Goal: Information Seeking & Learning: Learn about a topic

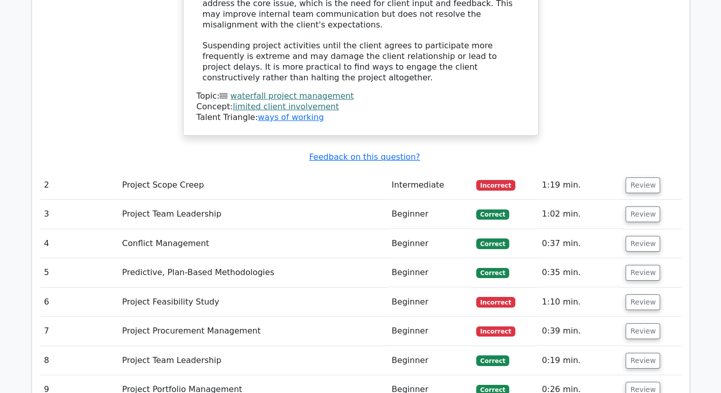
scroll to position [1711, 0]
click at [639, 294] on button "Review" at bounding box center [643, 302] width 35 height 16
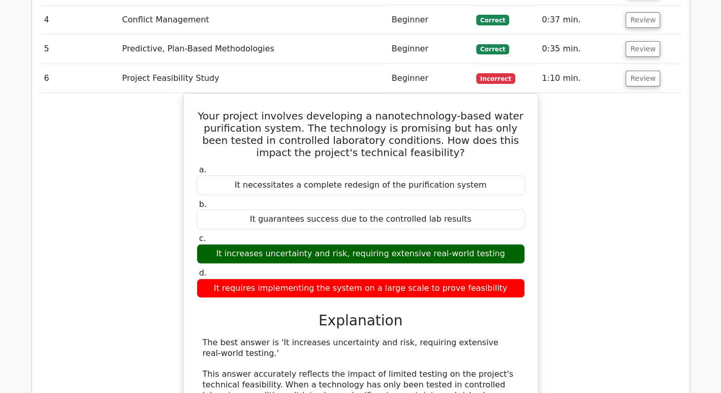
scroll to position [1935, 0]
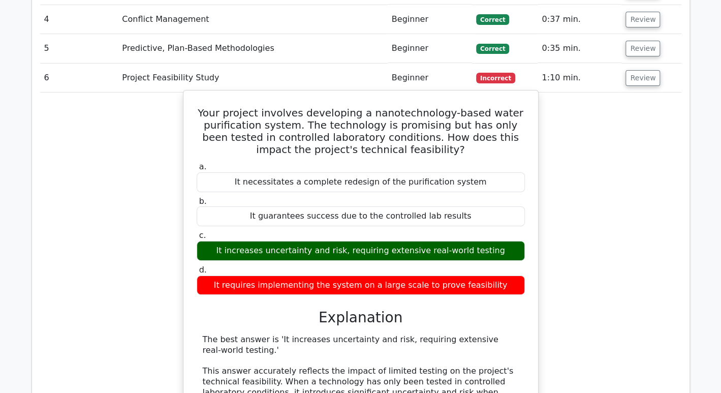
drag, startPoint x: 320, startPoint y: 242, endPoint x: 465, endPoint y: 241, distance: 144.4
click at [465, 276] on div "It requires implementing the system on a large scale to prove feasibility" at bounding box center [361, 286] width 328 height 20
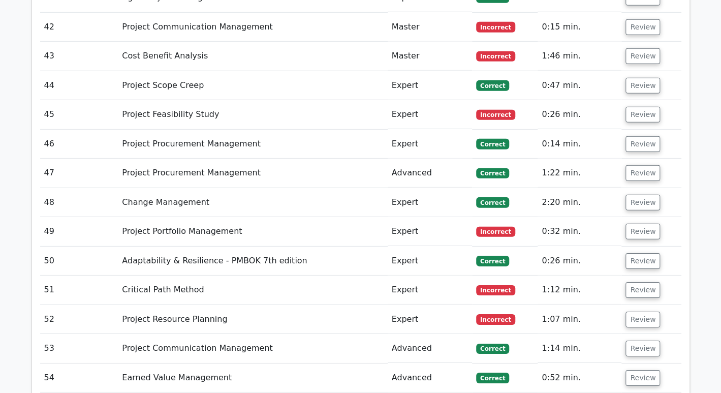
scroll to position [3770, 0]
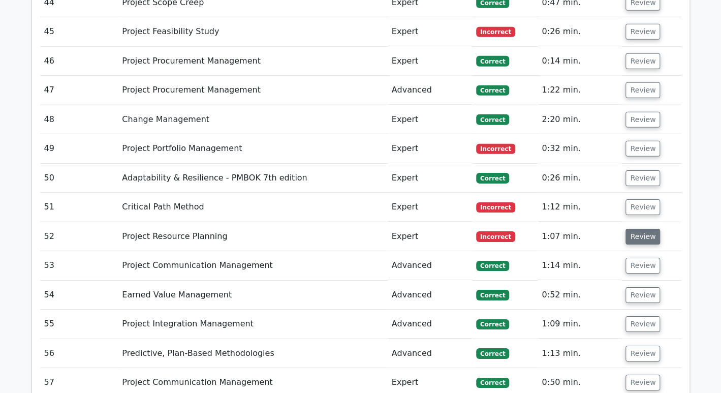
click at [644, 229] on button "Review" at bounding box center [643, 237] width 35 height 16
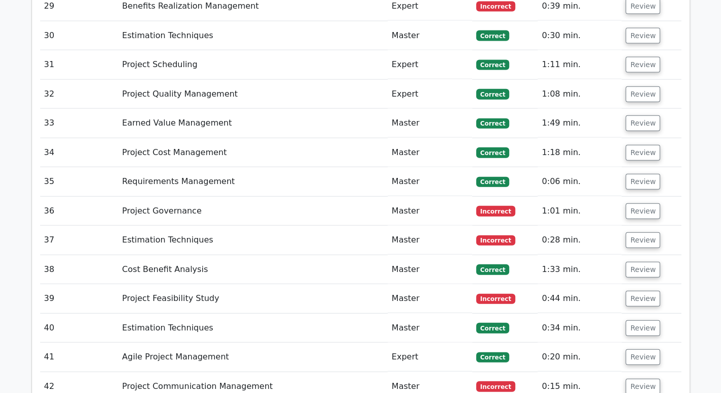
scroll to position [3290, 0]
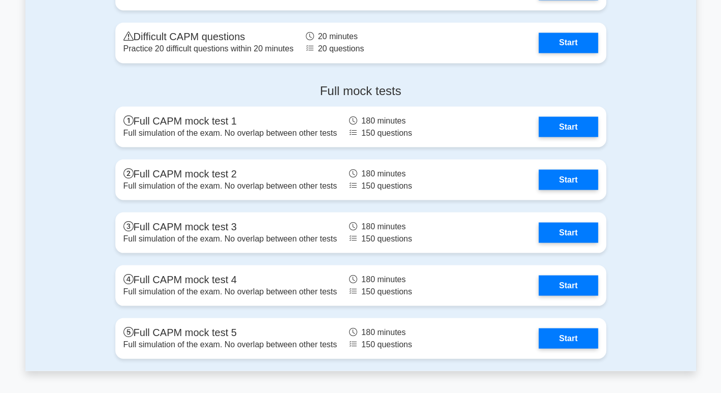
scroll to position [3056, 0]
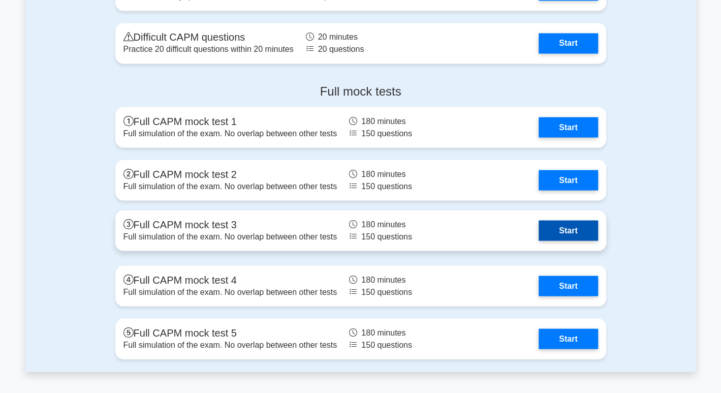
click at [587, 230] on link "Start" at bounding box center [568, 230] width 59 height 20
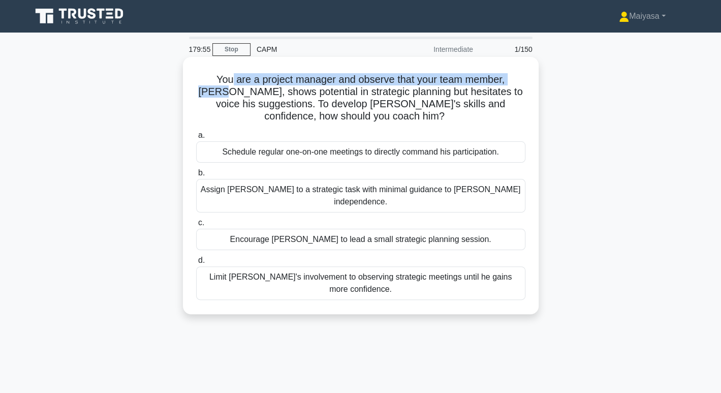
drag, startPoint x: 217, startPoint y: 81, endPoint x: 525, endPoint y: 81, distance: 308.1
click at [525, 81] on h5 "You are a project manager and observe that your team member, Nate, shows potent…" at bounding box center [360, 98] width 331 height 50
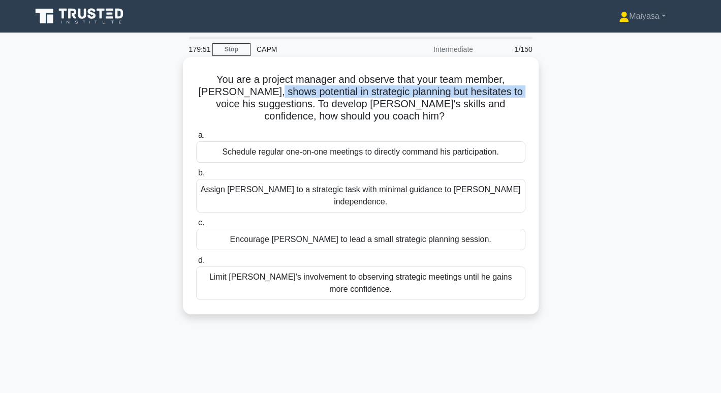
drag, startPoint x: 268, startPoint y: 88, endPoint x: 502, endPoint y: 95, distance: 234.5
click at [502, 95] on h5 "You are a project manager and observe that your team member, Nate, shows potent…" at bounding box center [360, 98] width 331 height 50
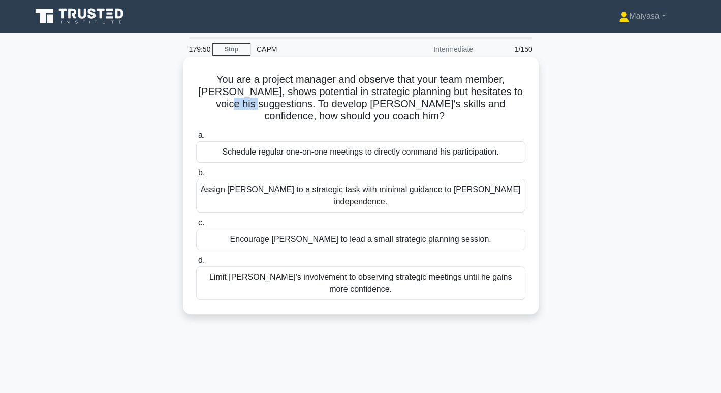
drag, startPoint x: 220, startPoint y: 102, endPoint x: 245, endPoint y: 103, distance: 25.4
click at [245, 103] on h5 "You are a project manager and observe that your team member, Nate, shows potent…" at bounding box center [360, 98] width 331 height 50
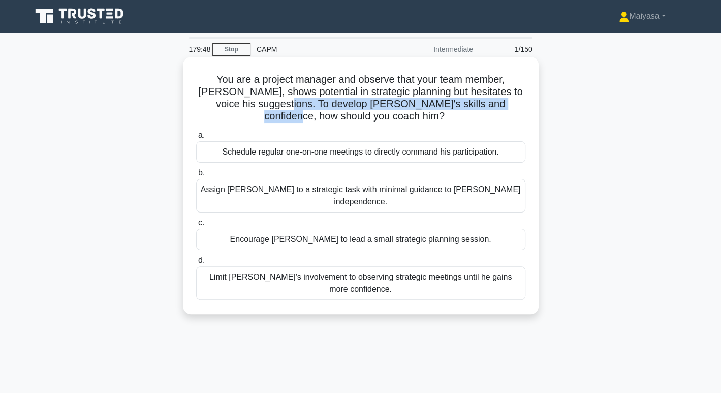
drag, startPoint x: 275, startPoint y: 108, endPoint x: 519, endPoint y: 107, distance: 243.5
click at [519, 107] on h5 "You are a project manager and observe that your team member, Nate, shows potent…" at bounding box center [360, 98] width 331 height 50
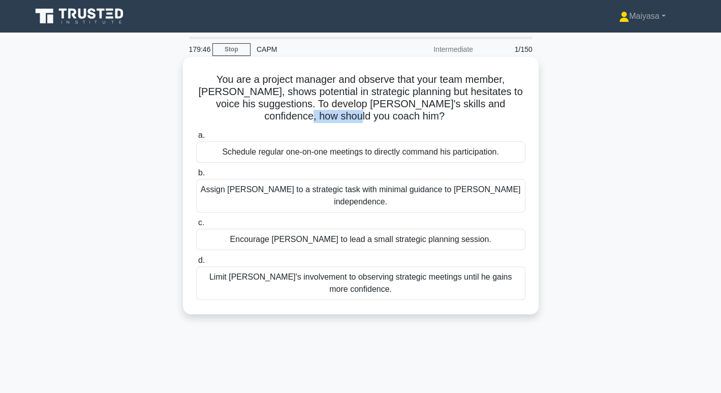
drag, startPoint x: 330, startPoint y: 116, endPoint x: 388, endPoint y: 116, distance: 58.0
click at [388, 116] on h5 "You are a project manager and observe that your team member, Nate, shows potent…" at bounding box center [360, 98] width 331 height 50
click at [291, 154] on div "Schedule regular one-on-one meetings to directly command his participation." at bounding box center [360, 151] width 329 height 21
click at [196, 139] on input "a. Schedule regular one-on-one meetings to directly command his participation." at bounding box center [196, 135] width 0 height 7
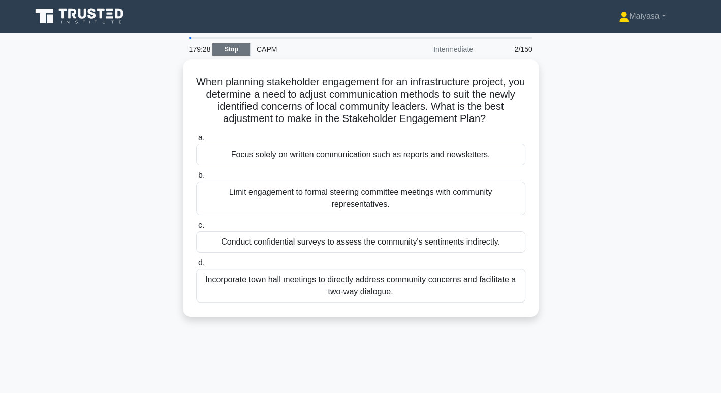
click at [227, 46] on link "Stop" at bounding box center [232, 49] width 38 height 13
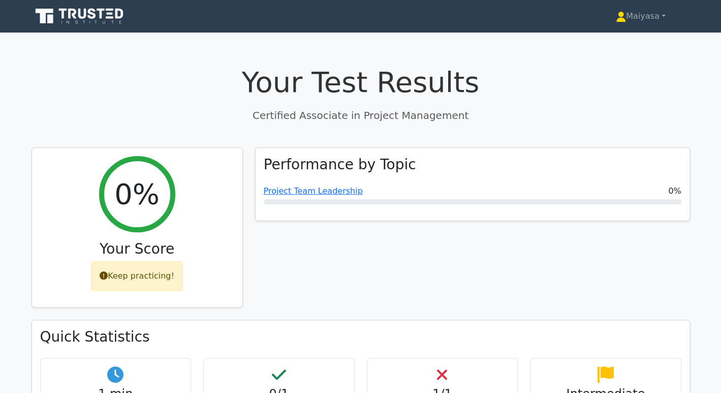
scroll to position [344, 0]
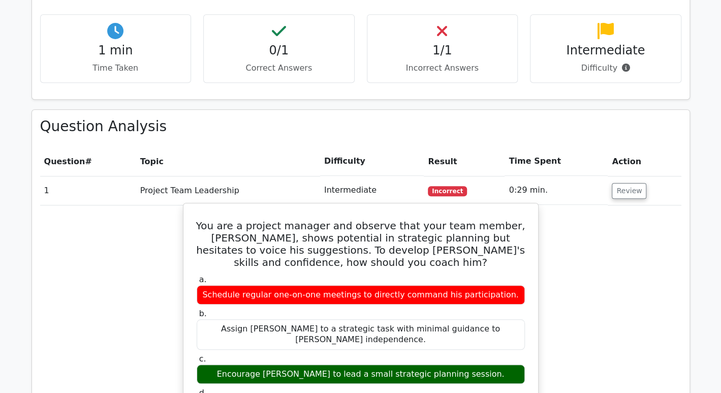
drag, startPoint x: 244, startPoint y: 290, endPoint x: 348, endPoint y: 298, distance: 105.1
click at [348, 298] on div "Schedule regular one-on-one meetings to directly command his participation." at bounding box center [361, 295] width 328 height 20
drag, startPoint x: 269, startPoint y: 351, endPoint x: 380, endPoint y: 353, distance: 110.9
click at [380, 365] on div "Encourage Nate to lead a small strategic planning session." at bounding box center [361, 375] width 328 height 20
drag, startPoint x: 285, startPoint y: 365, endPoint x: 478, endPoint y: 367, distance: 193.7
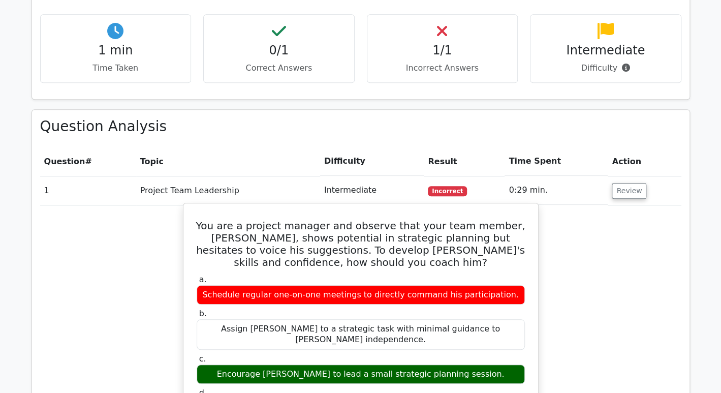
click at [478, 367] on div "Encourage [PERSON_NAME] to lead a small strategic planning session." at bounding box center [361, 375] width 328 height 20
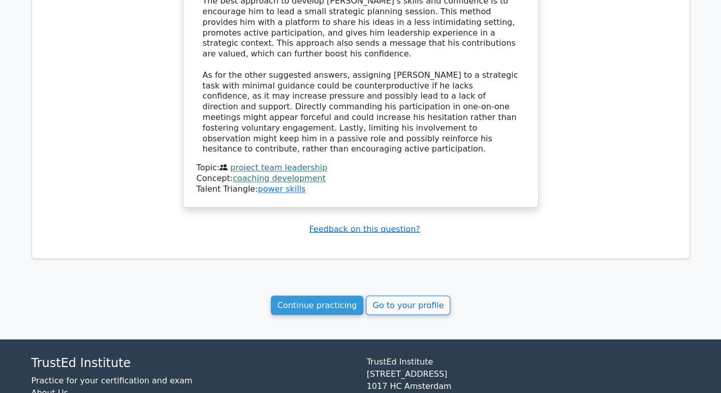
scroll to position [837, 0]
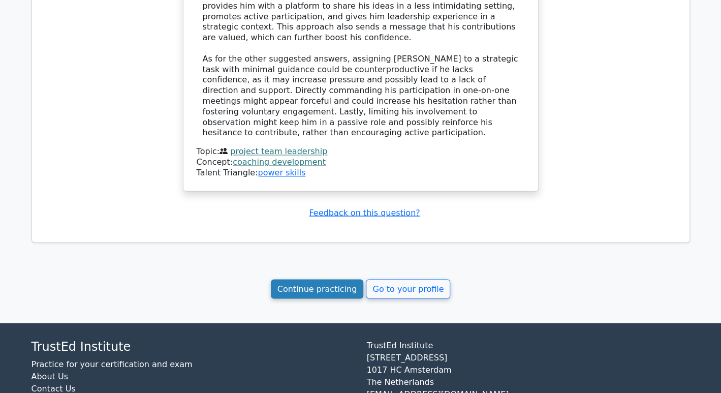
click at [329, 279] on link "Continue practicing" at bounding box center [317, 288] width 93 height 19
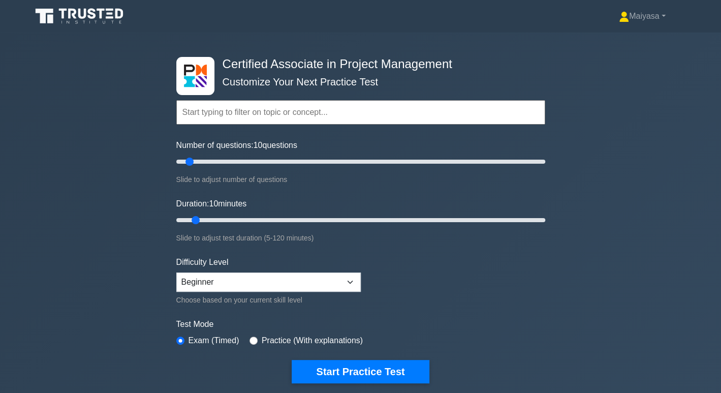
click at [262, 336] on label "Practice (With explanations)" at bounding box center [312, 341] width 101 height 12
click at [250, 337] on input "radio" at bounding box center [254, 341] width 8 height 8
radio input "true"
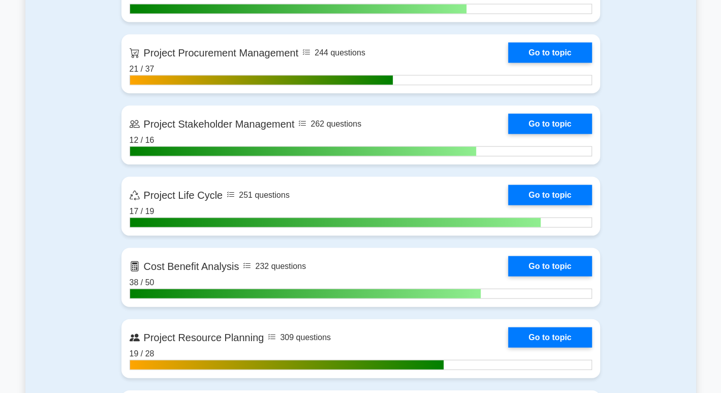
scroll to position [1375, 0]
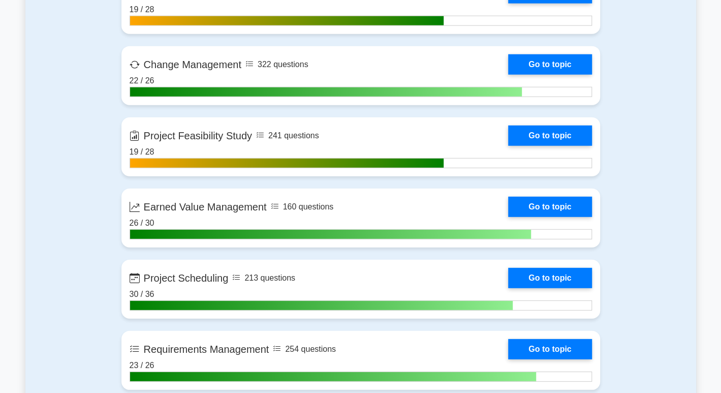
click at [719, 315] on main "Certified Associate in Project Management Customize Your Next Practice Test Top…" at bounding box center [360, 379] width 721 height 3443
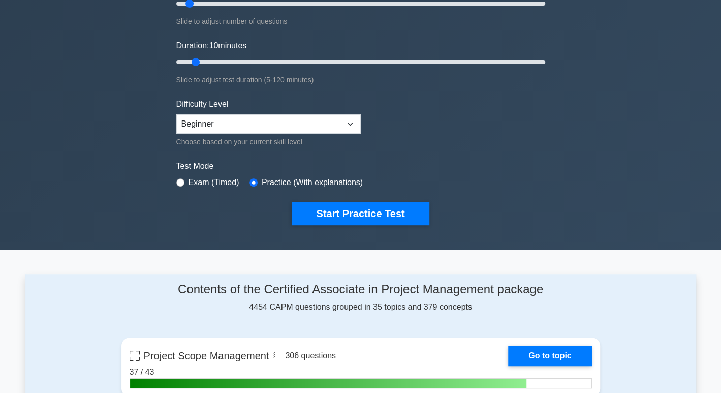
scroll to position [0, 0]
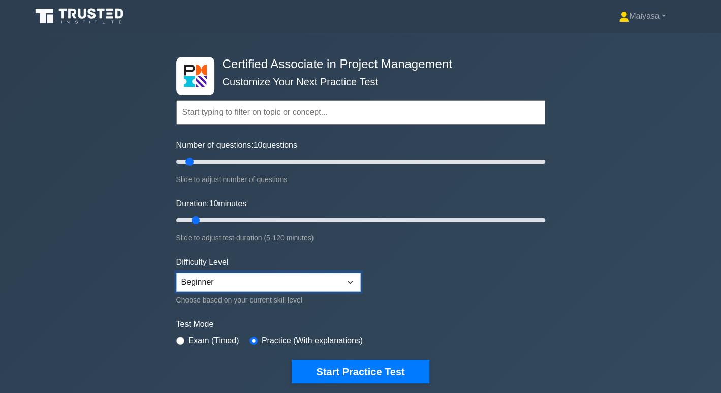
click at [237, 279] on select "Beginner Intermediate Expert" at bounding box center [268, 282] width 185 height 19
select select "intermediate"
click at [176, 273] on select "Beginner Intermediate Expert" at bounding box center [268, 282] width 185 height 19
type input "50"
click at [263, 161] on input "Number of questions: 10 questions" at bounding box center [360, 162] width 369 height 12
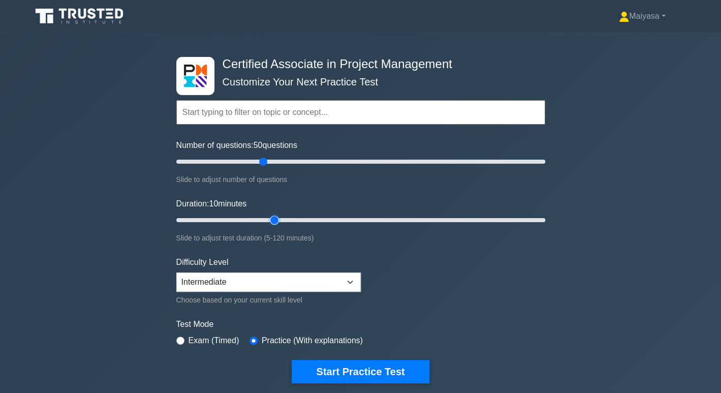
click at [278, 220] on input "Duration: 10 minutes" at bounding box center [360, 220] width 369 height 12
click at [271, 220] on input "Duration: 35 minutes" at bounding box center [360, 220] width 369 height 12
click at [286, 216] on input "Duration: 35 minutes" at bounding box center [360, 220] width 369 height 12
click at [292, 214] on input "Duration: 40 minutes" at bounding box center [360, 220] width 369 height 12
click at [299, 220] on input "Duration: 45 minutes" at bounding box center [360, 220] width 369 height 12
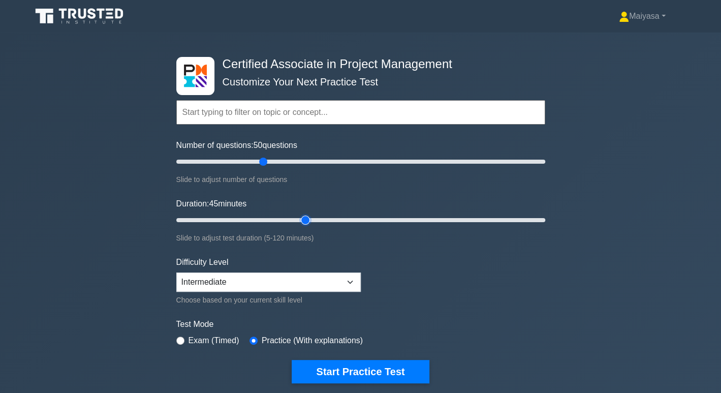
click at [305, 219] on input "Duration: 45 minutes" at bounding box center [360, 220] width 369 height 12
click at [312, 219] on input "Duration: 45 minutes" at bounding box center [360, 220] width 369 height 12
type input "50"
click at [324, 218] on input "Duration: 50 minutes" at bounding box center [360, 220] width 369 height 12
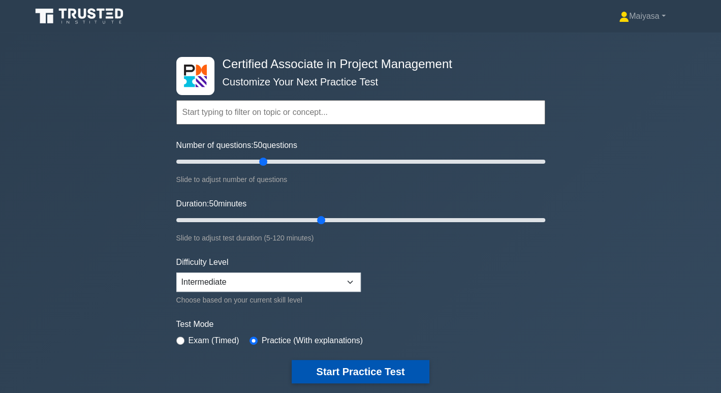
click at [383, 367] on button "Start Practice Test" at bounding box center [360, 371] width 137 height 23
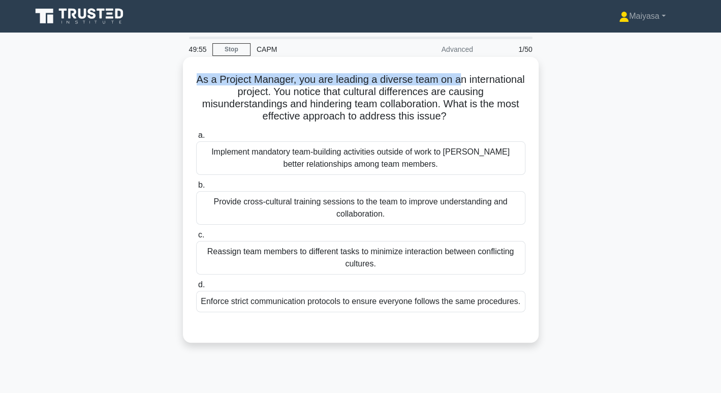
drag, startPoint x: 224, startPoint y: 79, endPoint x: 489, endPoint y: 83, distance: 264.4
click at [489, 83] on h5 "As a Project Manager, you are leading a diverse team on an international projec…" at bounding box center [360, 98] width 331 height 50
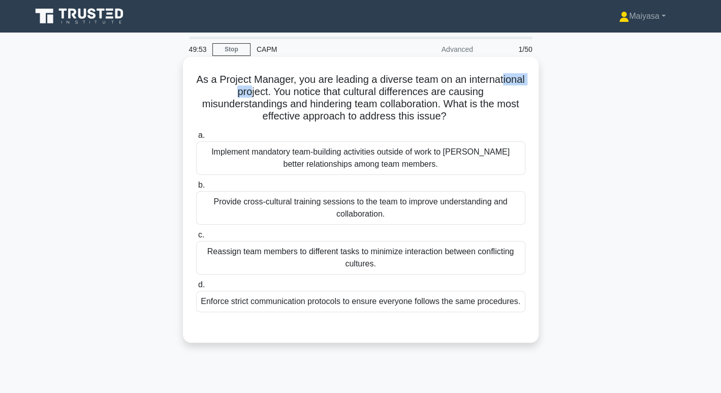
drag, startPoint x: 240, startPoint y: 92, endPoint x: 278, endPoint y: 92, distance: 37.6
click at [278, 92] on h5 "As a Project Manager, you are leading a diverse team on an international projec…" at bounding box center [360, 98] width 331 height 50
drag, startPoint x: 285, startPoint y: 93, endPoint x: 320, endPoint y: 98, distance: 35.4
click at [290, 94] on h5 "As a Project Manager, you are leading a diverse team on an international projec…" at bounding box center [360, 98] width 331 height 50
drag, startPoint x: 327, startPoint y: 98, endPoint x: 341, endPoint y: 98, distance: 13.2
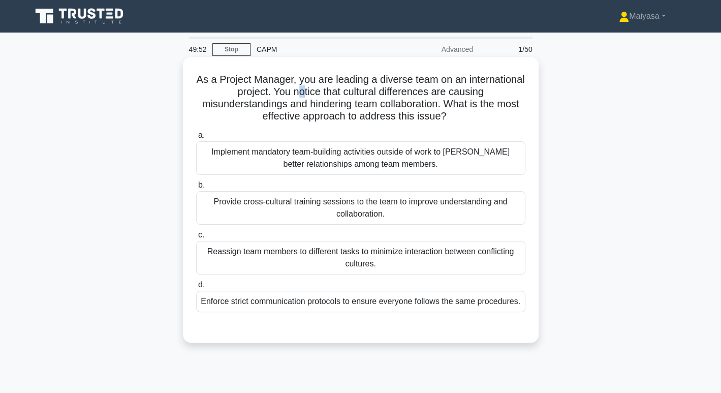
click at [340, 98] on h5 "As a Project Manager, you are leading a diverse team on an international projec…" at bounding box center [360, 98] width 331 height 50
drag, startPoint x: 356, startPoint y: 93, endPoint x: 502, endPoint y: 96, distance: 146.5
click at [502, 96] on h5 "As a Project Manager, you are leading a diverse team on an international projec…" at bounding box center [360, 98] width 331 height 50
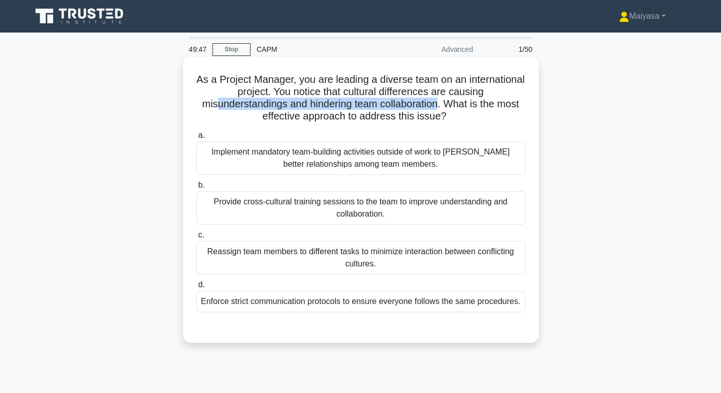
drag, startPoint x: 214, startPoint y: 104, endPoint x: 441, endPoint y: 109, distance: 227.3
click at [441, 109] on h5 "As a Project Manager, you are leading a diverse team on an international projec…" at bounding box center [360, 98] width 331 height 50
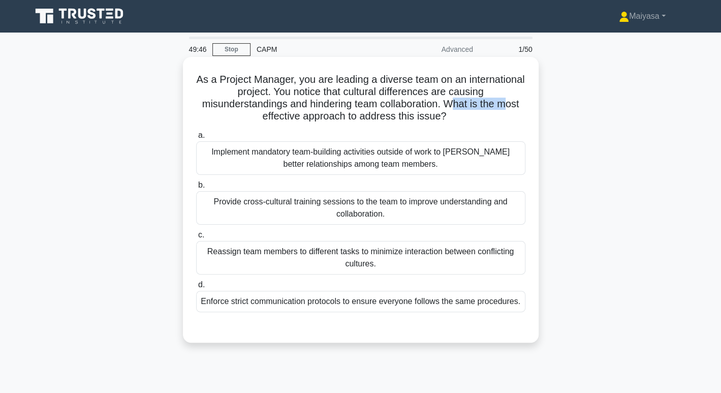
drag, startPoint x: 456, startPoint y: 107, endPoint x: 510, endPoint y: 108, distance: 53.9
click at [510, 108] on h5 "As a Project Manager, you are leading a diverse team on an international projec…" at bounding box center [360, 98] width 331 height 50
drag, startPoint x: 322, startPoint y: 121, endPoint x: 442, endPoint y: 115, distance: 119.6
click at [442, 115] on h5 "As a Project Manager, you are leading a diverse team on an international projec…" at bounding box center [360, 98] width 331 height 50
click at [379, 214] on div "Provide cross-cultural training sessions to the team to improve understanding a…" at bounding box center [360, 208] width 329 height 34
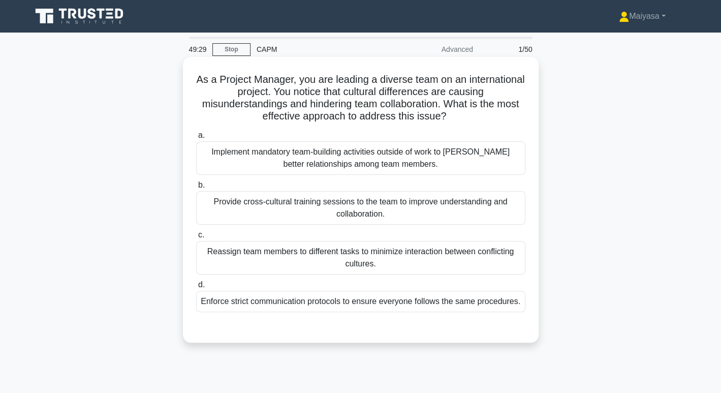
click at [196, 189] on input "b. Provide cross-cultural training sessions to the team to improve understandin…" at bounding box center [196, 185] width 0 height 7
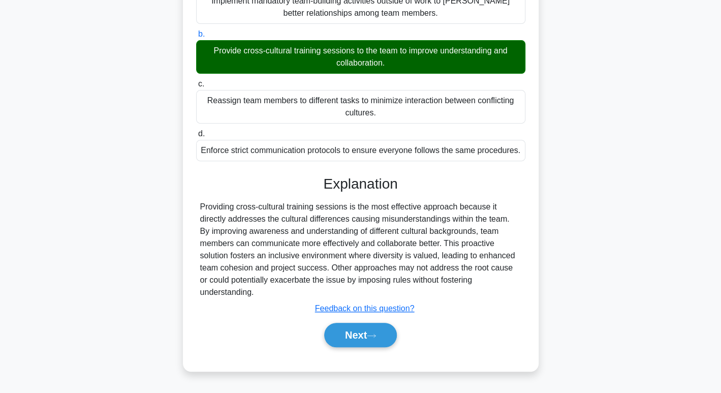
scroll to position [156, 0]
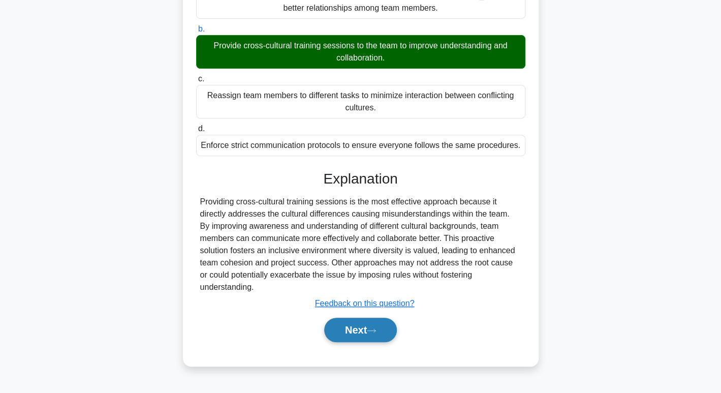
click at [381, 326] on button "Next" at bounding box center [360, 330] width 73 height 24
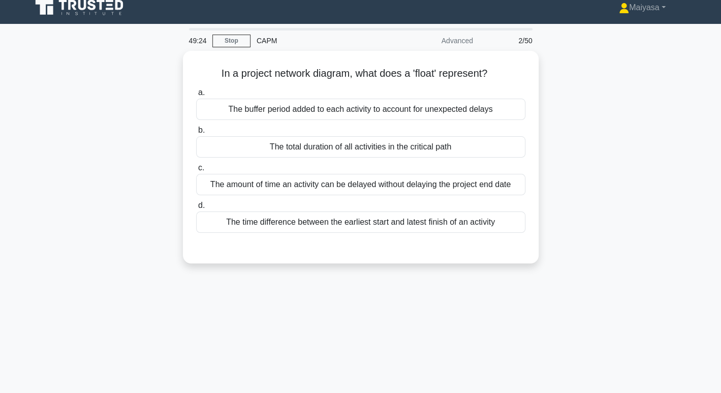
scroll to position [0, 0]
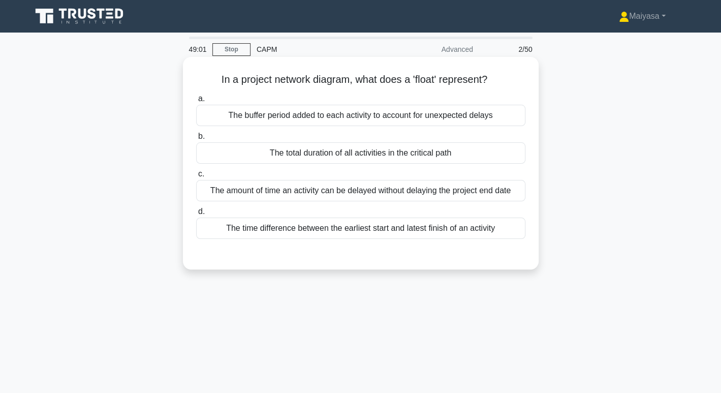
click at [504, 188] on div "The amount of time an activity can be delayed without delaying the project end …" at bounding box center [360, 190] width 329 height 21
click at [196, 177] on input "c. The amount of time an activity can be delayed without delaying the project e…" at bounding box center [196, 174] width 0 height 7
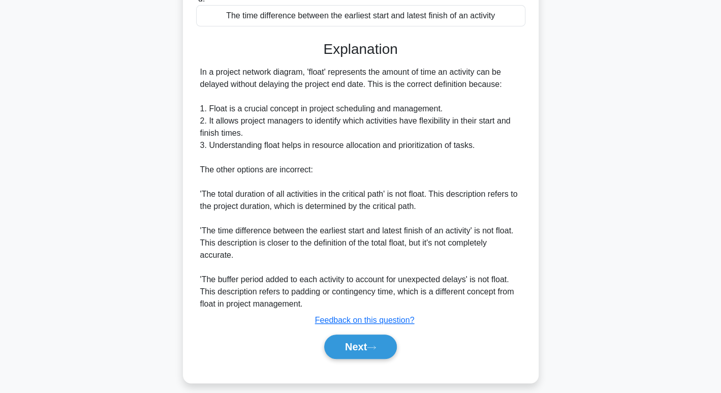
scroll to position [221, 0]
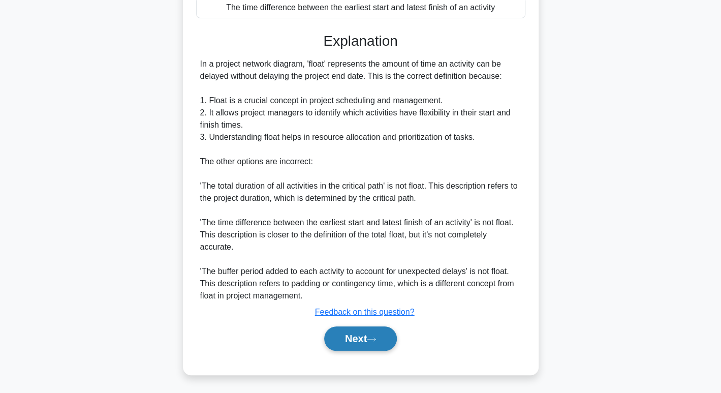
click at [381, 341] on button "Next" at bounding box center [360, 338] width 73 height 24
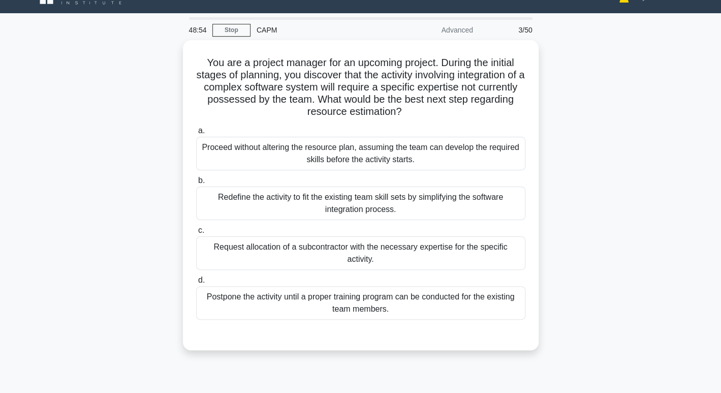
scroll to position [19, 0]
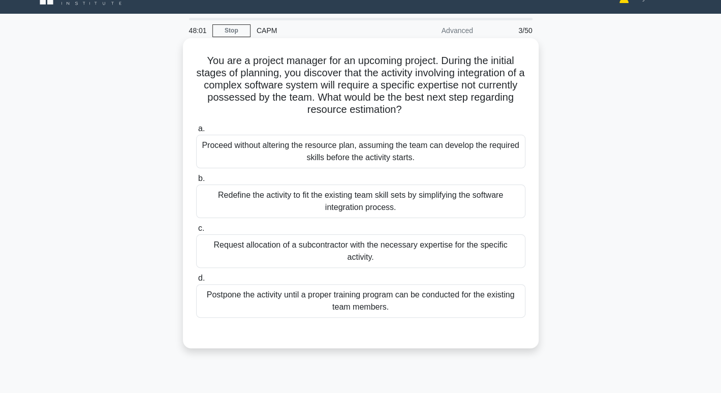
click at [406, 253] on div "Request allocation of a subcontractor with the necessary expertise for the spec…" at bounding box center [360, 251] width 329 height 34
click at [196, 232] on input "c. Request allocation of a subcontractor with the necessary expertise for the s…" at bounding box center [196, 228] width 0 height 7
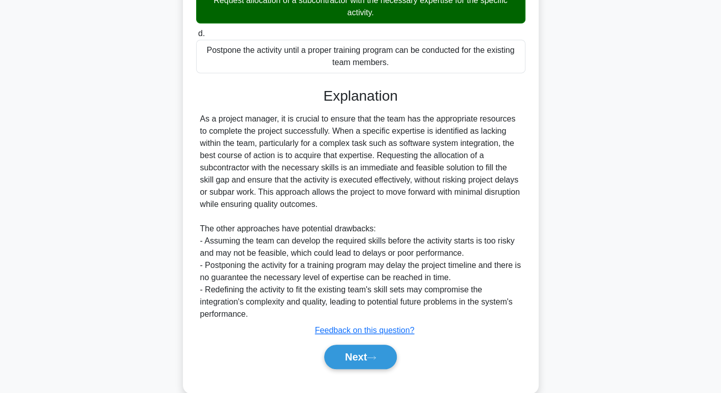
scroll to position [269, 0]
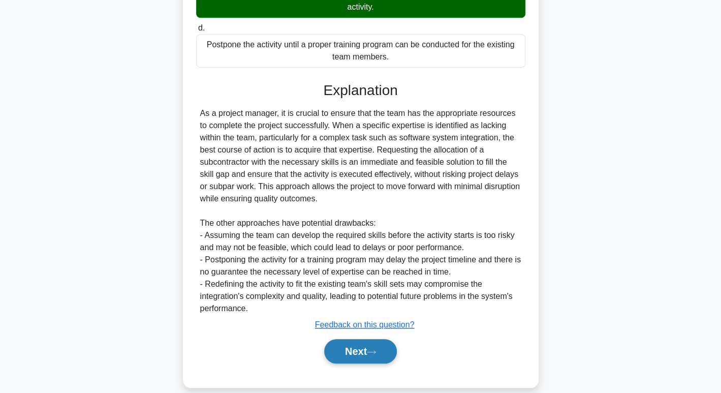
click at [371, 347] on button "Next" at bounding box center [360, 351] width 73 height 24
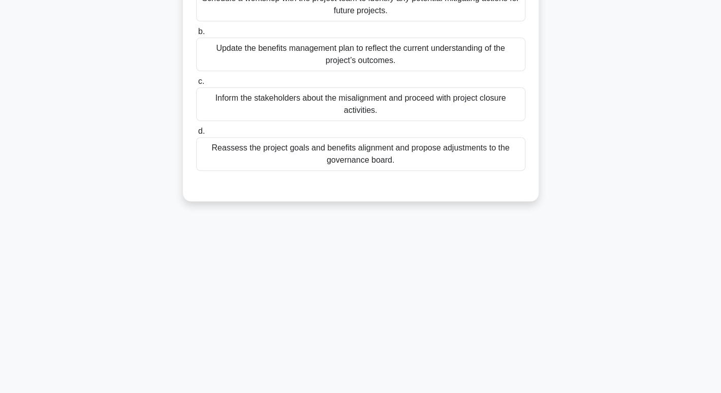
scroll to position [17, 0]
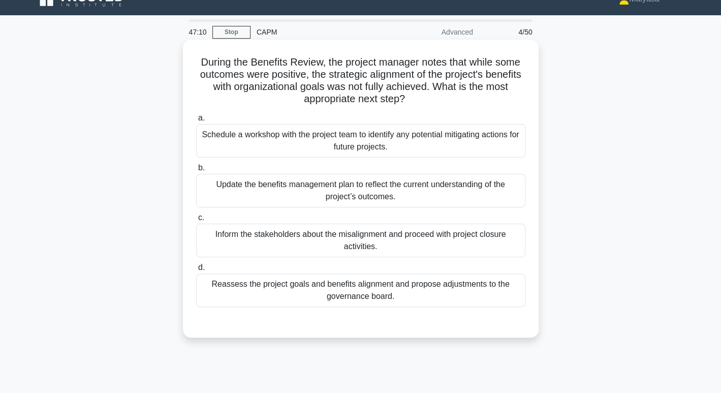
click at [369, 291] on div "Reassess the project goals and benefits alignment and propose adjustments to th…" at bounding box center [360, 291] width 329 height 34
click at [196, 271] on input "d. Reassess the project goals and benefits alignment and propose adjustments to…" at bounding box center [196, 267] width 0 height 7
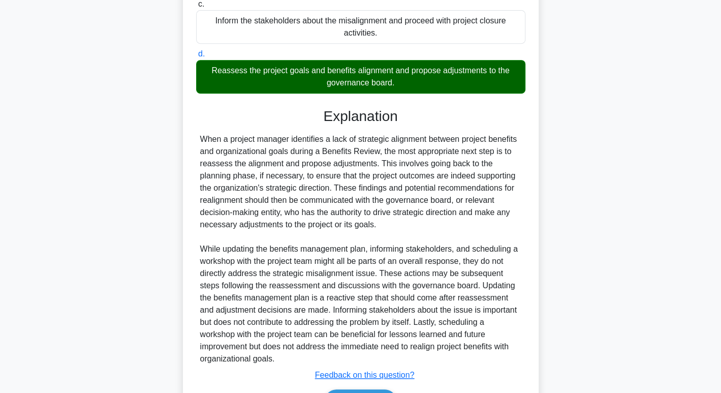
scroll to position [294, 0]
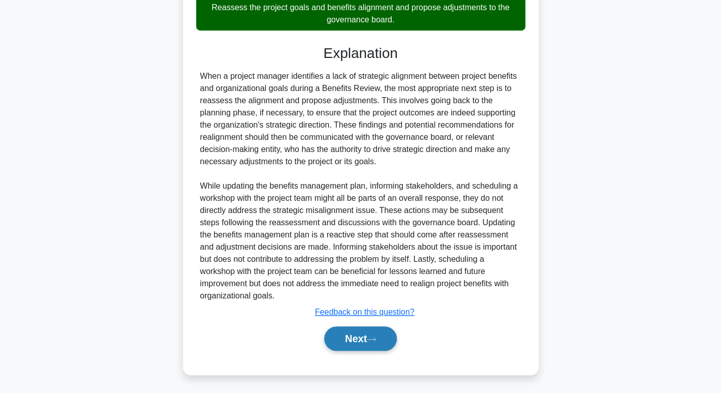
click at [365, 333] on button "Next" at bounding box center [360, 338] width 73 height 24
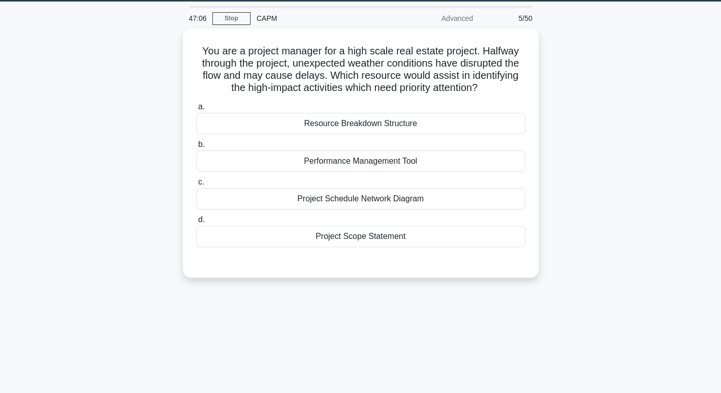
scroll to position [30, 0]
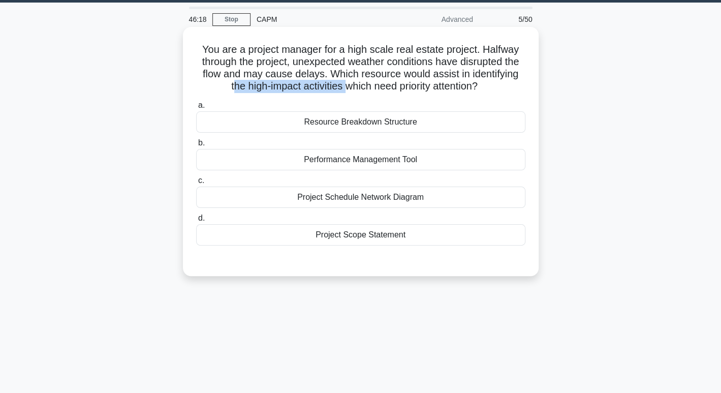
drag, startPoint x: 226, startPoint y: 85, endPoint x: 343, endPoint y: 83, distance: 117.5
click at [343, 83] on h5 "You are a project manager for a high scale real estate project. Halfway through…" at bounding box center [360, 68] width 331 height 50
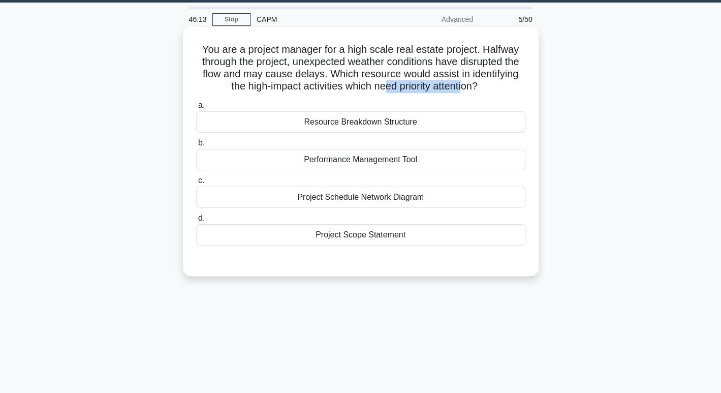
drag, startPoint x: 386, startPoint y: 83, endPoint x: 465, endPoint y: 85, distance: 78.8
click at [465, 85] on h5 "You are a project manager for a high scale real estate project. Halfway through…" at bounding box center [360, 68] width 331 height 50
click at [374, 199] on div "Project Schedule Network Diagram" at bounding box center [360, 197] width 329 height 21
click at [196, 184] on input "c. Project Schedule Network Diagram" at bounding box center [196, 180] width 0 height 7
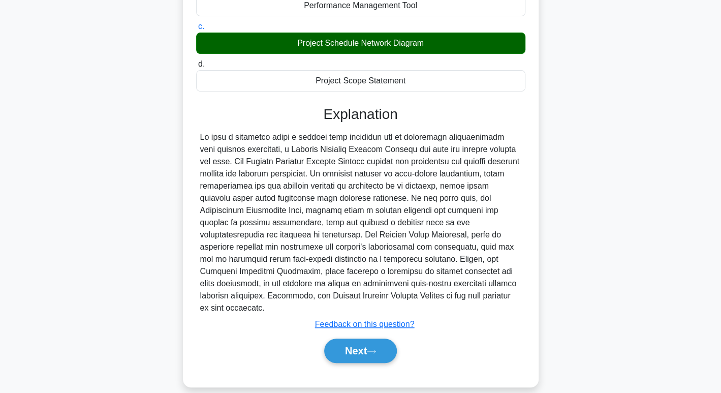
scroll to position [184, 0]
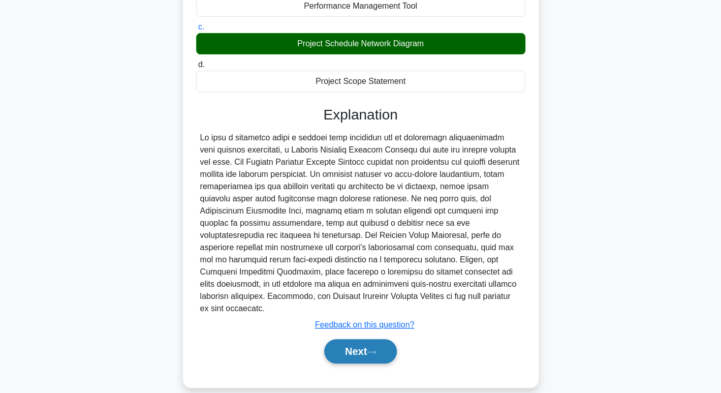
click at [368, 340] on button "Next" at bounding box center [360, 351] width 73 height 24
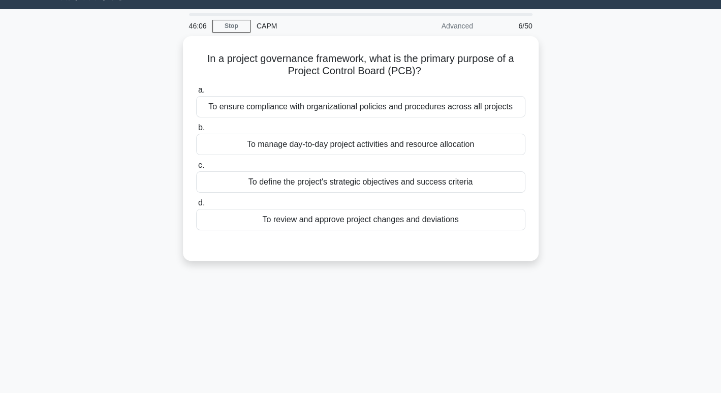
scroll to position [23, 0]
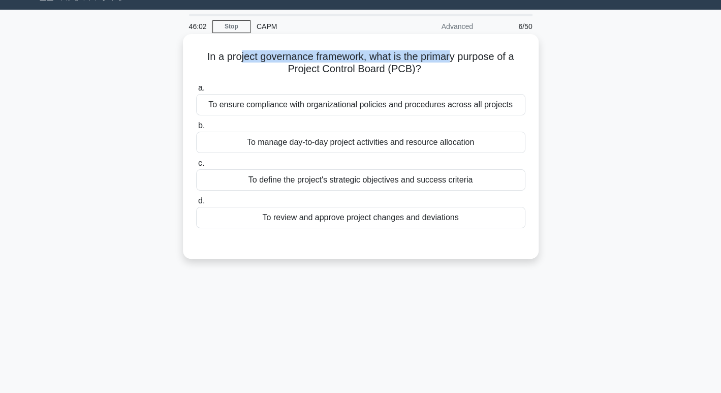
drag, startPoint x: 236, startPoint y: 56, endPoint x: 451, endPoint y: 50, distance: 214.6
click at [451, 50] on h5 "In a project governance framework, what is the primary purpose of a Project Con…" at bounding box center [360, 62] width 331 height 25
drag, startPoint x: 307, startPoint y: 74, endPoint x: 434, endPoint y: 70, distance: 127.2
click at [434, 70] on h5 "In a project governance framework, what is the primary purpose of a Project Con…" at bounding box center [360, 62] width 331 height 25
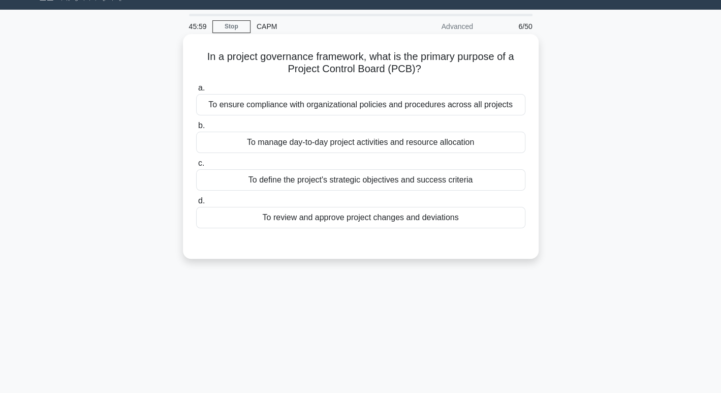
click at [446, 70] on h5 "In a project governance framework, what is the primary purpose of a Project Con…" at bounding box center [360, 62] width 331 height 25
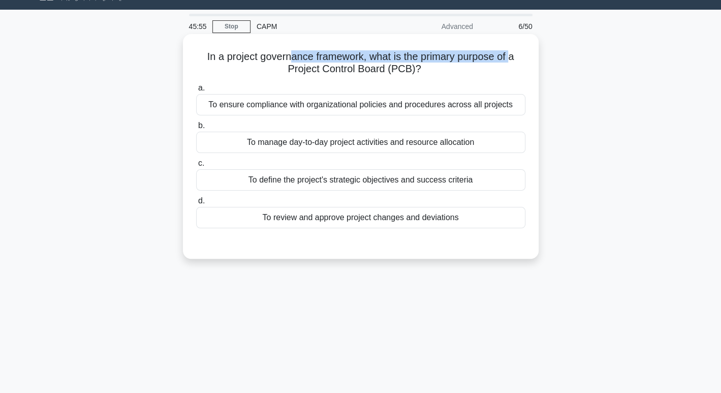
drag, startPoint x: 291, startPoint y: 58, endPoint x: 515, endPoint y: 57, distance: 223.7
click at [515, 57] on h5 "In a project governance framework, what is the primary purpose of a Project Con…" at bounding box center [360, 62] width 331 height 25
drag, startPoint x: 297, startPoint y: 67, endPoint x: 427, endPoint y: 69, distance: 129.7
click at [427, 69] on h5 "In a project governance framework, what is the primary purpose of a Project Con…" at bounding box center [360, 62] width 331 height 25
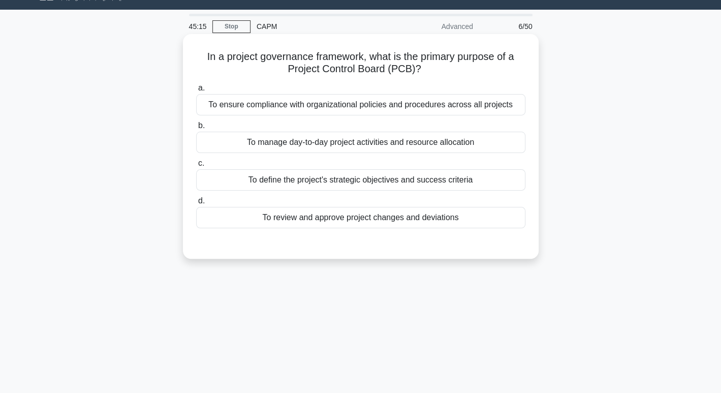
click at [372, 219] on div "To review and approve project changes and deviations" at bounding box center [360, 217] width 329 height 21
click at [196, 204] on input "d. To review and approve project changes and deviations" at bounding box center [196, 201] width 0 height 7
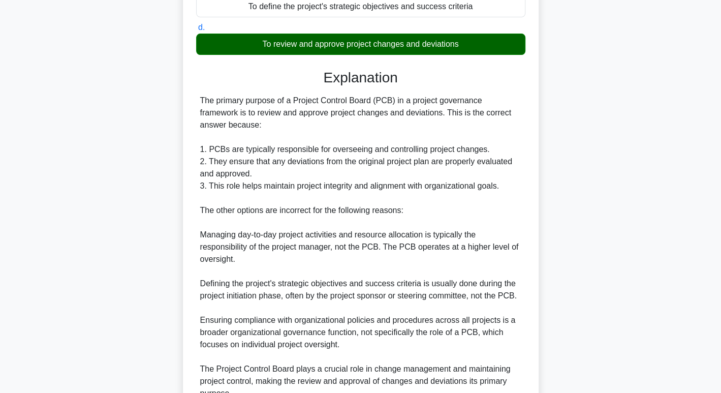
scroll to position [293, 0]
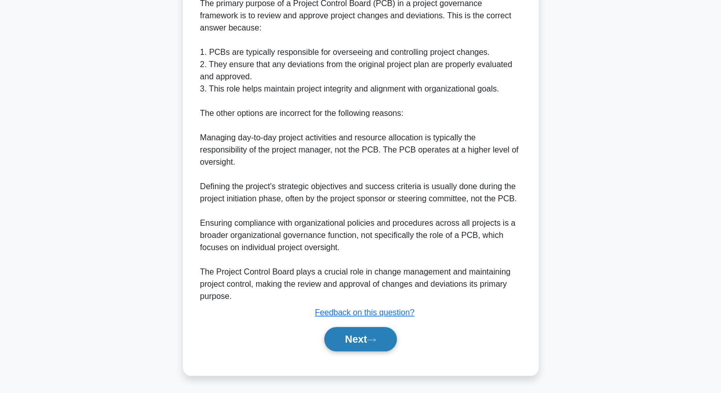
click at [361, 329] on button "Next" at bounding box center [360, 339] width 73 height 24
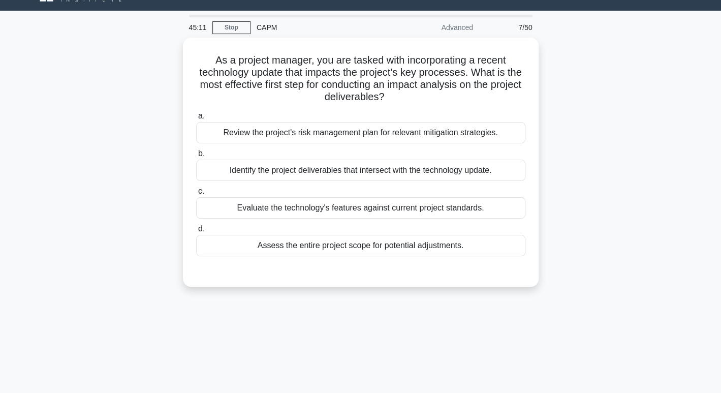
scroll to position [0, 0]
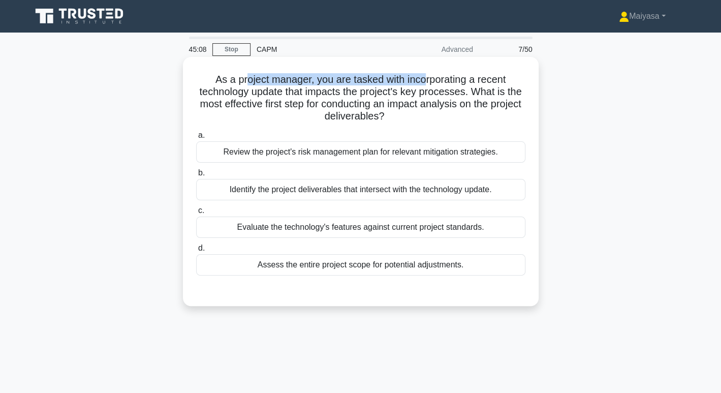
drag, startPoint x: 246, startPoint y: 75, endPoint x: 428, endPoint y: 78, distance: 181.5
click at [428, 78] on h5 "As a project manager, you are tasked with incorporating a recent technology upd…" at bounding box center [360, 98] width 331 height 50
click at [422, 90] on h5 "As a project manager, you are tasked with incorporating a recent technology upd…" at bounding box center [360, 98] width 331 height 50
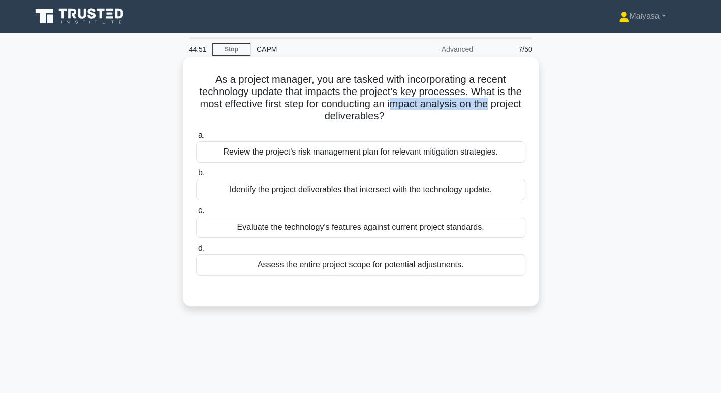
drag, startPoint x: 409, startPoint y: 103, endPoint x: 512, endPoint y: 109, distance: 102.9
click at [512, 109] on h5 "As a project manager, you are tasked with incorporating a recent technology upd…" at bounding box center [360, 98] width 331 height 50
drag, startPoint x: 299, startPoint y: 117, endPoint x: 380, endPoint y: 123, distance: 81.0
click at [380, 123] on h5 "As a project manager, you are tasked with incorporating a recent technology upd…" at bounding box center [360, 98] width 331 height 50
drag, startPoint x: 317, startPoint y: 81, endPoint x: 409, endPoint y: 77, distance: 92.6
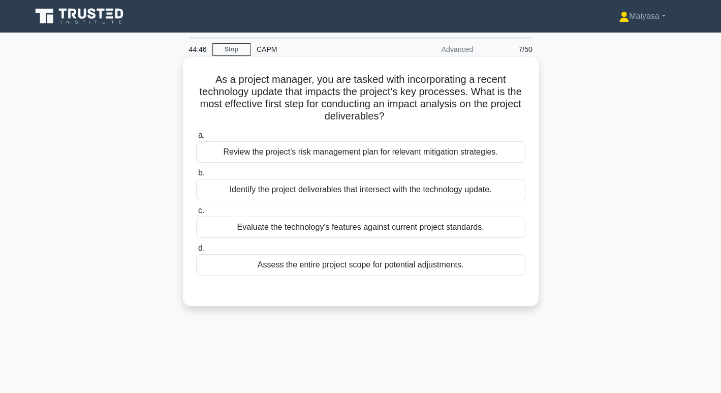
click at [409, 77] on h5 "As a project manager, you are tasked with incorporating a recent technology upd…" at bounding box center [360, 98] width 331 height 50
drag, startPoint x: 411, startPoint y: 77, endPoint x: 519, endPoint y: 82, distance: 107.9
click at [519, 82] on h5 "As a project manager, you are tasked with incorporating a recent technology upd…" at bounding box center [360, 98] width 331 height 50
drag, startPoint x: 244, startPoint y: 88, endPoint x: 471, endPoint y: 94, distance: 227.3
click at [471, 94] on h5 "As a project manager, you are tasked with incorporating a recent technology upd…" at bounding box center [360, 98] width 331 height 50
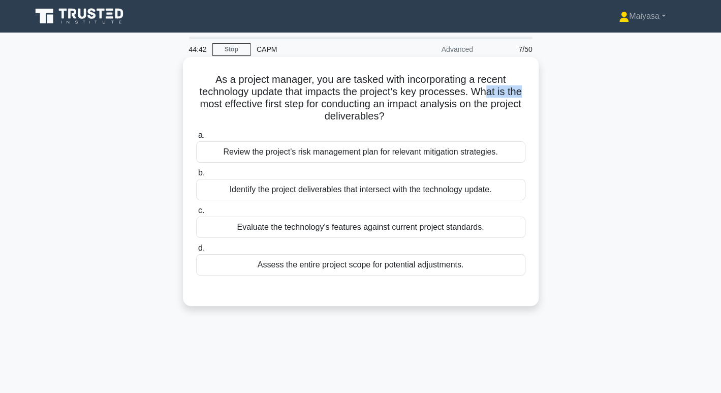
drag, startPoint x: 487, startPoint y: 95, endPoint x: 529, endPoint y: 94, distance: 42.7
click at [529, 94] on div "As a project manager, you are tasked with incorporating a recent technology upd…" at bounding box center [361, 181] width 348 height 241
drag, startPoint x: 274, startPoint y: 101, endPoint x: 324, endPoint y: 101, distance: 50.3
click at [324, 101] on h5 "As a project manager, you are tasked with incorporating a recent technology upd…" at bounding box center [360, 98] width 331 height 50
drag, startPoint x: 338, startPoint y: 101, endPoint x: 454, endPoint y: 104, distance: 115.4
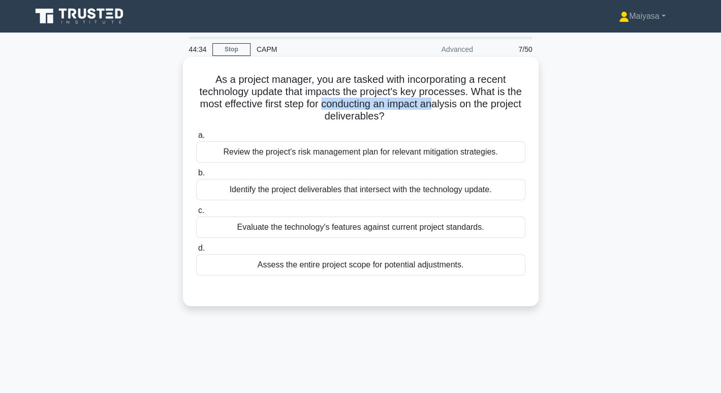
click at [454, 104] on h5 "As a project manager, you are tasked with incorporating a recent technology upd…" at bounding box center [360, 98] width 331 height 50
click at [396, 230] on div "Evaluate the technology's features against current project standards." at bounding box center [360, 227] width 329 height 21
click at [196, 214] on input "c. Evaluate the technology's features against current project standards." at bounding box center [196, 210] width 0 height 7
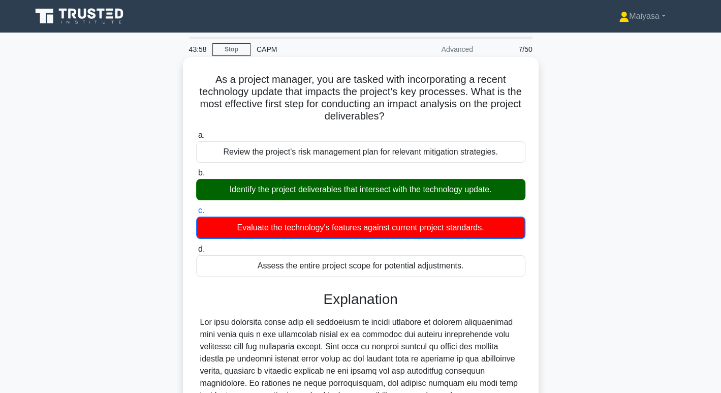
drag, startPoint x: 215, startPoint y: 179, endPoint x: 494, endPoint y: 192, distance: 279.9
click at [494, 192] on div "Identify the project deliverables that intersect with the technology update." at bounding box center [360, 189] width 329 height 21
drag, startPoint x: 203, startPoint y: 90, endPoint x: 266, endPoint y: 93, distance: 63.1
click at [266, 93] on h5 "As a project manager, you are tasked with incorporating a recent technology upd…" at bounding box center [360, 98] width 331 height 50
drag, startPoint x: 501, startPoint y: 187, endPoint x: 405, endPoint y: 182, distance: 95.7
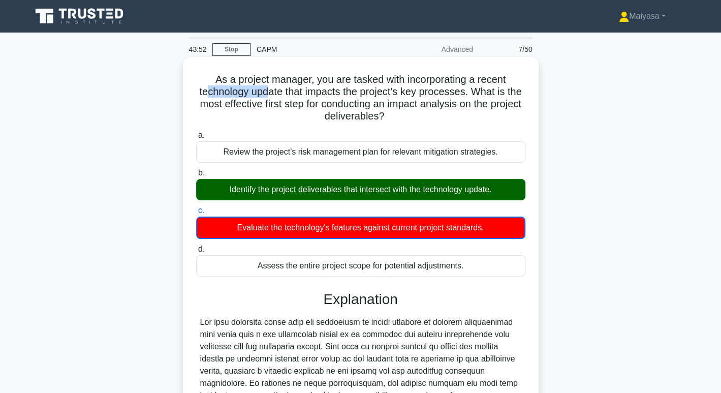
click at [405, 182] on div "Identify the project deliverables that intersect with the technology update." at bounding box center [360, 189] width 329 height 21
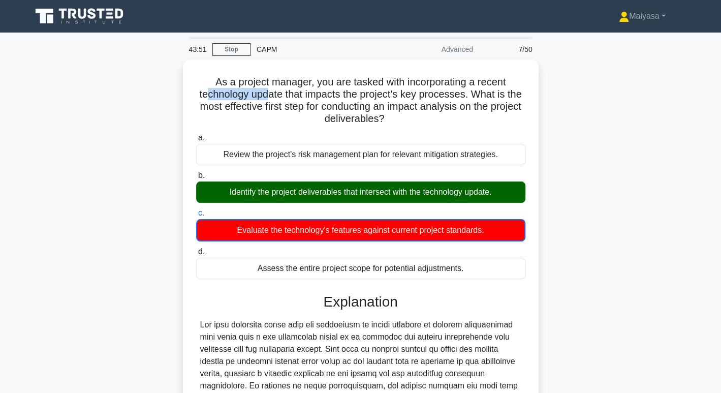
scroll to position [197, 0]
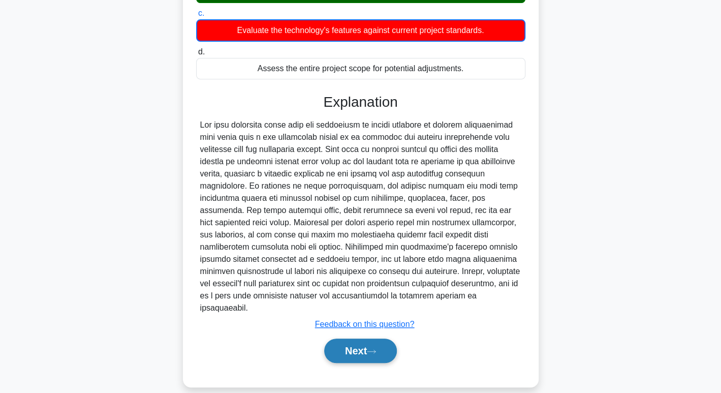
click at [386, 339] on button "Next" at bounding box center [360, 351] width 73 height 24
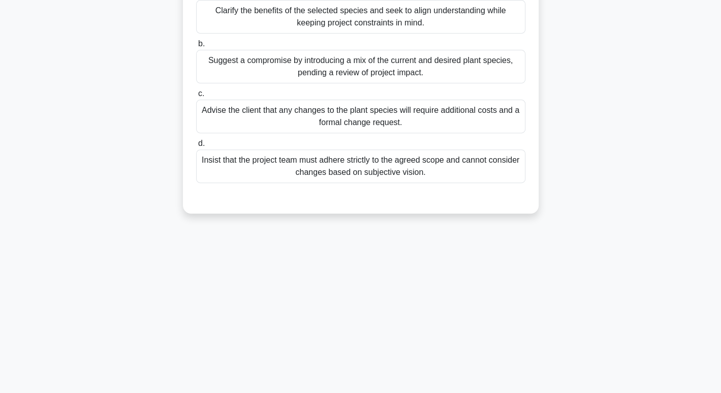
drag, startPoint x: 386, startPoint y: 331, endPoint x: 305, endPoint y: 292, distance: 90.3
click at [302, 293] on div "43:49 Stop CAPM Advanced 8/50 In the Validate Scope process of a landscape reno…" at bounding box center [360, 135] width 671 height 508
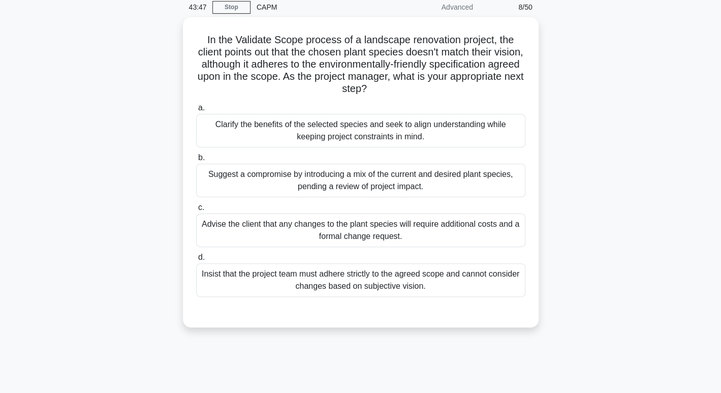
scroll to position [42, 0]
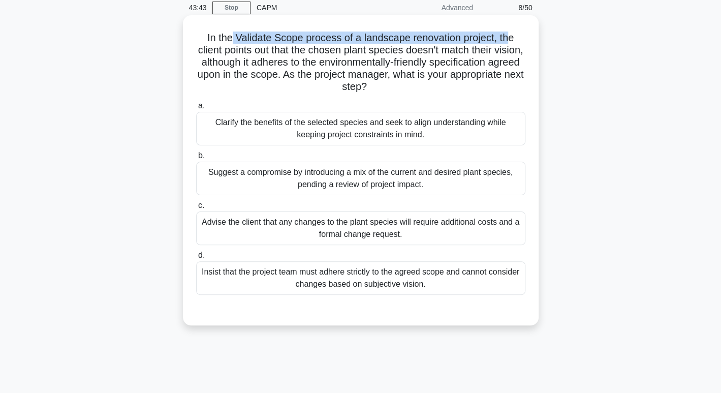
drag, startPoint x: 230, startPoint y: 36, endPoint x: 514, endPoint y: 41, distance: 283.7
click at [514, 41] on h5 "In the Validate Scope process of a landscape renovation project, the client poi…" at bounding box center [360, 63] width 331 height 62
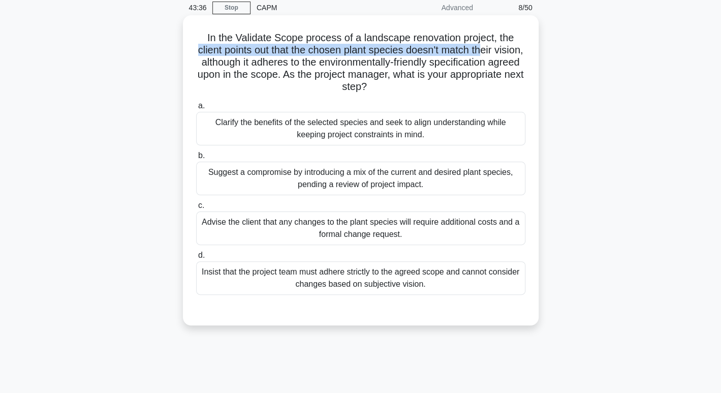
drag, startPoint x: 206, startPoint y: 51, endPoint x: 502, endPoint y: 49, distance: 296.4
click at [502, 49] on h5 "In the Validate Scope process of a landscape renovation project, the client poi…" at bounding box center [360, 63] width 331 height 62
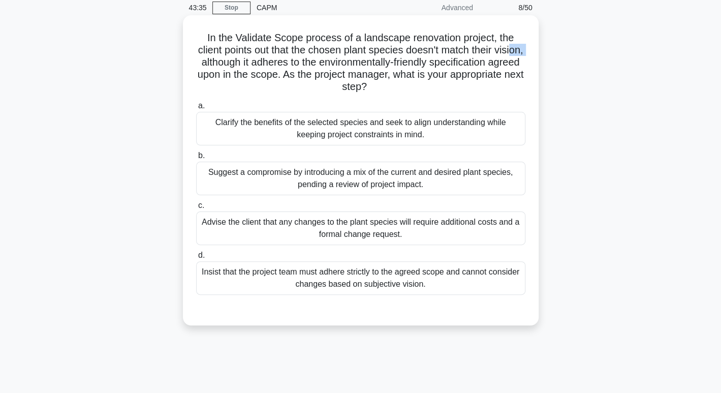
drag, startPoint x: 211, startPoint y: 66, endPoint x: 227, endPoint y: 62, distance: 16.8
click at [227, 62] on h5 "In the Validate Scope process of a landscape renovation project, the client poi…" at bounding box center [360, 63] width 331 height 62
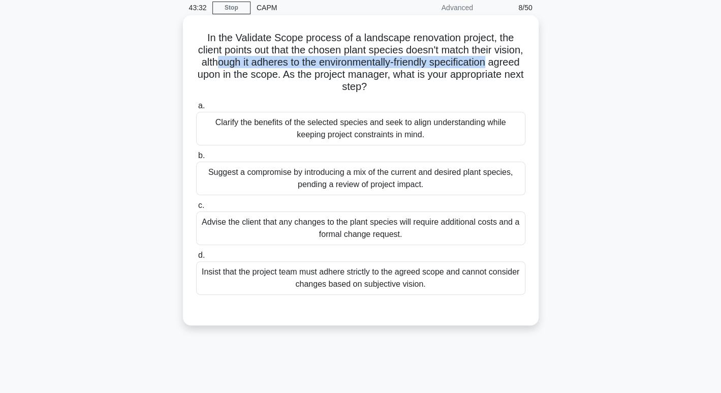
drag, startPoint x: 245, startPoint y: 62, endPoint x: 523, endPoint y: 62, distance: 278.6
click at [523, 62] on h5 "In the Validate Scope process of a landscape renovation project, the client poi…" at bounding box center [360, 63] width 331 height 62
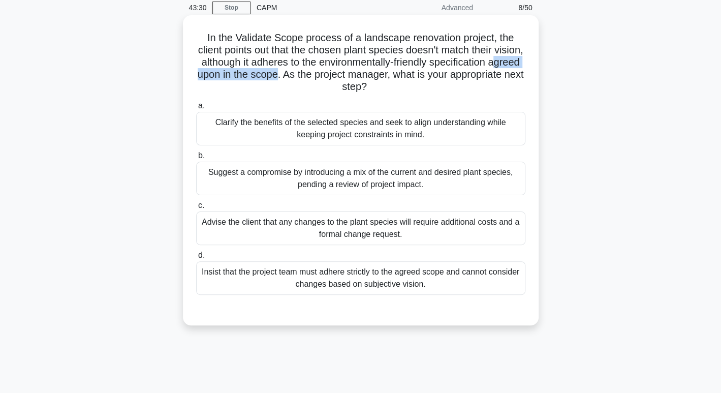
drag, startPoint x: 220, startPoint y: 71, endPoint x: 330, endPoint y: 71, distance: 110.8
click at [330, 71] on h5 "In the Validate Scope process of a landscape renovation project, the client poi…" at bounding box center [360, 63] width 331 height 62
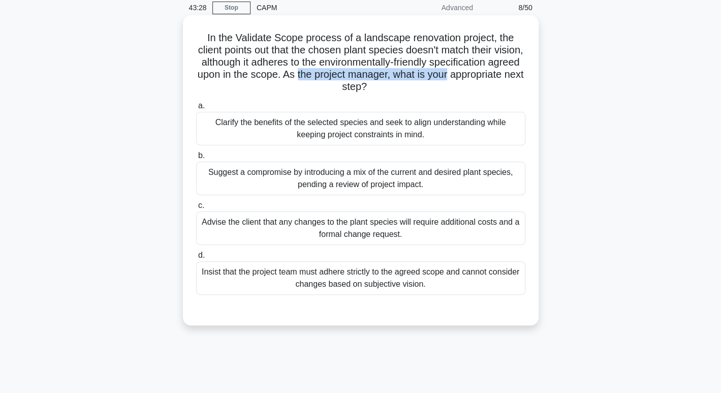
drag, startPoint x: 353, startPoint y: 72, endPoint x: 516, endPoint y: 78, distance: 162.8
click at [516, 78] on h5 "In the Validate Scope process of a landscape renovation project, the client poi…" at bounding box center [360, 63] width 331 height 62
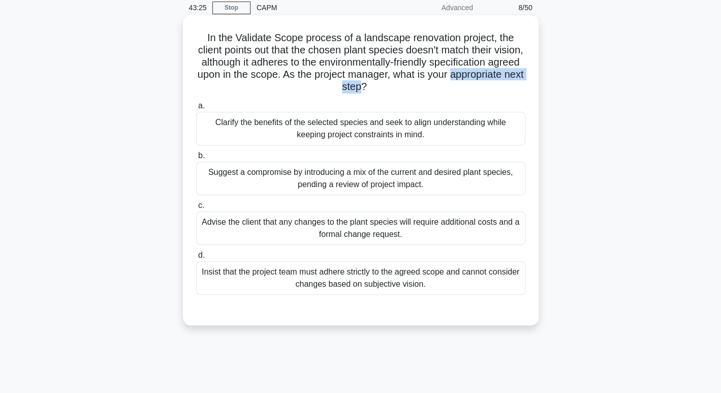
drag, startPoint x: 298, startPoint y: 88, endPoint x: 402, endPoint y: 81, distance: 104.5
click at [402, 81] on h5 "In the Validate Scope process of a landscape renovation project, the client poi…" at bounding box center [360, 63] width 331 height 62
drag, startPoint x: 208, startPoint y: 36, endPoint x: 293, endPoint y: 40, distance: 85.0
click at [293, 40] on h5 "In the Validate Scope process of a landscape renovation project, the client poi…" at bounding box center [360, 63] width 331 height 62
click at [416, 58] on h5 "In the Validate Scope process of a landscape renovation project, the client poi…" at bounding box center [360, 63] width 331 height 62
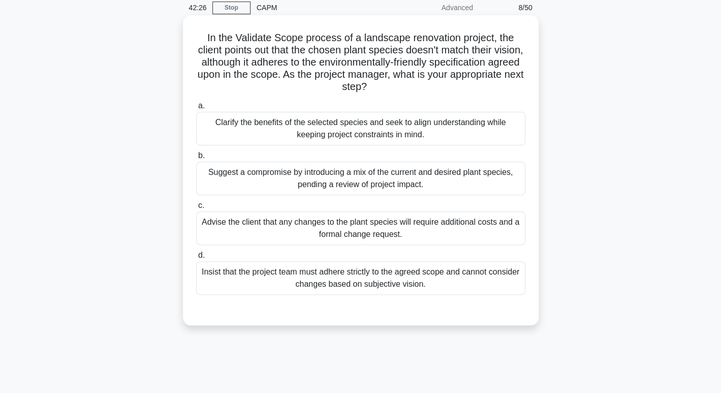
drag, startPoint x: 339, startPoint y: 50, endPoint x: 453, endPoint y: 48, distance: 113.9
click at [453, 48] on h5 "In the Validate Scope process of a landscape renovation project, the client poi…" at bounding box center [360, 63] width 331 height 62
drag, startPoint x: 230, startPoint y: 63, endPoint x: 258, endPoint y: 61, distance: 28.0
click at [258, 61] on h5 "In the Validate Scope process of a landscape renovation project, the client poi…" at bounding box center [360, 63] width 331 height 62
click at [207, 64] on h5 "In the Validate Scope process of a landscape renovation project, the client poi…" at bounding box center [360, 63] width 331 height 62
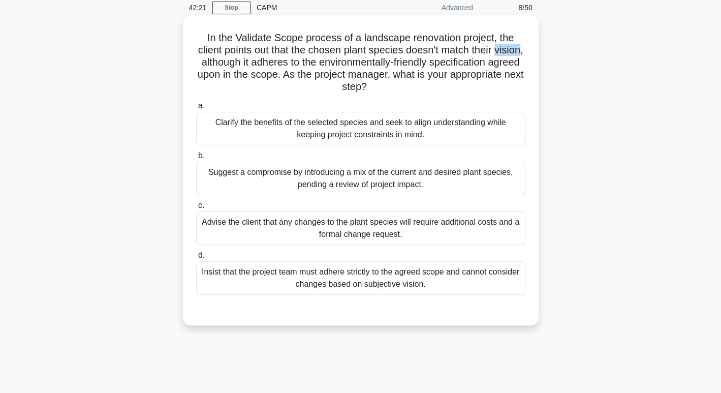
click at [207, 64] on h5 "In the Validate Scope process of a landscape renovation project, the client poi…" at bounding box center [360, 63] width 331 height 62
click at [312, 74] on h5 "In the Validate Scope process of a landscape renovation project, the client poi…" at bounding box center [360, 63] width 331 height 62
click at [356, 69] on h5 "In the Validate Scope process of a landscape renovation project, the client poi…" at bounding box center [360, 63] width 331 height 62
click at [485, 226] on div "Advise the client that any changes to the plant species will require additional…" at bounding box center [360, 229] width 329 height 34
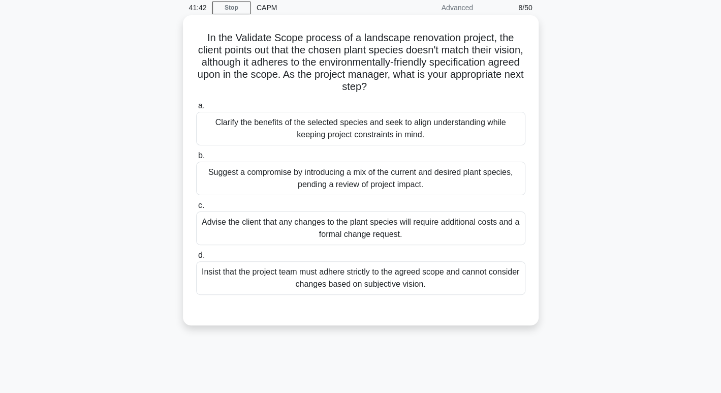
click at [196, 209] on input "c. Advise the client that any changes to the plant species will require additio…" at bounding box center [196, 205] width 0 height 7
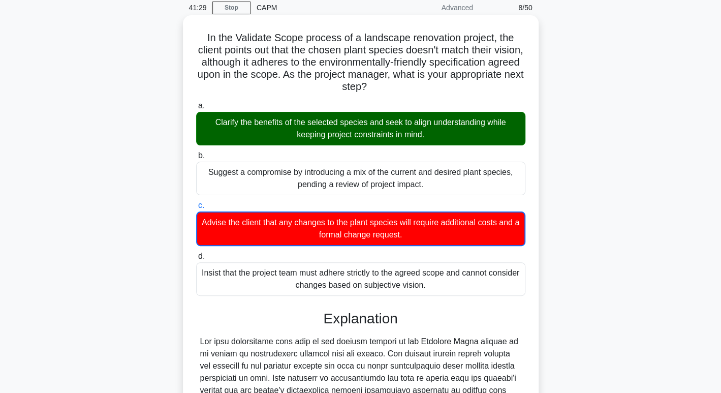
drag, startPoint x: 335, startPoint y: 119, endPoint x: 497, endPoint y: 129, distance: 162.5
click at [497, 129] on div "Clarify the benefits of the selected species and seek to align understanding wh…" at bounding box center [360, 129] width 329 height 34
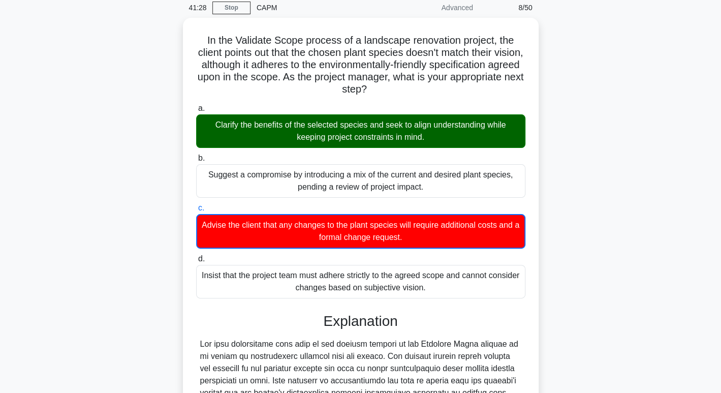
scroll to position [270, 0]
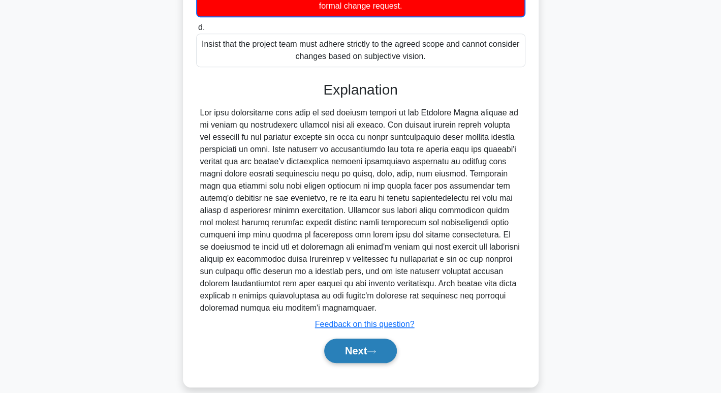
click at [376, 349] on icon at bounding box center [371, 352] width 9 height 6
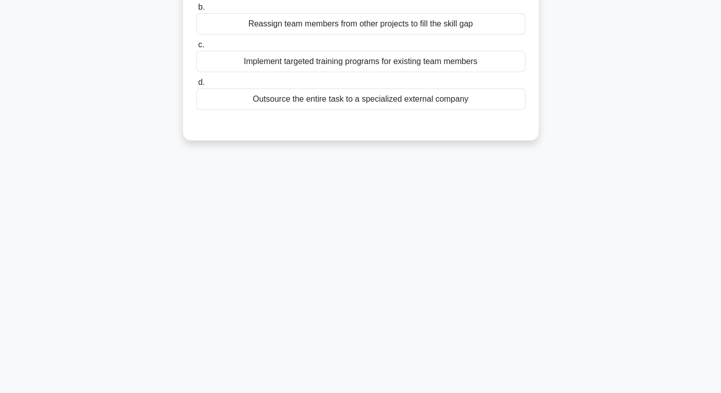
scroll to position [0, 0]
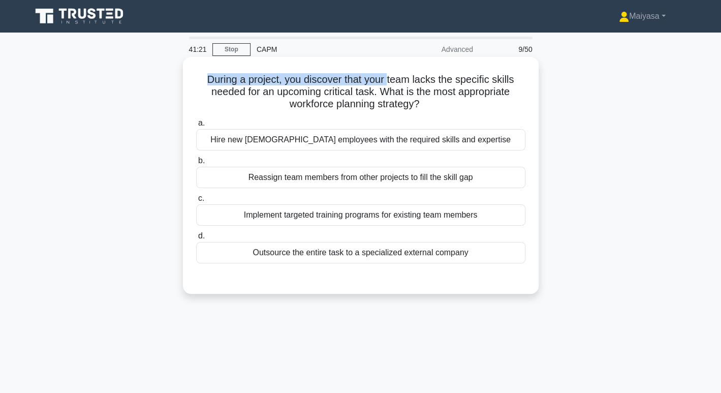
drag, startPoint x: 202, startPoint y: 82, endPoint x: 388, endPoint y: 79, distance: 186.1
click at [388, 79] on h5 "During a project, you discover that your team lacks the specific skills needed …" at bounding box center [360, 92] width 331 height 38
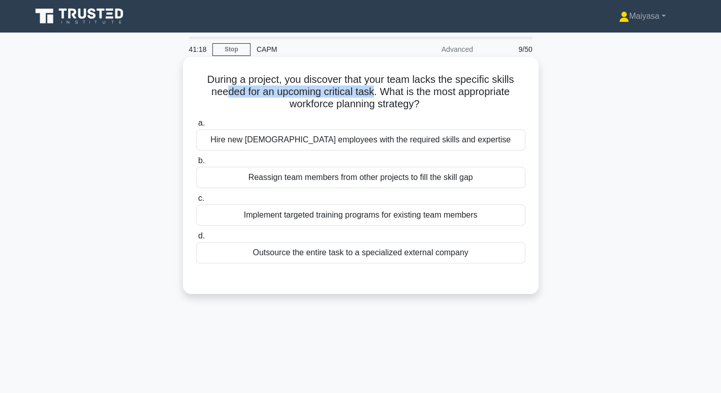
drag, startPoint x: 222, startPoint y: 91, endPoint x: 374, endPoint y: 93, distance: 151.5
click at [374, 93] on h5 "During a project, you discover that your team lacks the specific skills needed …" at bounding box center [360, 92] width 331 height 38
drag, startPoint x: 424, startPoint y: 90, endPoint x: 516, endPoint y: 84, distance: 91.7
click at [516, 84] on h5 "During a project, you discover that your team lacks the specific skills needed …" at bounding box center [360, 92] width 331 height 38
click at [338, 105] on h5 "During a project, you discover that your team lacks the specific skills needed …" at bounding box center [360, 92] width 331 height 38
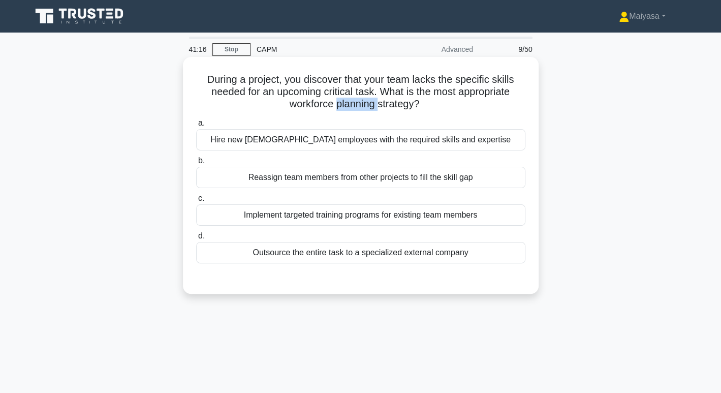
click at [338, 105] on h5 "During a project, you discover that your team lacks the specific skills needed …" at bounding box center [360, 92] width 331 height 38
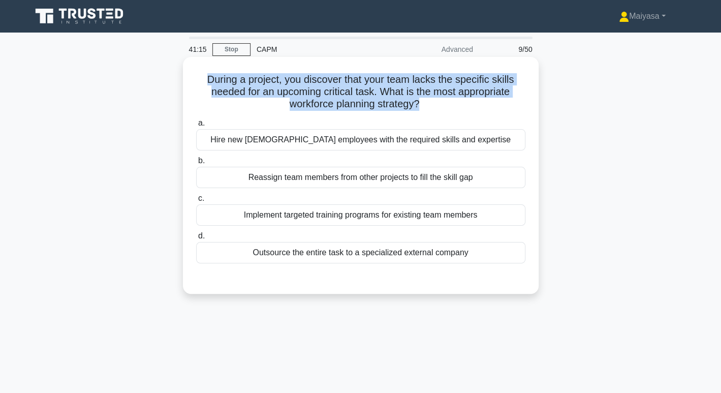
click at [338, 105] on h5 "During a project, you discover that your team lacks the specific skills needed …" at bounding box center [360, 92] width 331 height 38
click at [411, 90] on h5 "During a project, you discover that your team lacks the specific skills needed …" at bounding box center [360, 92] width 331 height 38
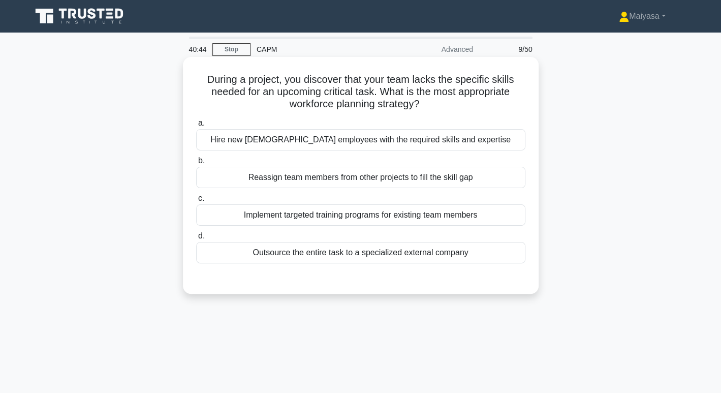
click at [331, 99] on h5 "During a project, you discover that your team lacks the specific skills needed …" at bounding box center [360, 92] width 331 height 38
click at [362, 253] on div "Outsource the entire task to a specialized external company" at bounding box center [360, 252] width 329 height 21
click at [196, 239] on input "d. Outsource the entire task to a specialized external company" at bounding box center [196, 236] width 0 height 7
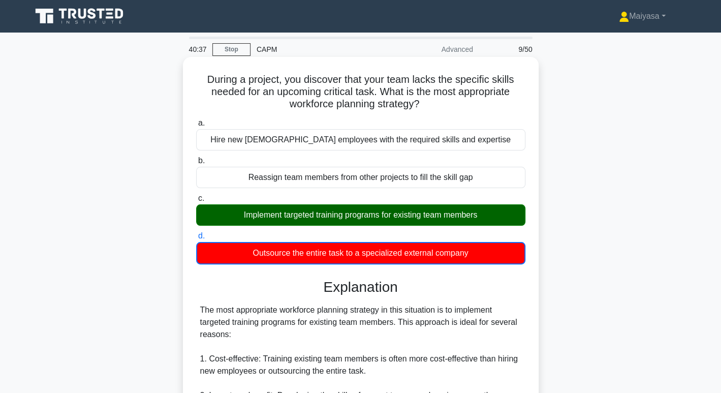
click at [369, 213] on div "Implement targeted training programs for existing team members" at bounding box center [360, 214] width 329 height 21
click at [196, 202] on input "c. Implement targeted training programs for existing team members" at bounding box center [196, 198] width 0 height 7
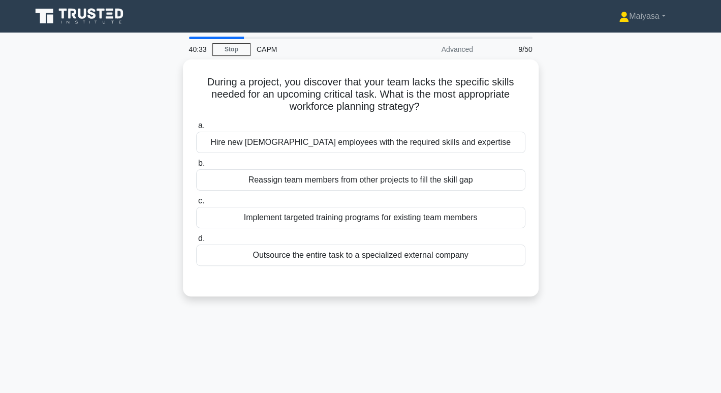
click at [339, 213] on div "Implement targeted training programs for existing team members" at bounding box center [360, 217] width 329 height 21
click at [196, 204] on input "c. Implement targeted training programs for existing team members" at bounding box center [196, 201] width 0 height 7
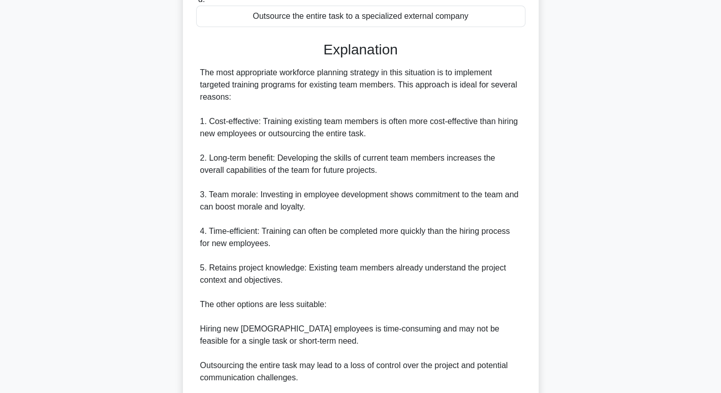
scroll to position [391, 0]
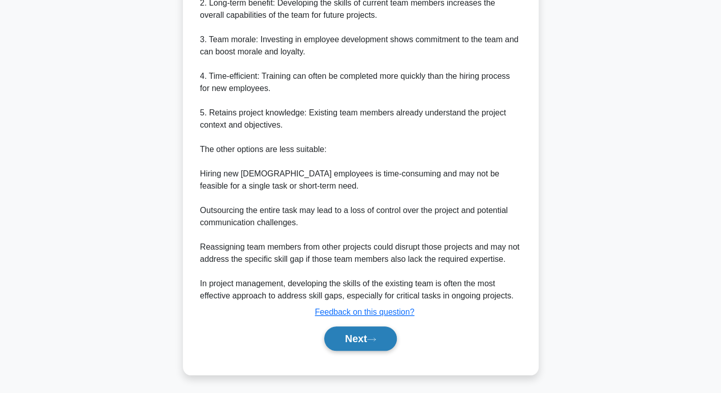
click at [368, 343] on button "Next" at bounding box center [360, 338] width 73 height 24
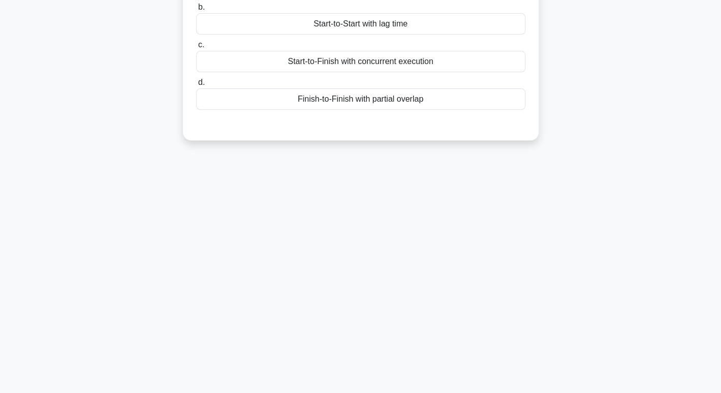
scroll to position [0, 0]
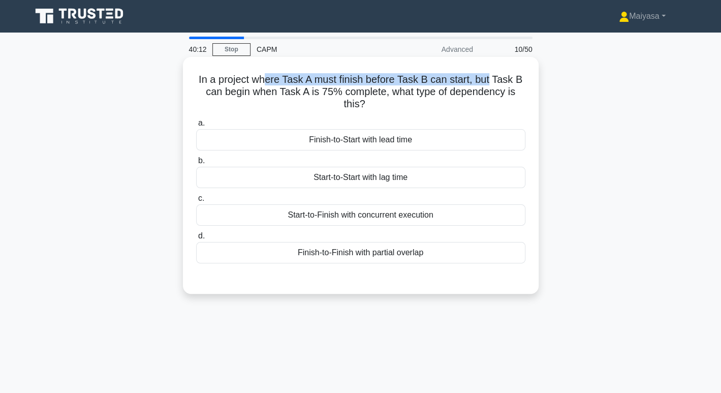
drag, startPoint x: 263, startPoint y: 86, endPoint x: 492, endPoint y: 81, distance: 228.3
click at [492, 81] on h5 "In a project where Task A must finish before Task B can start, but Task B can b…" at bounding box center [360, 92] width 331 height 38
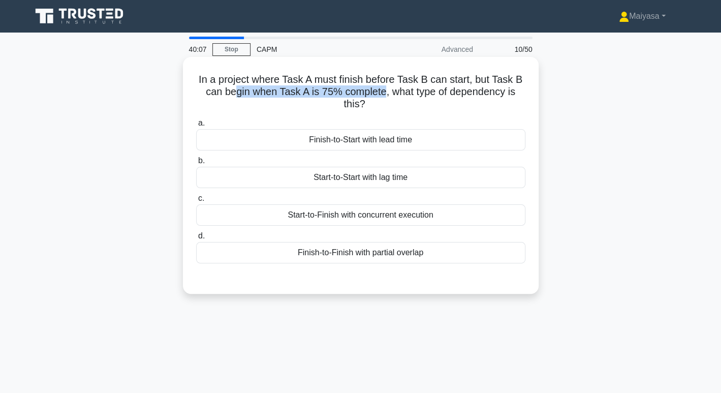
drag, startPoint x: 230, startPoint y: 87, endPoint x: 383, endPoint y: 92, distance: 153.1
click at [383, 92] on h5 "In a project where Task A must finish before Task B can start, but Task B can b…" at bounding box center [360, 92] width 331 height 38
click at [397, 134] on div "Finish-to-Start with lead time" at bounding box center [360, 139] width 329 height 21
click at [196, 127] on input "a. Finish-to-Start with lead time" at bounding box center [196, 123] width 0 height 7
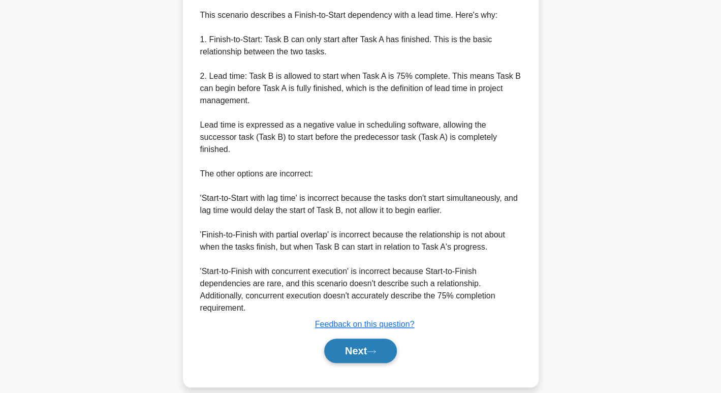
scroll to position [318, 0]
click at [347, 341] on button "Next" at bounding box center [360, 351] width 73 height 24
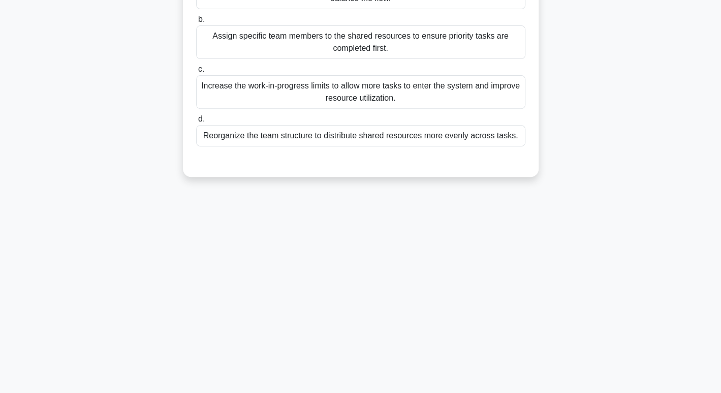
scroll to position [0, 0]
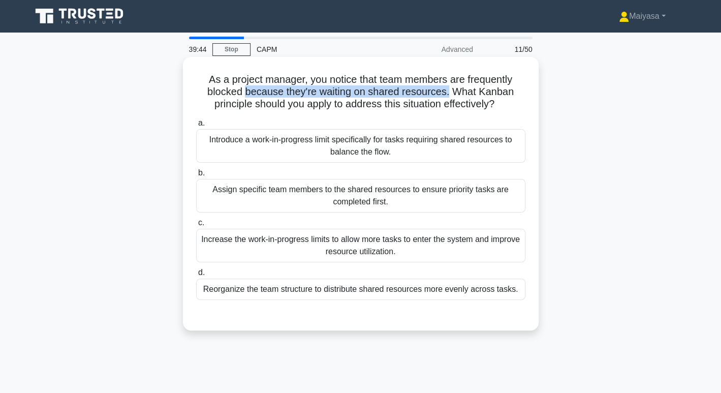
drag, startPoint x: 244, startPoint y: 92, endPoint x: 451, endPoint y: 96, distance: 208.0
click at [451, 96] on h5 "As a project manager, you notice that team members are frequently blocked becau…" at bounding box center [360, 92] width 331 height 38
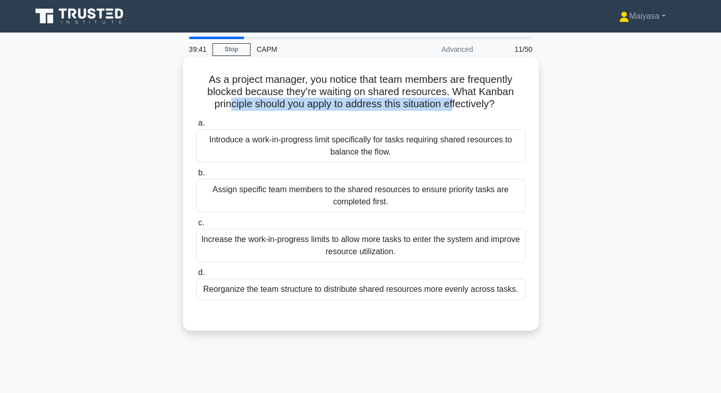
drag, startPoint x: 228, startPoint y: 107, endPoint x: 456, endPoint y: 106, distance: 227.8
click at [456, 106] on h5 "As a project manager, you notice that team members are frequently blocked becau…" at bounding box center [360, 92] width 331 height 38
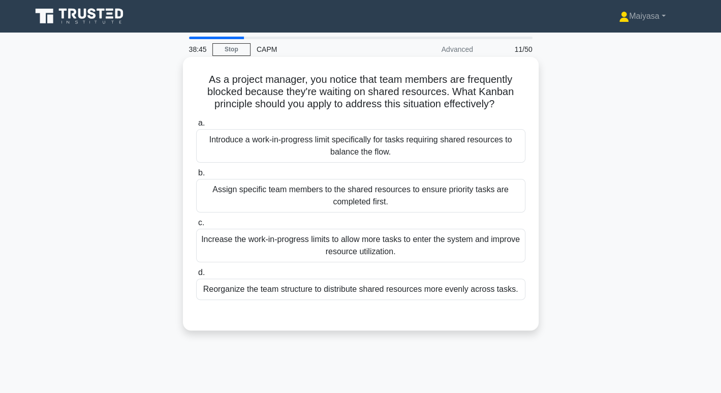
click at [368, 293] on div "Reorganize the team structure to distribute shared resources more evenly across…" at bounding box center [360, 289] width 329 height 21
click at [196, 276] on input "d. Reorganize the team structure to distribute shared resources more evenly acr…" at bounding box center [196, 272] width 0 height 7
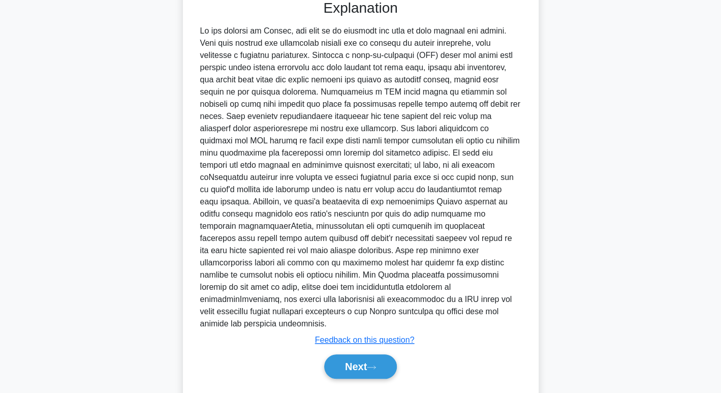
scroll to position [317, 0]
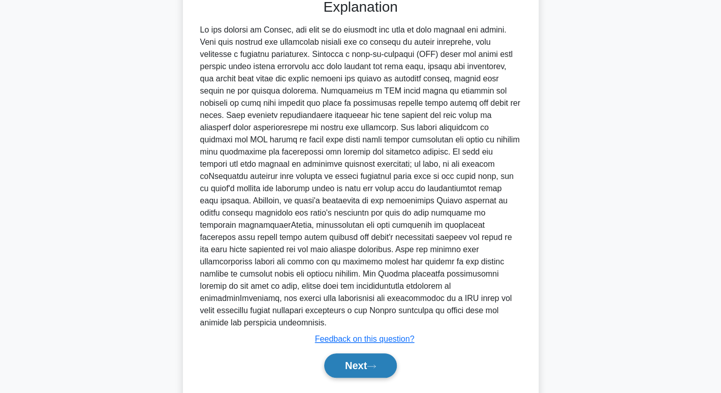
click at [356, 353] on button "Next" at bounding box center [360, 365] width 73 height 24
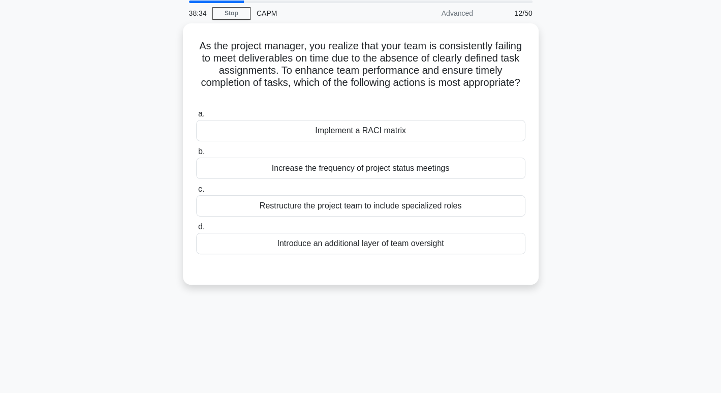
scroll to position [0, 0]
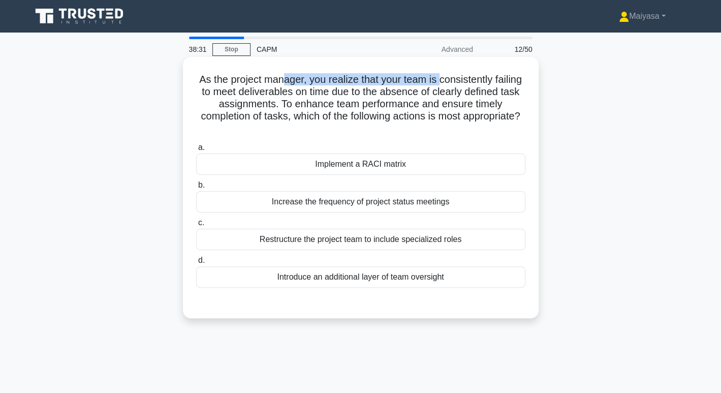
drag, startPoint x: 299, startPoint y: 79, endPoint x: 458, endPoint y: 77, distance: 158.6
click at [458, 77] on h5 "As the project manager, you realize that your team is consistently failing to m…" at bounding box center [360, 104] width 331 height 62
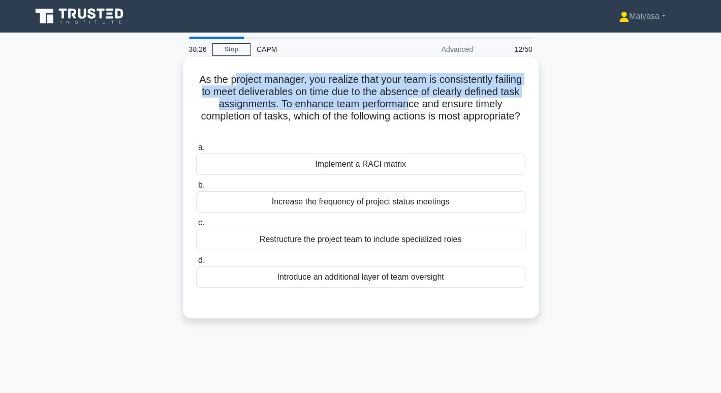
drag, startPoint x: 246, startPoint y: 86, endPoint x: 454, endPoint y: 104, distance: 208.7
click at [454, 104] on h5 "As the project manager, you realize that your team is consistently failing to m…" at bounding box center [360, 104] width 331 height 62
click at [388, 99] on h5 "As the project manager, you realize that your team is consistently failing to m…" at bounding box center [360, 104] width 331 height 62
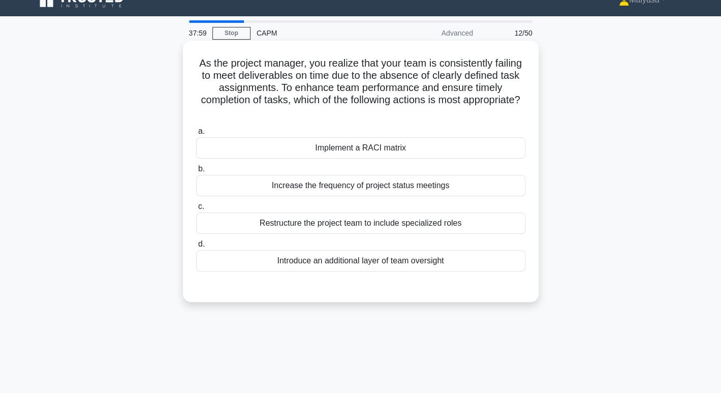
scroll to position [15, 0]
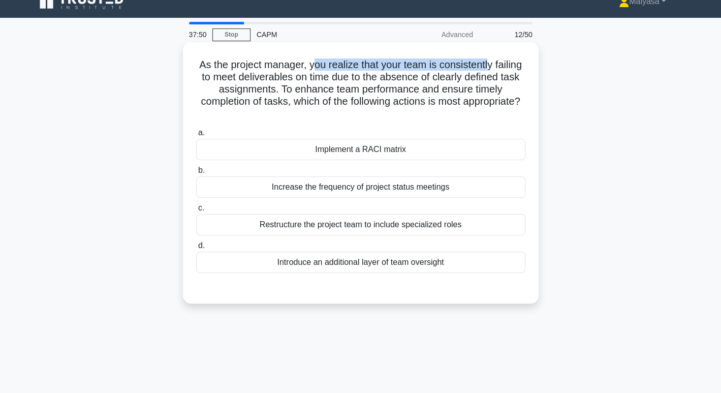
drag, startPoint x: 326, startPoint y: 62, endPoint x: 505, endPoint y: 60, distance: 179.5
click at [505, 60] on h5 "As the project manager, you realize that your team is consistently failing to m…" at bounding box center [360, 89] width 331 height 62
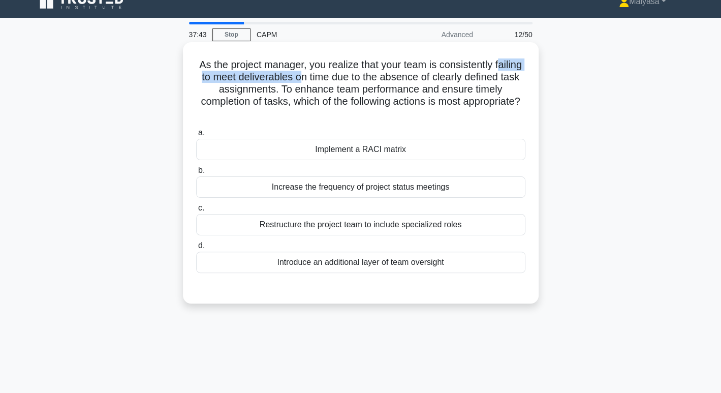
drag, startPoint x: 213, startPoint y: 72, endPoint x: 345, endPoint y: 75, distance: 132.2
click at [345, 75] on h5 "As the project manager, you realize that your team is consistently failing to m…" at bounding box center [360, 89] width 331 height 62
click at [370, 89] on h5 "As the project manager, you realize that your team is consistently failing to m…" at bounding box center [360, 89] width 331 height 62
click at [385, 143] on div "Implement a RACI matrix" at bounding box center [360, 149] width 329 height 21
click at [196, 136] on input "a. Implement a RACI matrix" at bounding box center [196, 133] width 0 height 7
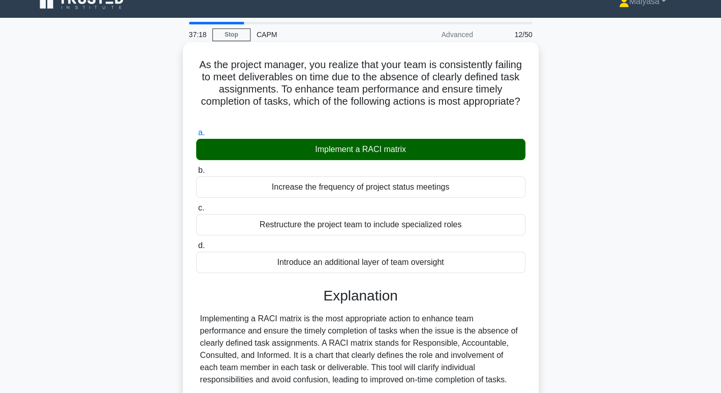
scroll to position [196, 0]
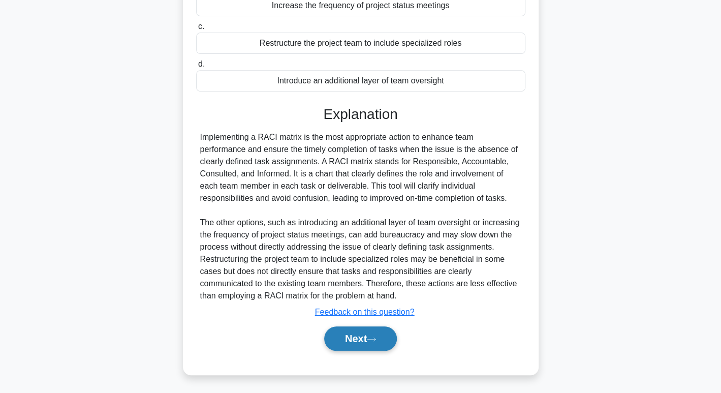
click at [363, 338] on button "Next" at bounding box center [360, 338] width 73 height 24
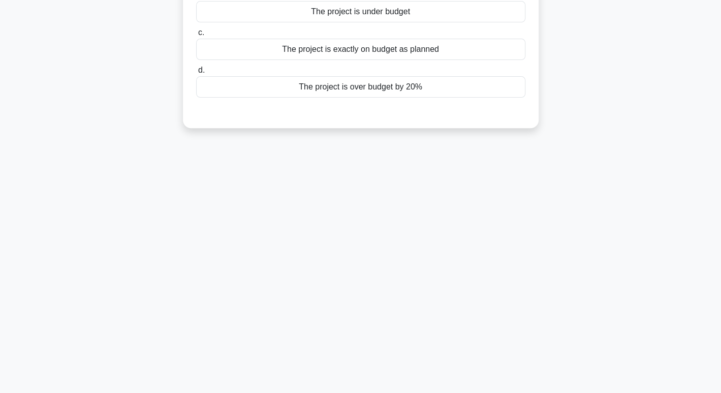
scroll to position [0, 0]
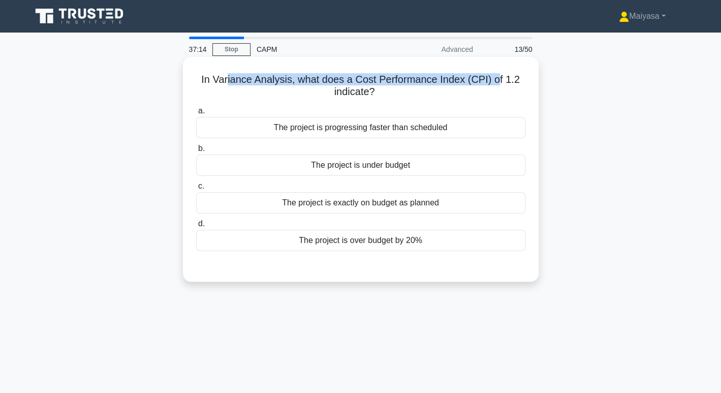
drag, startPoint x: 229, startPoint y: 75, endPoint x: 501, endPoint y: 76, distance: 271.5
click at [501, 76] on h5 "In Variance Analysis, what does a Cost Performance Index (CPI) of 1.2 indicate?…" at bounding box center [360, 85] width 331 height 25
drag, startPoint x: 327, startPoint y: 92, endPoint x: 398, endPoint y: 90, distance: 70.2
click at [398, 90] on h5 "In Variance Analysis, what does a Cost Performance Index (CPI) of 1.2 indicate?…" at bounding box center [360, 85] width 331 height 25
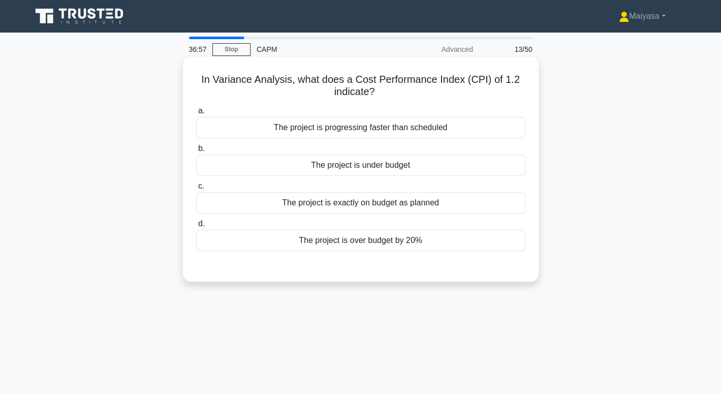
click at [421, 244] on div "The project is over budget by 20%" at bounding box center [360, 240] width 329 height 21
click at [196, 227] on input "d. The project is over budget by 20%" at bounding box center [196, 224] width 0 height 7
click at [378, 172] on div "The project is under budget" at bounding box center [360, 165] width 329 height 21
click at [196, 152] on input "b. The project is under budget" at bounding box center [196, 148] width 0 height 7
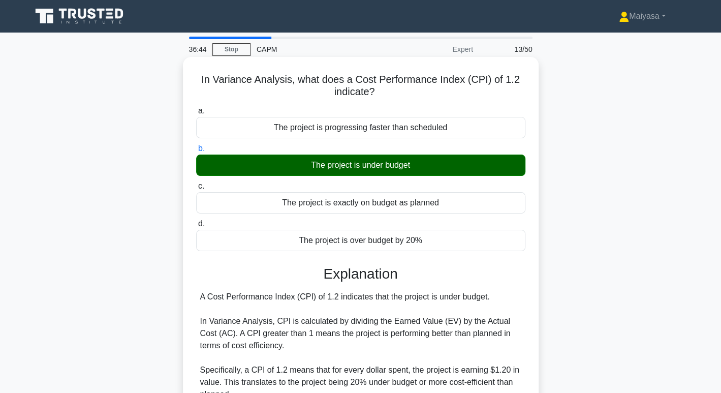
scroll to position [221, 0]
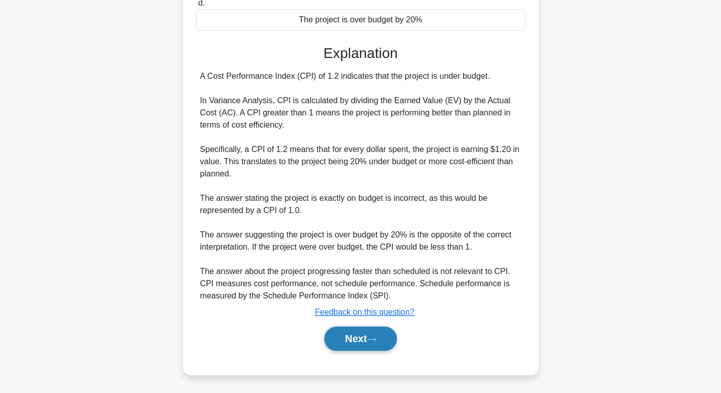
click at [376, 335] on button "Next" at bounding box center [360, 338] width 73 height 24
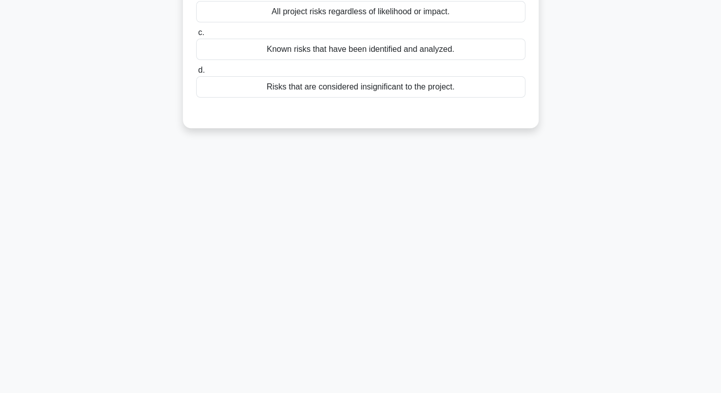
scroll to position [0, 0]
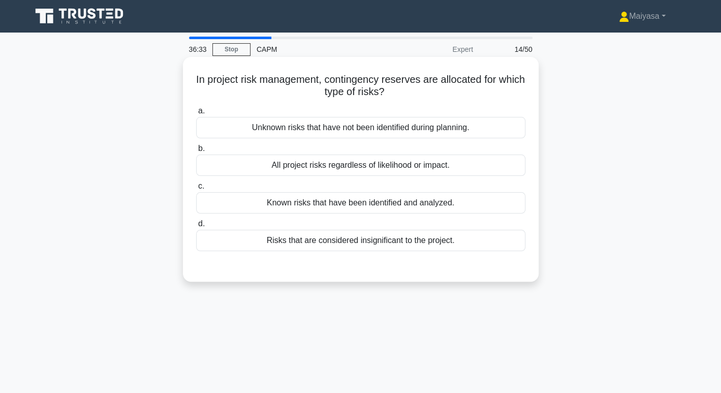
drag, startPoint x: 341, startPoint y: 78, endPoint x: 517, endPoint y: 88, distance: 176.2
click at [517, 88] on h5 "In project risk management, contingency reserves are allocated for which type o…" at bounding box center [360, 85] width 331 height 25
click at [391, 90] on h5 "In project risk management, contingency reserves are allocated for which type o…" at bounding box center [360, 85] width 331 height 25
click at [485, 207] on div "Known risks that have been identified and analyzed." at bounding box center [360, 202] width 329 height 21
click at [196, 190] on input "c. Known risks that have been identified and analyzed." at bounding box center [196, 186] width 0 height 7
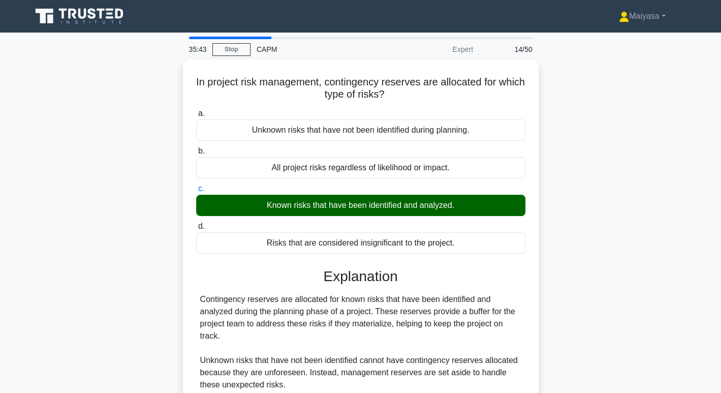
click at [720, 312] on main "35:43 Stop CAPM Expert 14/50 In project risk management, contingency reserves a…" at bounding box center [360, 291] width 721 height 517
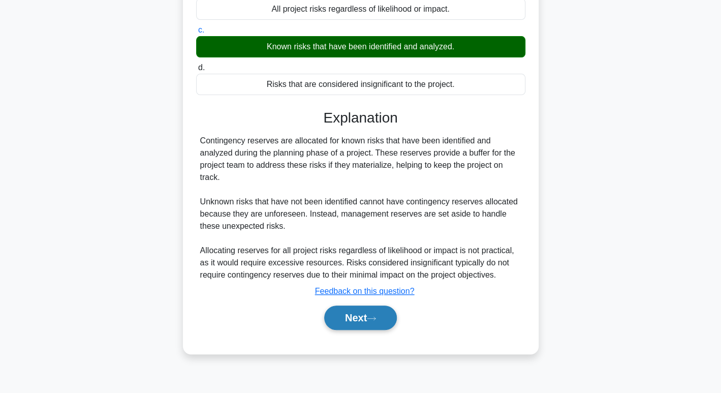
drag, startPoint x: 339, startPoint y: 311, endPoint x: 360, endPoint y: 310, distance: 21.4
click at [340, 311] on button "Next" at bounding box center [360, 318] width 73 height 24
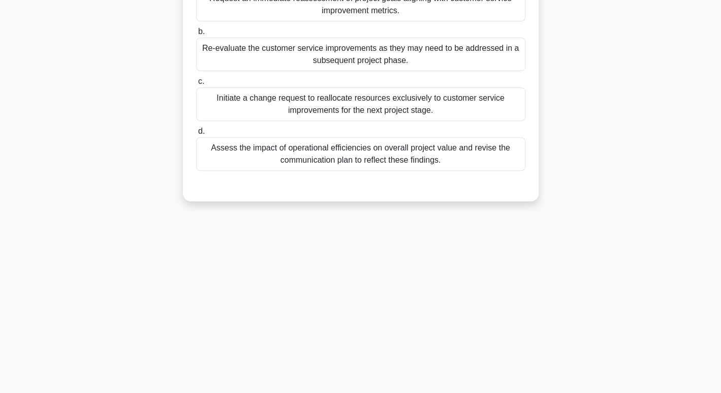
scroll to position [0, 0]
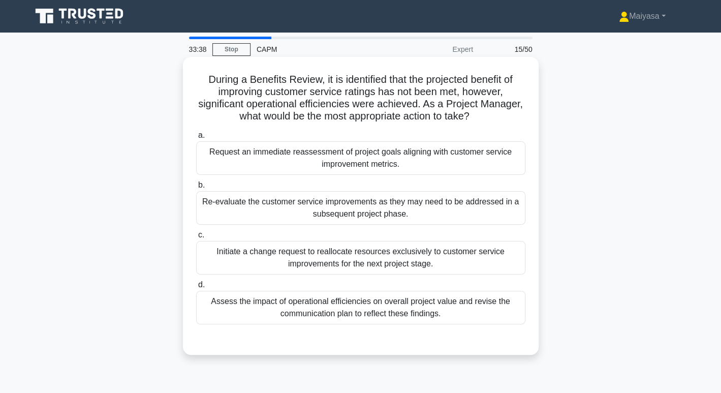
click at [428, 313] on div "Assess the impact of operational efficiencies on overall project value and revi…" at bounding box center [360, 308] width 329 height 34
click at [196, 288] on input "d. Assess the impact of operational efficiencies on overall project value and r…" at bounding box center [196, 285] width 0 height 7
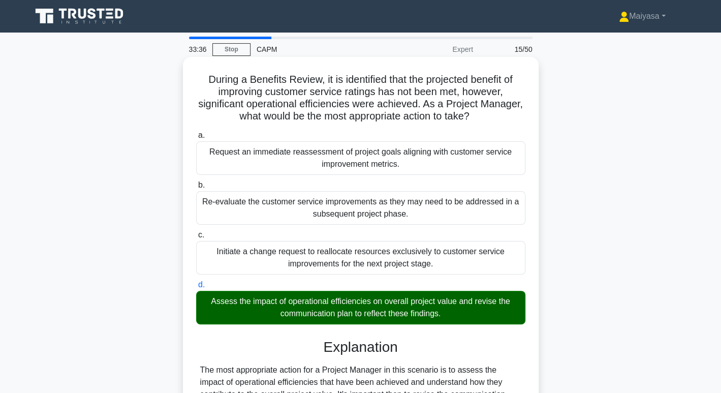
scroll to position [257, 0]
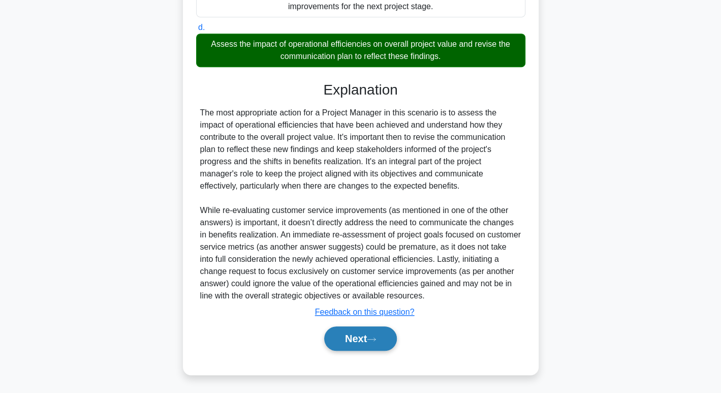
click at [383, 338] on button "Next" at bounding box center [360, 338] width 73 height 24
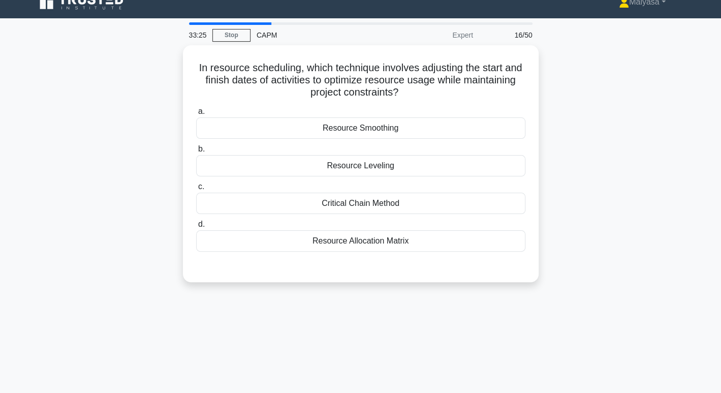
scroll to position [0, 0]
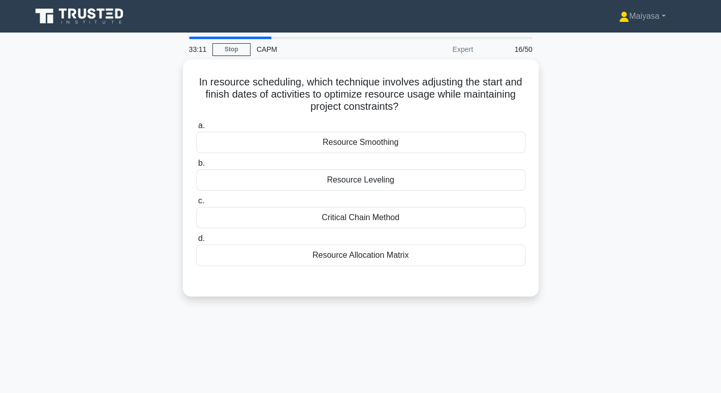
click at [661, 275] on div "In resource scheduling, which technique involves adjusting the start and finish…" at bounding box center [360, 183] width 671 height 249
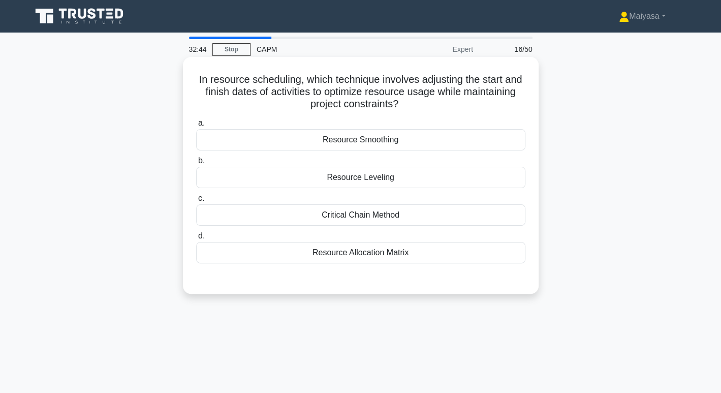
click at [489, 178] on div "Resource Leveling" at bounding box center [360, 177] width 329 height 21
click at [196, 164] on input "b. Resource Leveling" at bounding box center [196, 161] width 0 height 7
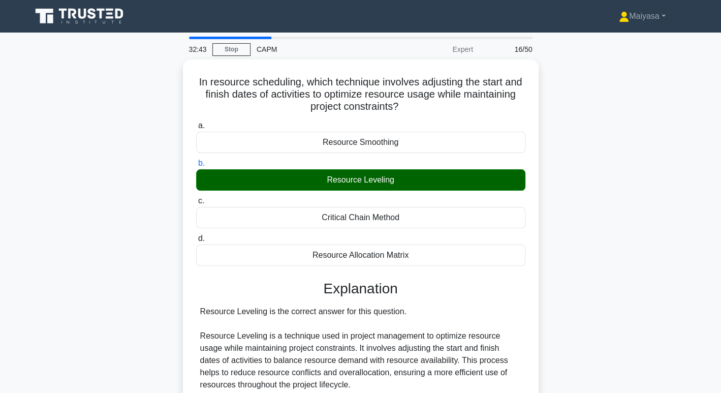
scroll to position [257, 0]
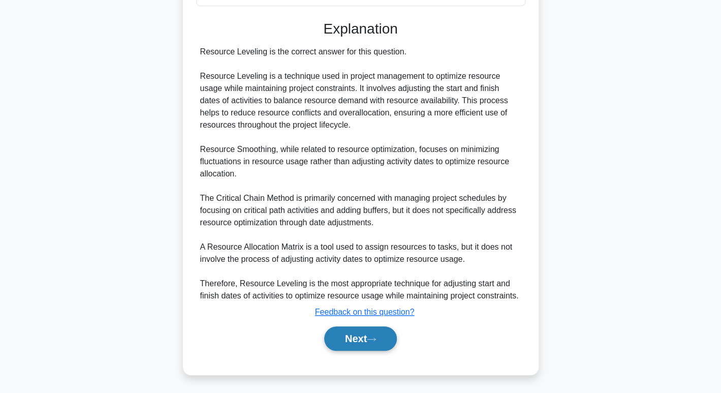
click at [386, 335] on button "Next" at bounding box center [360, 338] width 73 height 24
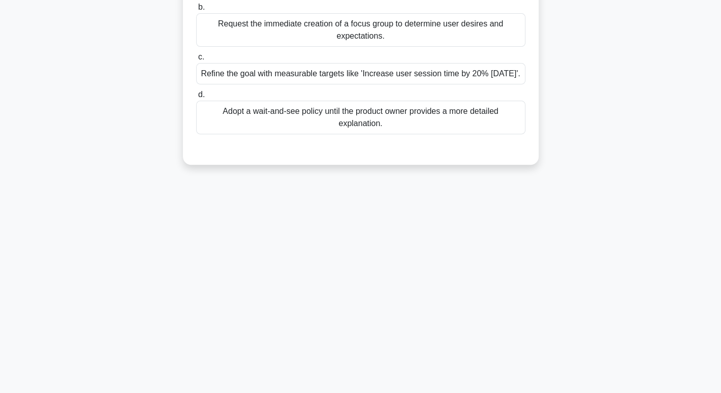
scroll to position [0, 0]
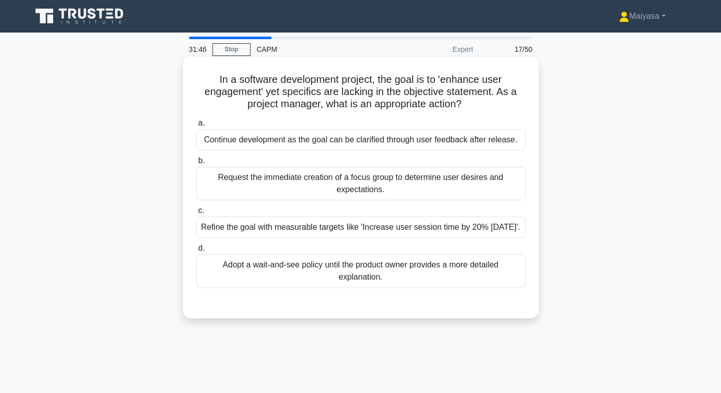
click at [485, 134] on div "Continue development as the goal can be clarified through user feedback after r…" at bounding box center [360, 139] width 329 height 21
click at [196, 127] on input "a. Continue development as the goal can be clarified through user feedback afte…" at bounding box center [196, 123] width 0 height 7
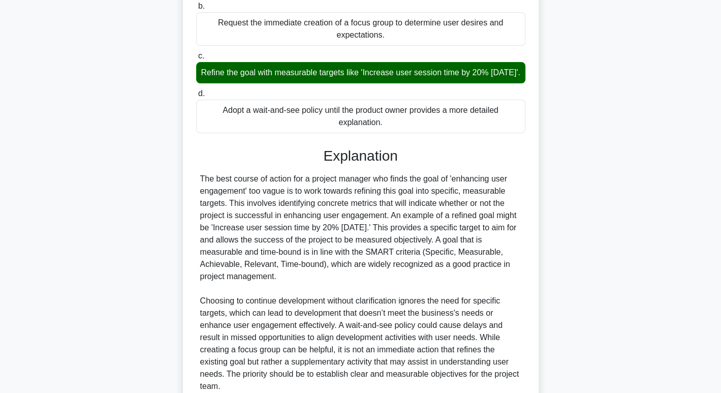
scroll to position [270, 0]
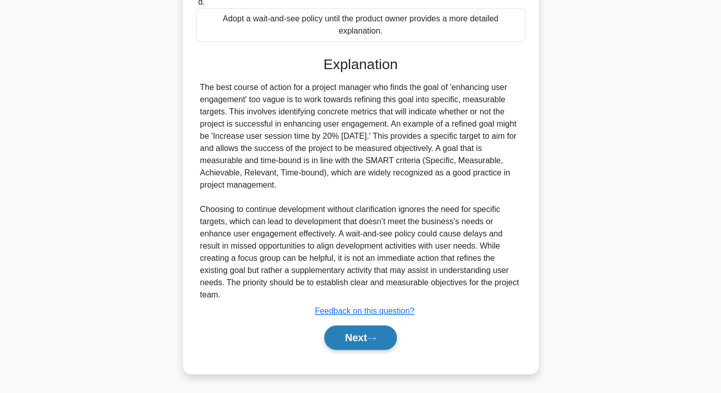
click at [374, 338] on icon at bounding box center [371, 339] width 9 height 6
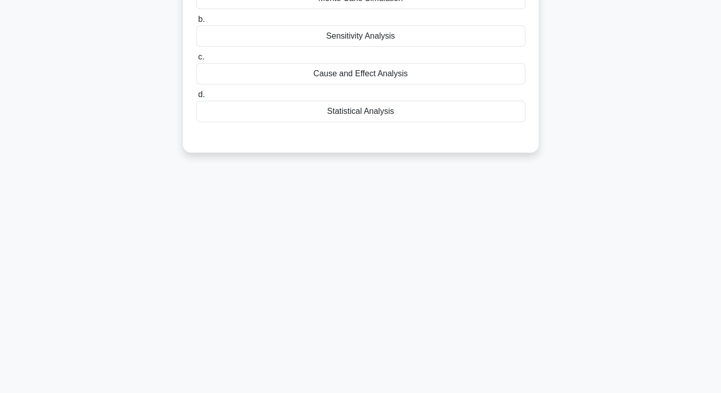
scroll to position [0, 0]
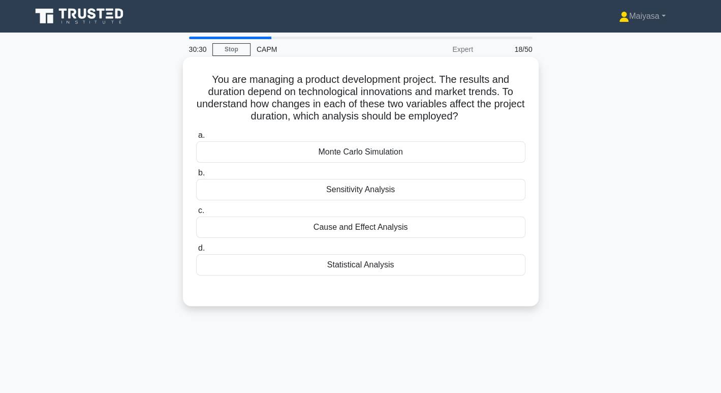
click at [389, 156] on div "Monte Carlo Simulation" at bounding box center [360, 151] width 329 height 21
click at [196, 139] on input "a. Monte Carlo Simulation" at bounding box center [196, 135] width 0 height 7
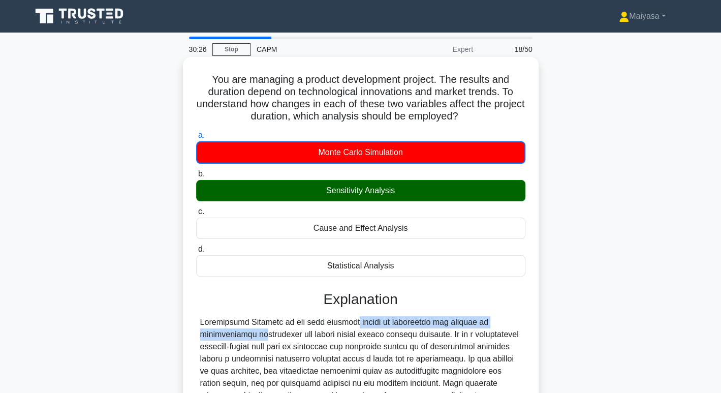
drag, startPoint x: 277, startPoint y: 322, endPoint x: 490, endPoint y: 323, distance: 213.0
click at [490, 323] on div at bounding box center [360, 395] width 321 height 159
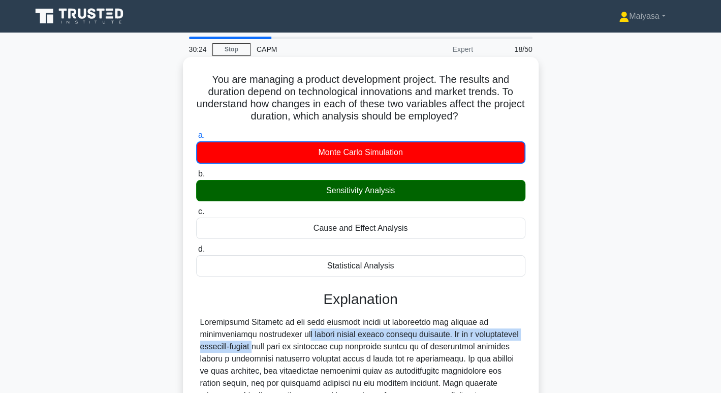
drag, startPoint x: 243, startPoint y: 337, endPoint x: 536, endPoint y: 334, distance: 293.4
click at [536, 334] on div "You are managing a product development project. The results and duration depend…" at bounding box center [361, 302] width 356 height 491
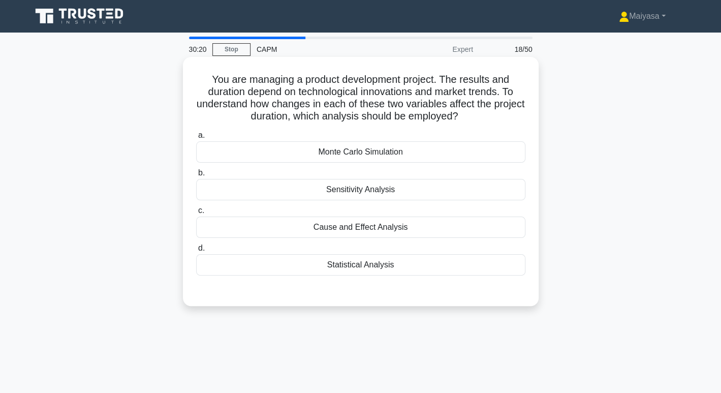
click at [424, 191] on div "Sensitivity Analysis" at bounding box center [360, 189] width 329 height 21
click at [196, 176] on input "b. Sensitivity Analysis" at bounding box center [196, 173] width 0 height 7
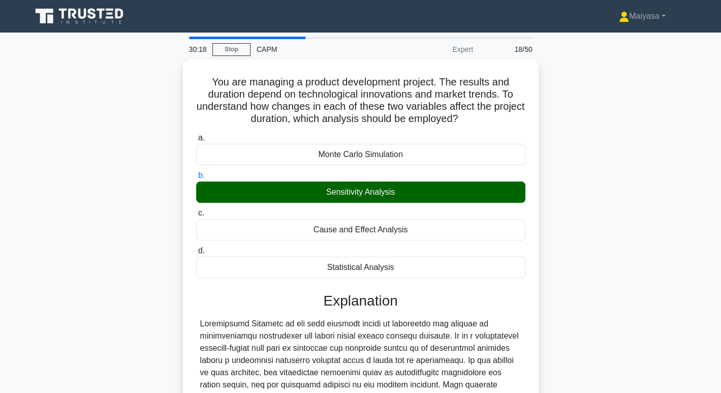
scroll to position [172, 0]
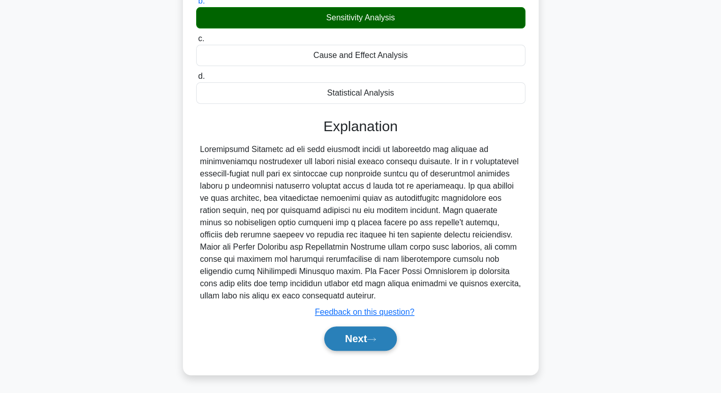
click at [375, 340] on icon at bounding box center [371, 340] width 9 height 6
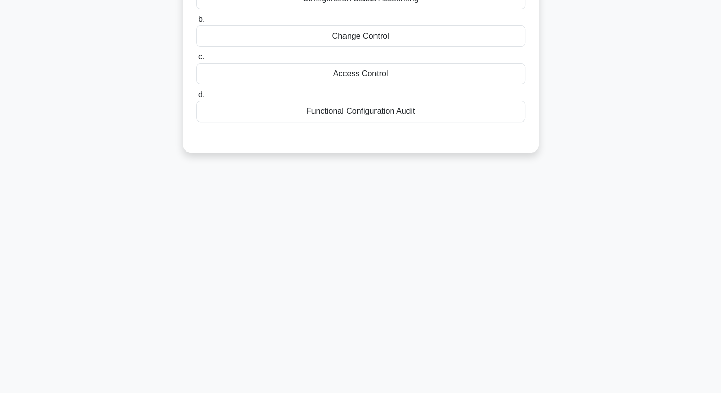
scroll to position [0, 0]
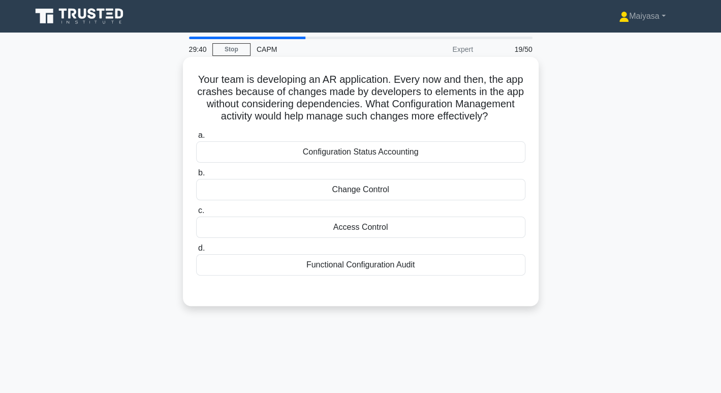
click at [451, 276] on div "Functional Configuration Audit" at bounding box center [360, 264] width 329 height 21
click at [196, 252] on input "d. Functional Configuration Audit" at bounding box center [196, 248] width 0 height 7
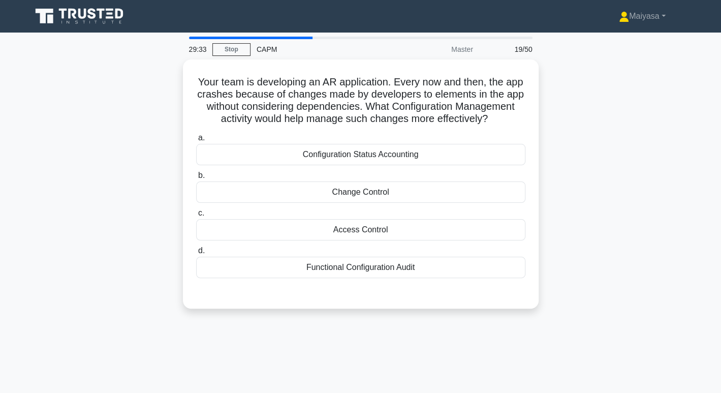
click at [103, 23] on icon at bounding box center [81, 16] width 98 height 19
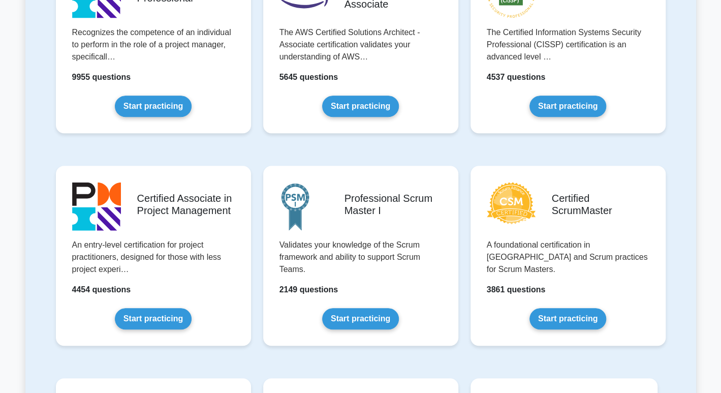
scroll to position [336, 0]
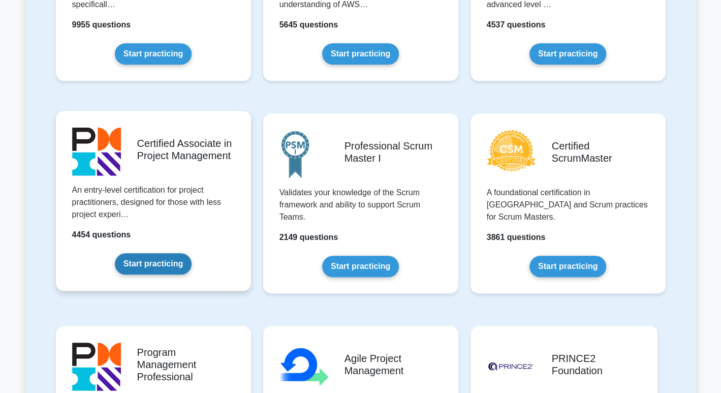
click at [163, 262] on link "Start practicing" at bounding box center [153, 263] width 77 height 21
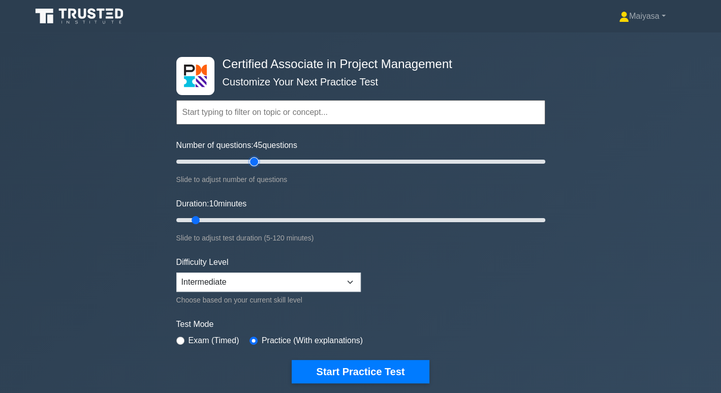
click at [254, 161] on input "Number of questions: 45 questions" at bounding box center [360, 162] width 369 height 12
click at [275, 160] on input "Number of questions: 55 questions" at bounding box center [360, 162] width 369 height 12
click at [291, 159] on input "Number of questions: 65 questions" at bounding box center [360, 162] width 369 height 12
click at [297, 173] on div "Slide to adjust number of questions" at bounding box center [360, 179] width 369 height 12
click at [348, 157] on input "Number of questions: 95 questions" at bounding box center [360, 162] width 369 height 12
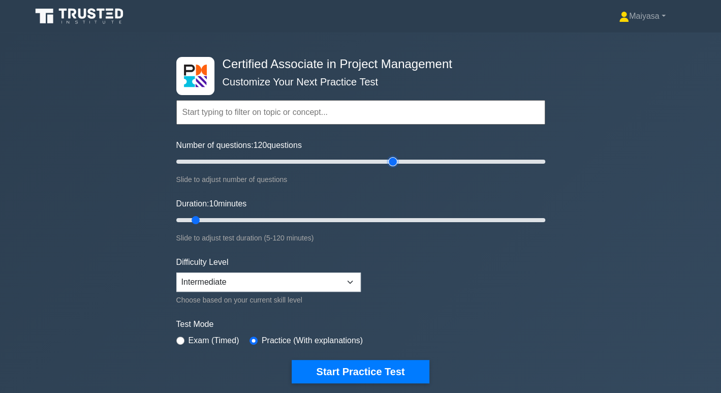
click at [396, 161] on input "Number of questions: 120 questions" at bounding box center [360, 162] width 369 height 12
type input "135"
click at [424, 165] on input "Number of questions: 135 questions" at bounding box center [360, 162] width 369 height 12
click at [421, 214] on input "Duration: 80 minutes" at bounding box center [360, 220] width 369 height 12
drag, startPoint x: 460, startPoint y: 218, endPoint x: 492, endPoint y: 229, distance: 33.8
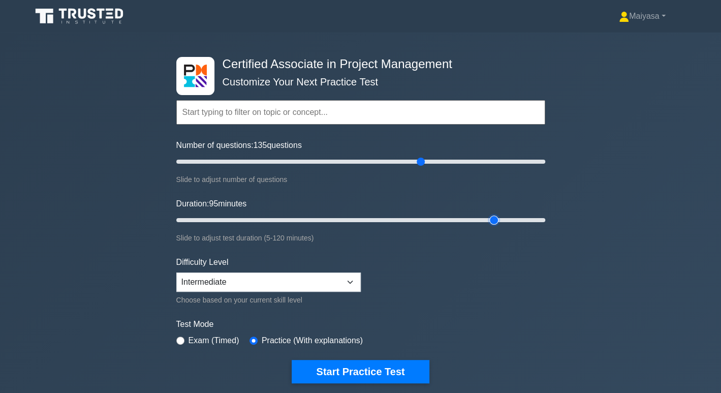
click at [492, 226] on input "Duration: 95 minutes" at bounding box center [360, 220] width 369 height 12
drag, startPoint x: 492, startPoint y: 229, endPoint x: 529, endPoint y: 215, distance: 40.0
click at [529, 215] on div "Duration: 105 minutes Slide to adjust test duration (5-120 minutes)" at bounding box center [360, 221] width 369 height 46
type input "120"
click at [542, 219] on input "Duration: 120 minutes" at bounding box center [360, 220] width 369 height 12
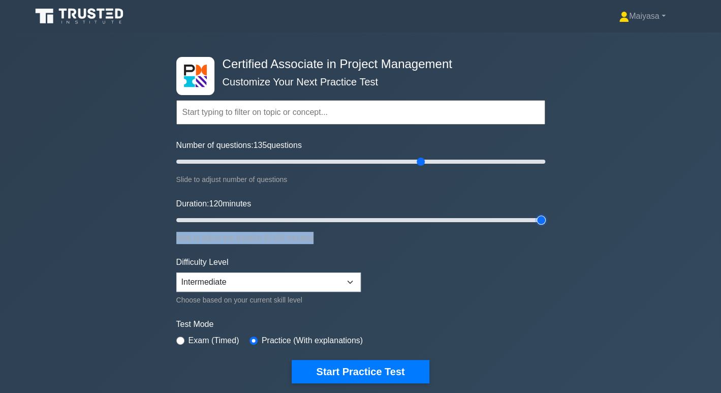
click at [542, 219] on input "Duration: 120 minutes" at bounding box center [360, 220] width 369 height 12
drag, startPoint x: 542, startPoint y: 219, endPoint x: 566, endPoint y: 222, distance: 24.6
click at [546, 222] on input "Duration: 120 minutes" at bounding box center [360, 220] width 369 height 12
click at [411, 168] on div "Number of questions: 135 questions Slide to adjust number of questions" at bounding box center [360, 162] width 369 height 46
click at [375, 158] on input "Number of questions: 110 questions" at bounding box center [360, 162] width 369 height 12
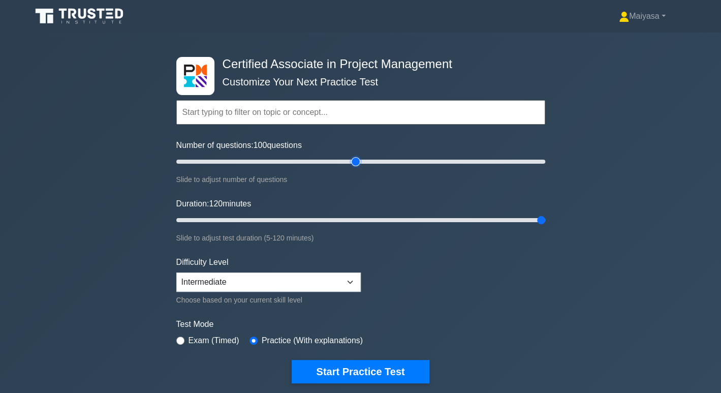
click at [357, 158] on input "Number of questions: 100 questions" at bounding box center [360, 162] width 369 height 12
click at [344, 159] on input "Number of questions: 95 questions" at bounding box center [360, 162] width 369 height 12
click at [323, 159] on input "Number of questions: 80 questions" at bounding box center [360, 162] width 369 height 12
click at [297, 161] on input "Number of questions: 70 questions" at bounding box center [360, 162] width 369 height 12
click at [281, 161] on input "Number of questions: 60 questions" at bounding box center [360, 162] width 369 height 12
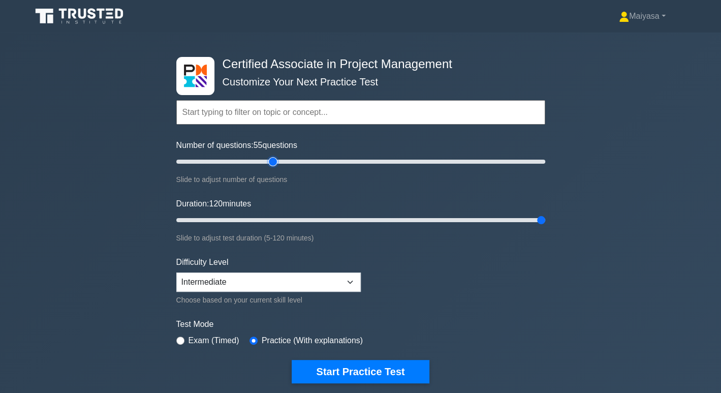
click at [270, 162] on input "Number of questions: 55 questions" at bounding box center [360, 162] width 369 height 12
type input "50"
click at [260, 162] on input "Number of questions: 50 questions" at bounding box center [360, 162] width 369 height 12
click at [269, 214] on input "Duration: 35 minutes" at bounding box center [360, 220] width 369 height 12
click at [279, 220] on input "Duration: 35 minutes" at bounding box center [360, 220] width 369 height 12
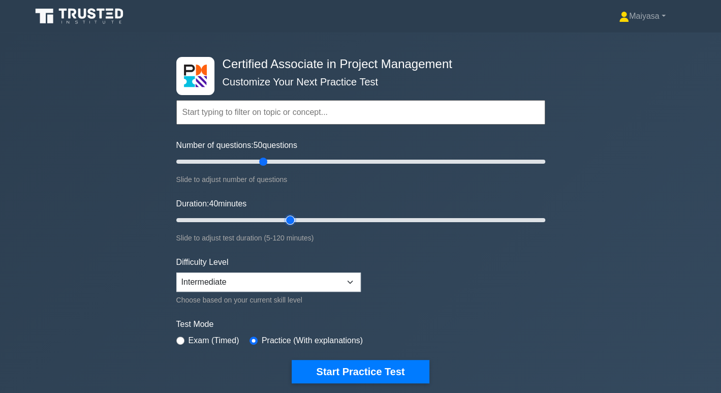
click at [297, 220] on input "Duration: 40 minutes" at bounding box center [360, 220] width 369 height 12
type input "50"
click at [314, 220] on input "Duration: 40 minutes" at bounding box center [360, 220] width 369 height 12
click at [337, 281] on select "Beginner Intermediate Expert" at bounding box center [268, 282] width 185 height 19
select select "beginner"
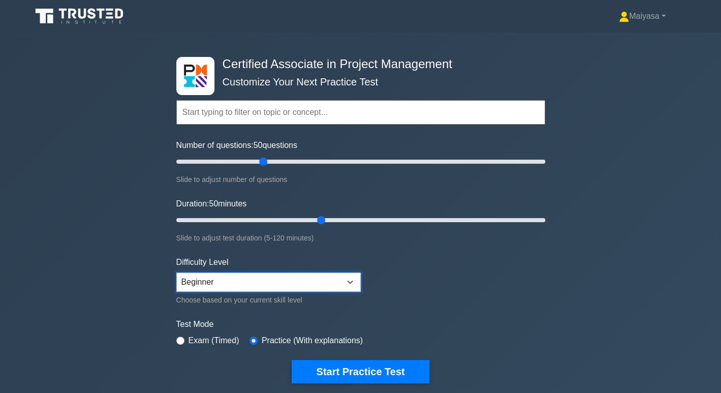
click at [176, 273] on select "Beginner Intermediate Expert" at bounding box center [268, 282] width 185 height 19
click at [408, 306] on form "Topics Project Scope Management Project Time Management Project Cost Management…" at bounding box center [360, 226] width 369 height 314
click at [199, 335] on label "Exam (Timed)" at bounding box center [214, 341] width 51 height 12
click at [185, 339] on div "Exam (Timed)" at bounding box center [207, 341] width 63 height 12
click at [180, 337] on input "radio" at bounding box center [180, 341] width 8 height 8
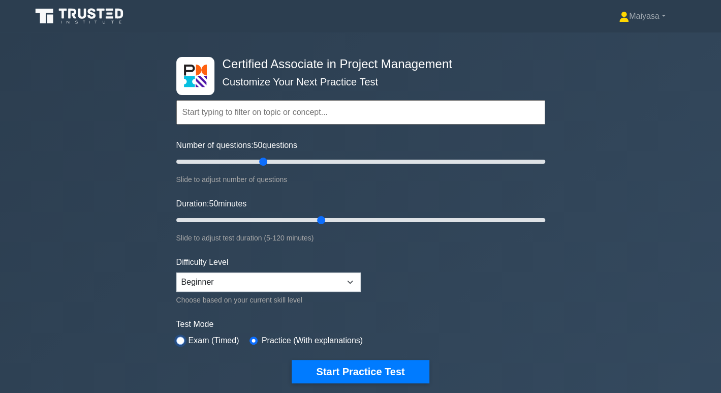
radio input "true"
click at [451, 300] on form "Topics Project Scope Management Project Time Management Project Cost Management…" at bounding box center [360, 226] width 369 height 314
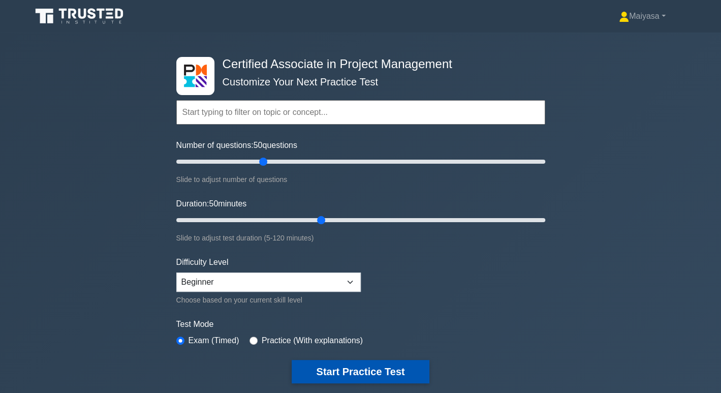
click at [377, 367] on button "Start Practice Test" at bounding box center [360, 371] width 137 height 23
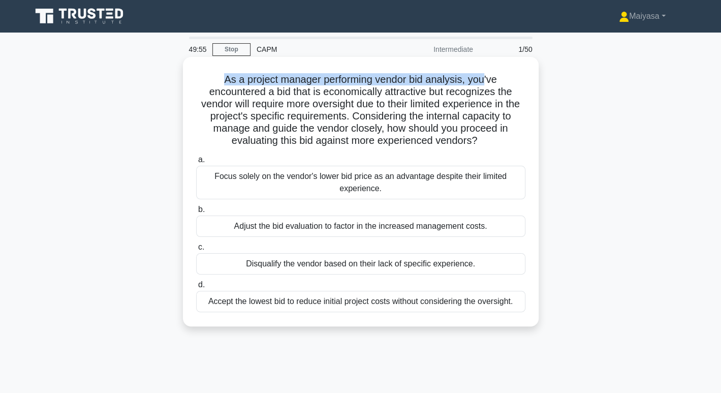
drag, startPoint x: 219, startPoint y: 81, endPoint x: 486, endPoint y: 80, distance: 266.9
click at [486, 80] on h5 "As a project manager performing vendor bid analysis, you've encountered a bid t…" at bounding box center [360, 110] width 331 height 74
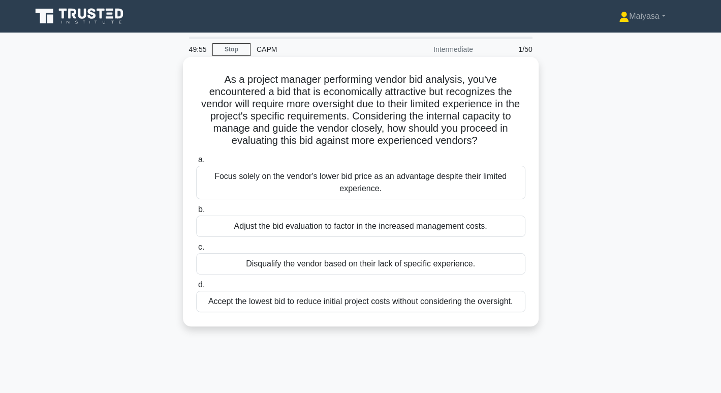
click at [423, 90] on h5 "As a project manager performing vendor bid analysis, you've encountered a bid t…" at bounding box center [360, 110] width 331 height 74
drag, startPoint x: 373, startPoint y: 81, endPoint x: 469, endPoint y: 82, distance: 96.1
click at [469, 82] on h5 "As a project manager performing vendor bid analysis, you've encountered a bid t…" at bounding box center [360, 110] width 331 height 74
drag, startPoint x: 218, startPoint y: 92, endPoint x: 380, endPoint y: 88, distance: 161.7
click at [380, 88] on h5 "As a project manager performing vendor bid analysis, you've encountered a bid t…" at bounding box center [360, 110] width 331 height 74
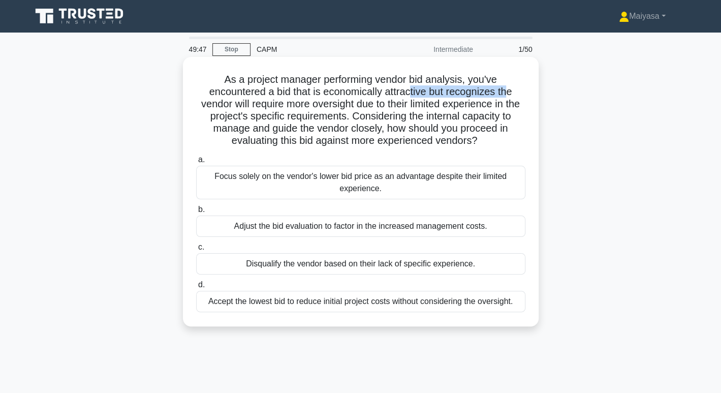
drag, startPoint x: 411, startPoint y: 89, endPoint x: 511, endPoint y: 92, distance: 100.2
click at [511, 92] on h5 "As a project manager performing vendor bid analysis, you've encountered a bid t…" at bounding box center [360, 110] width 331 height 74
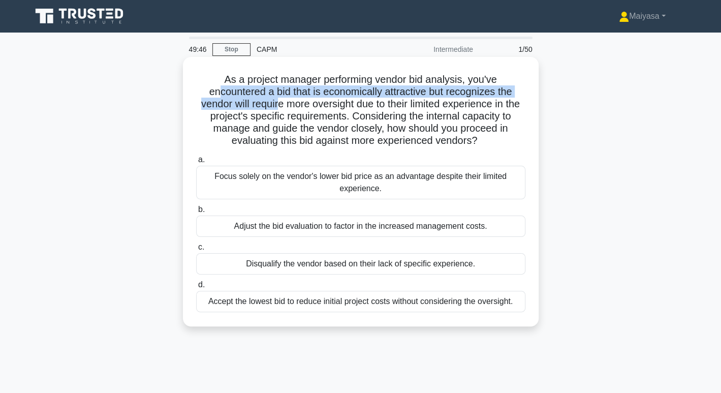
drag, startPoint x: 215, startPoint y: 99, endPoint x: 285, endPoint y: 102, distance: 69.7
click at [285, 102] on h5 "As a project manager performing vendor bid analysis, you've encountered a bid t…" at bounding box center [360, 110] width 331 height 74
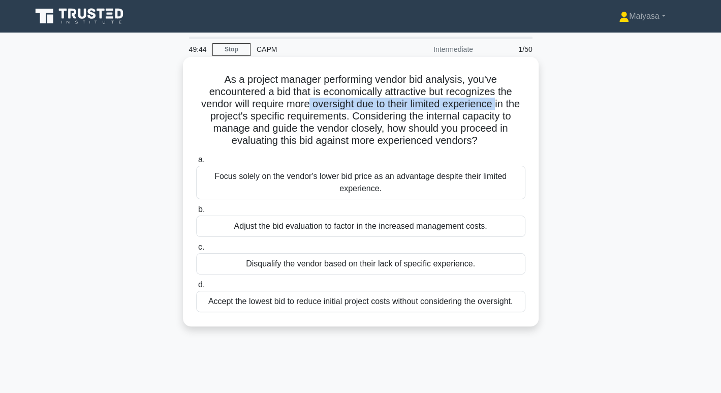
drag, startPoint x: 315, startPoint y: 102, endPoint x: 509, endPoint y: 102, distance: 193.7
click at [509, 102] on h5 "As a project manager performing vendor bid analysis, you've encountered a bid t…" at bounding box center [360, 110] width 331 height 74
click at [441, 106] on h5 "As a project manager performing vendor bid analysis, you've encountered a bid t…" at bounding box center [360, 110] width 331 height 74
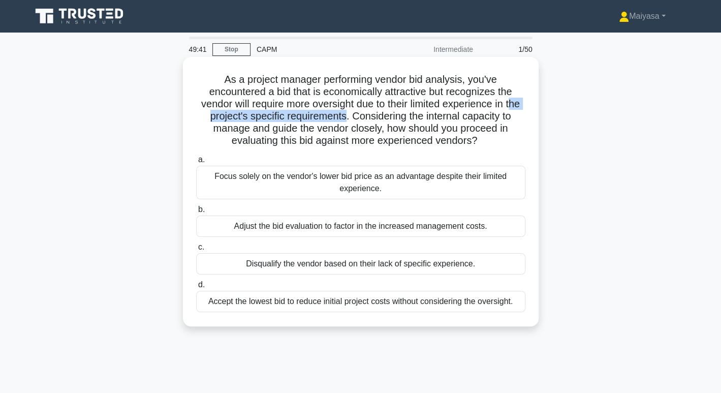
drag, startPoint x: 200, startPoint y: 118, endPoint x: 353, endPoint y: 116, distance: 152.5
click at [353, 116] on h5 "As a project manager performing vendor bid analysis, you've encountered a bid t…" at bounding box center [360, 110] width 331 height 74
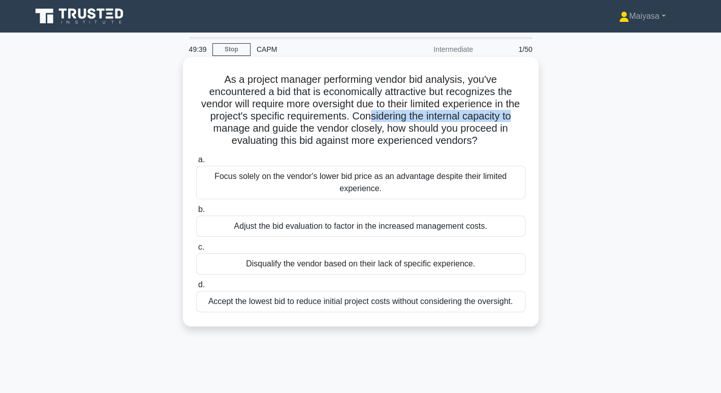
drag, startPoint x: 378, startPoint y: 116, endPoint x: 525, endPoint y: 116, distance: 146.9
click at [525, 116] on h5 "As a project manager performing vendor bid analysis, you've encountered a bid t…" at bounding box center [360, 110] width 331 height 74
drag, startPoint x: 230, startPoint y: 128, endPoint x: 262, endPoint y: 126, distance: 32.1
click at [262, 126] on h5 "As a project manager performing vendor bid analysis, you've encountered a bid t…" at bounding box center [360, 110] width 331 height 74
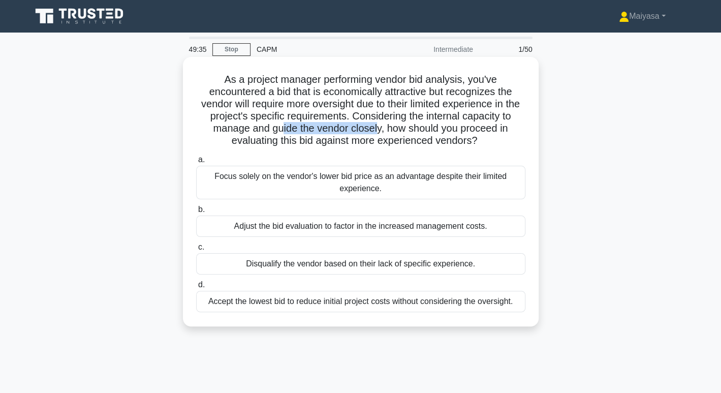
drag, startPoint x: 280, startPoint y: 127, endPoint x: 377, endPoint y: 125, distance: 97.6
click at [377, 125] on h5 "As a project manager performing vendor bid analysis, you've encountered a bid t…" at bounding box center [360, 110] width 331 height 74
drag, startPoint x: 204, startPoint y: 178, endPoint x: 257, endPoint y: 178, distance: 52.9
click at [257, 178] on div "Focus solely on the vendor's lower bid price as an advantage despite their limi…" at bounding box center [360, 183] width 329 height 34
drag, startPoint x: 228, startPoint y: 228, endPoint x: 496, endPoint y: 226, distance: 268.5
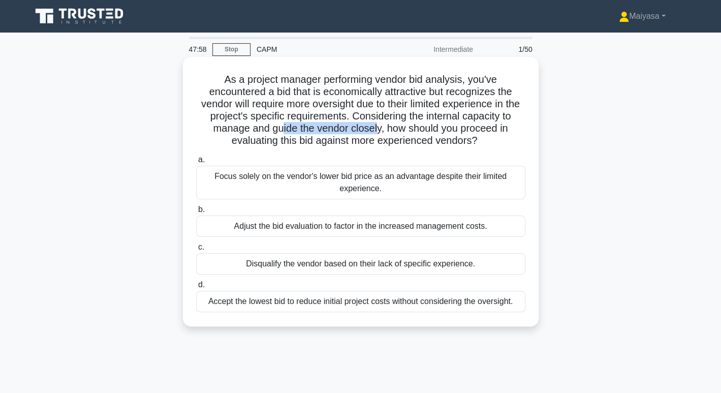
click at [496, 226] on div "Adjust the bid evaluation to factor in the increased management costs." at bounding box center [360, 226] width 329 height 21
copy div "Adjust the bid evaluation to factor in the increased management costs."
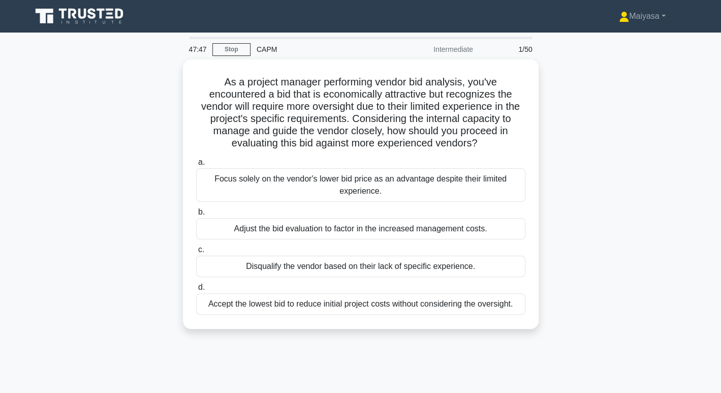
click at [554, 211] on div "As a project manager performing vendor bid analysis, you've encountered a bid t…" at bounding box center [360, 200] width 671 height 282
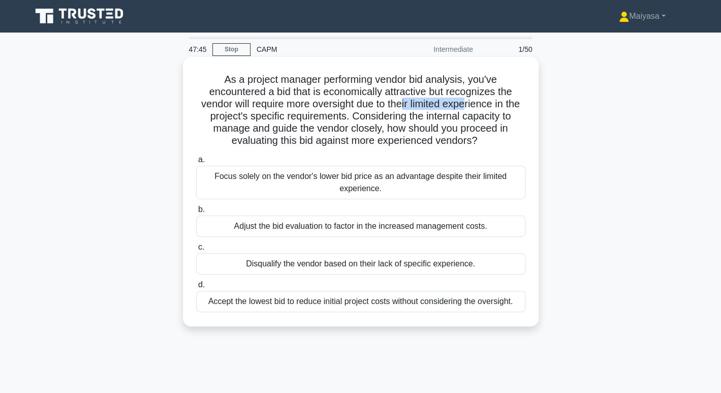
drag, startPoint x: 411, startPoint y: 106, endPoint x: 479, endPoint y: 110, distance: 68.3
click at [479, 110] on h5 "As a project manager performing vendor bid analysis, you've encountered a bid t…" at bounding box center [360, 110] width 331 height 74
drag, startPoint x: 255, startPoint y: 117, endPoint x: 325, endPoint y: 112, distance: 70.9
click at [325, 112] on h5 "As a project manager performing vendor bid analysis, you've encountered a bid t…" at bounding box center [360, 110] width 331 height 74
drag, startPoint x: 401, startPoint y: 115, endPoint x: 536, endPoint y: 114, distance: 135.2
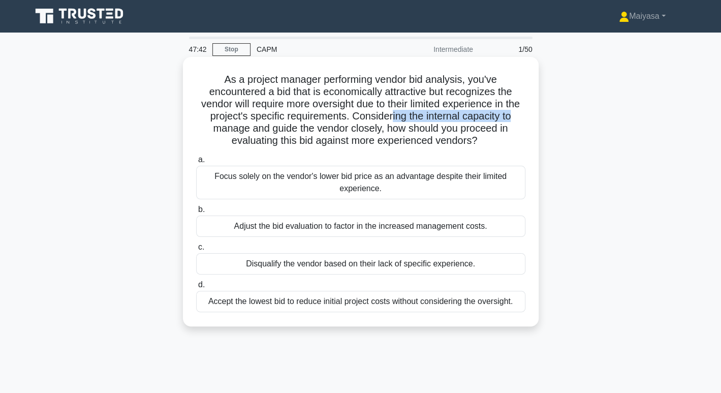
click at [536, 114] on div "As a project manager performing vendor bid analysis, you've encountered a bid t…" at bounding box center [361, 191] width 356 height 269
drag, startPoint x: 240, startPoint y: 132, endPoint x: 395, endPoint y: 123, distance: 154.9
click at [395, 123] on h5 "As a project manager performing vendor bid analysis, you've encountered a bid t…" at bounding box center [360, 110] width 331 height 74
click at [374, 261] on div "Disqualify the vendor based on their lack of specific experience." at bounding box center [360, 263] width 329 height 21
click at [196, 251] on input "c. Disqualify the vendor based on their lack of specific experience." at bounding box center [196, 247] width 0 height 7
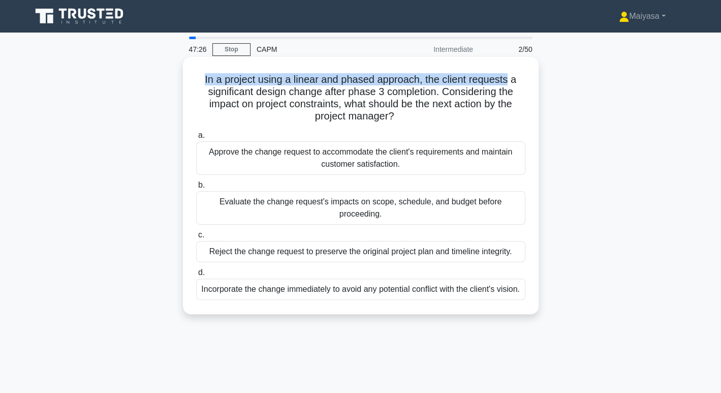
drag, startPoint x: 202, startPoint y: 81, endPoint x: 510, endPoint y: 77, distance: 307.6
click at [510, 77] on h5 "In a project using a linear and phased approach, the client requests a signific…" at bounding box center [360, 98] width 331 height 50
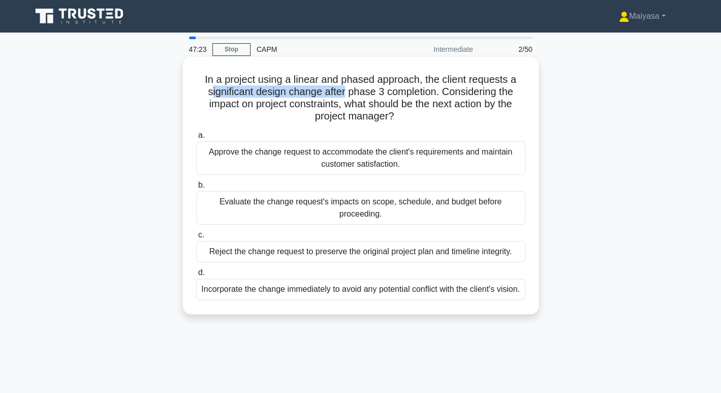
drag, startPoint x: 206, startPoint y: 94, endPoint x: 345, endPoint y: 94, distance: 138.3
click at [345, 94] on h5 "In a project using a linear and phased approach, the client requests a signific…" at bounding box center [360, 98] width 331 height 50
drag, startPoint x: 357, startPoint y: 90, endPoint x: 442, endPoint y: 93, distance: 84.9
click at [442, 93] on h5 "In a project using a linear and phased approach, the client requests a signific…" at bounding box center [360, 98] width 331 height 50
drag, startPoint x: 457, startPoint y: 90, endPoint x: 515, endPoint y: 90, distance: 58.5
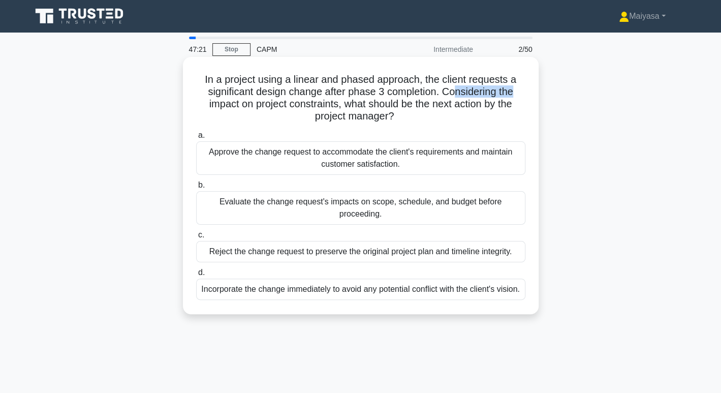
click at [515, 90] on h5 "In a project using a linear and phased approach, the client requests a signific…" at bounding box center [360, 98] width 331 height 50
drag, startPoint x: 239, startPoint y: 103, endPoint x: 200, endPoint y: 104, distance: 38.7
click at [200, 104] on h5 "In a project using a linear and phased approach, the client requests a signific…" at bounding box center [360, 98] width 331 height 50
click at [217, 118] on h5 "In a project using a linear and phased approach, the client requests a signific…" at bounding box center [360, 98] width 331 height 50
drag, startPoint x: 339, startPoint y: 105, endPoint x: 478, endPoint y: 100, distance: 139.4
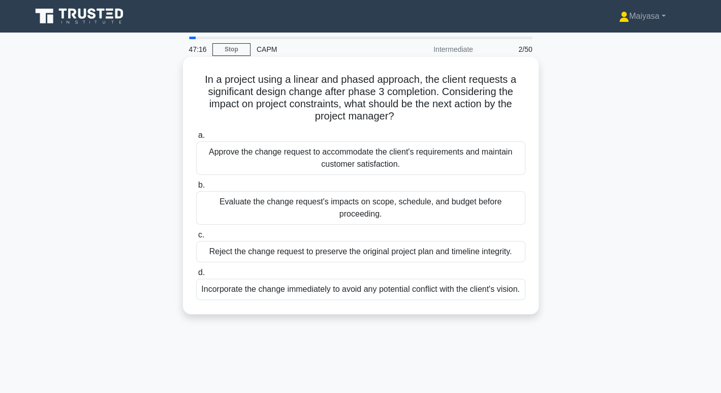
click at [486, 98] on h5 "In a project using a linear and phased approach, the client requests a signific…" at bounding box center [360, 98] width 331 height 50
drag, startPoint x: 328, startPoint y: 121, endPoint x: 401, endPoint y: 114, distance: 73.6
click at [401, 114] on h5 "In a project using a linear and phased approach, the client requests a signific…" at bounding box center [360, 98] width 331 height 50
click at [353, 208] on div "Evaluate the change request's impacts on scope, schedule, and budget before pro…" at bounding box center [360, 208] width 329 height 34
click at [196, 189] on input "b. Evaluate the change request's impacts on scope, schedule, and budget before …" at bounding box center [196, 185] width 0 height 7
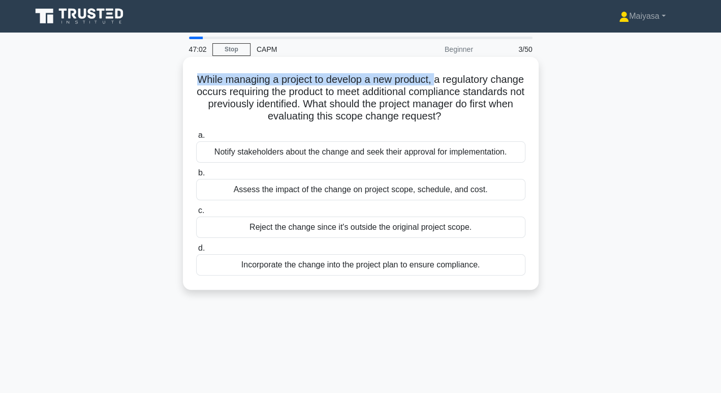
drag, startPoint x: 214, startPoint y: 73, endPoint x: 455, endPoint y: 72, distance: 241.0
click at [455, 73] on h5 "While managing a project to develop a new product, a regulatory change occurs r…" at bounding box center [360, 98] width 331 height 50
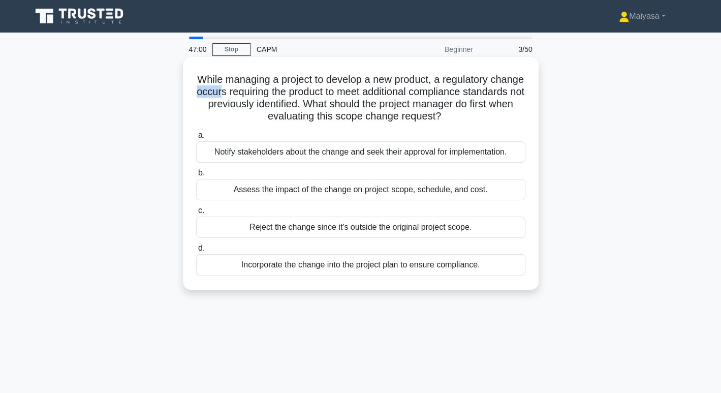
drag, startPoint x: 243, startPoint y: 94, endPoint x: 266, endPoint y: 89, distance: 24.3
click at [266, 89] on h5 "While managing a project to develop a new product, a regulatory change occurs r…" at bounding box center [360, 98] width 331 height 50
drag, startPoint x: 283, startPoint y: 94, endPoint x: 500, endPoint y: 92, distance: 216.6
click at [500, 92] on h5 "While managing a project to develop a new product, a regulatory change occurs r…" at bounding box center [360, 98] width 331 height 50
drag, startPoint x: 217, startPoint y: 107, endPoint x: 479, endPoint y: 112, distance: 262.4
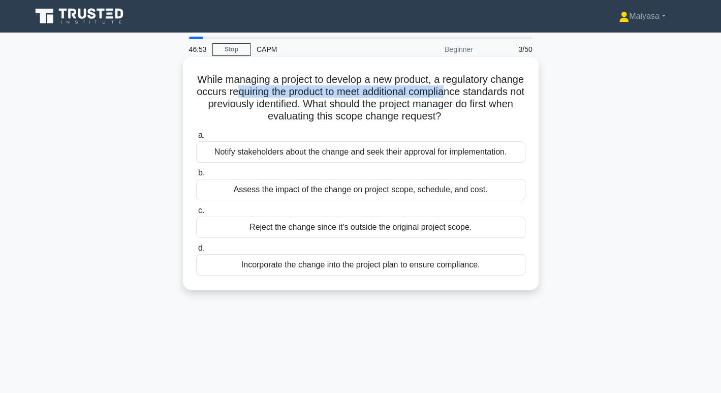
click at [479, 112] on h5 "While managing a project to develop a new product, a regulatory change occurs r…" at bounding box center [360, 98] width 331 height 50
drag, startPoint x: 226, startPoint y: 266, endPoint x: 493, endPoint y: 286, distance: 267.7
click at [493, 286] on div "While managing a project to develop a new product, a regulatory change occurs r…" at bounding box center [361, 173] width 356 height 233
copy div "Incorporate the change into the project plan to ensure compliance."
click at [314, 111] on h5 "While managing a project to develop a new product, a regulatory change occurs r…" at bounding box center [360, 98] width 331 height 50
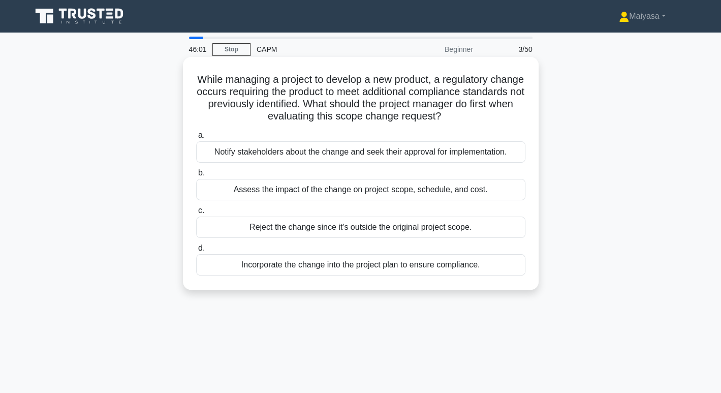
click at [335, 196] on div "Assess the impact of the change on project scope, schedule, and cost." at bounding box center [360, 189] width 329 height 21
click at [196, 176] on input "b. Assess the impact of the change on project scope, schedule, and cost." at bounding box center [196, 173] width 0 height 7
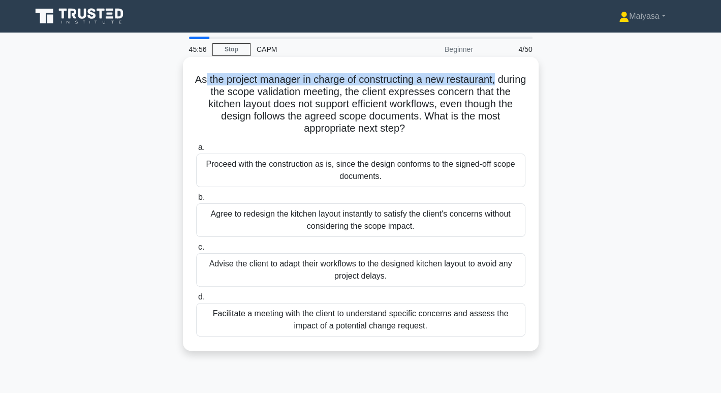
drag, startPoint x: 219, startPoint y: 79, endPoint x: 514, endPoint y: 71, distance: 295.5
click at [514, 71] on div "As the project manager in charge of constructing a new restaurant, during the s…" at bounding box center [361, 204] width 348 height 286
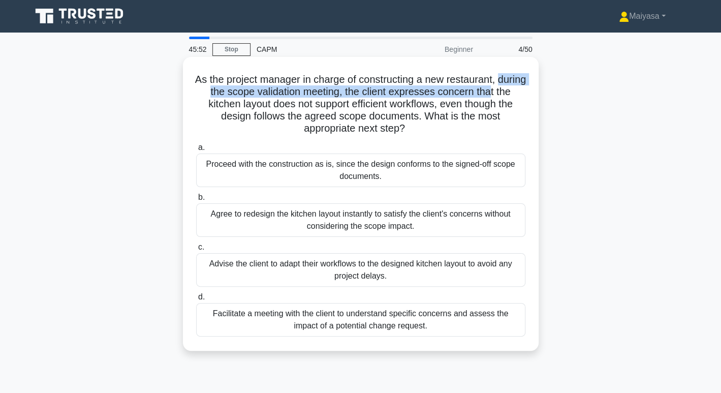
drag, startPoint x: 199, startPoint y: 92, endPoint x: 516, endPoint y: 87, distance: 316.8
click at [516, 87] on h5 "As the project manager in charge of constructing a new restaurant, during the s…" at bounding box center [360, 104] width 331 height 62
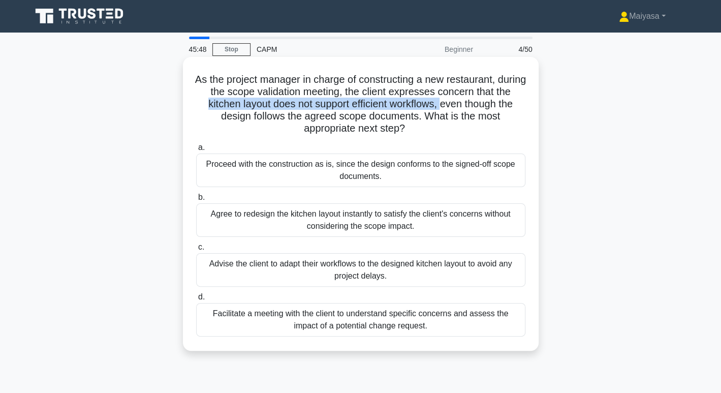
drag, startPoint x: 231, startPoint y: 108, endPoint x: 460, endPoint y: 105, distance: 228.8
click at [460, 105] on h5 "As the project manager in charge of constructing a new restaurant, during the s…" at bounding box center [360, 104] width 331 height 62
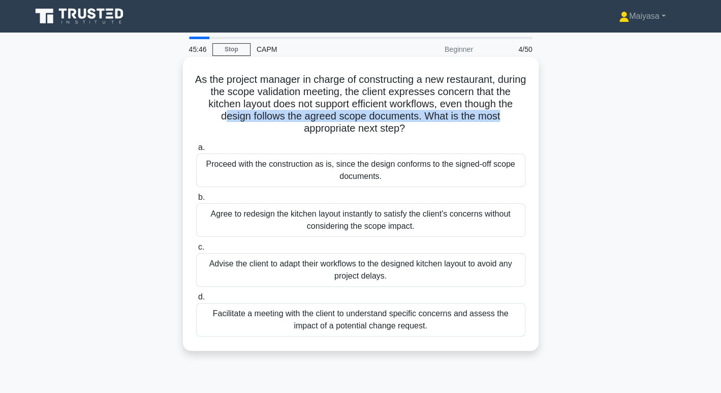
drag, startPoint x: 231, startPoint y: 122, endPoint x: 511, endPoint y: 118, distance: 280.2
click at [511, 118] on h5 "As the project manager in charge of constructing a new restaurant, during the s…" at bounding box center [360, 104] width 331 height 62
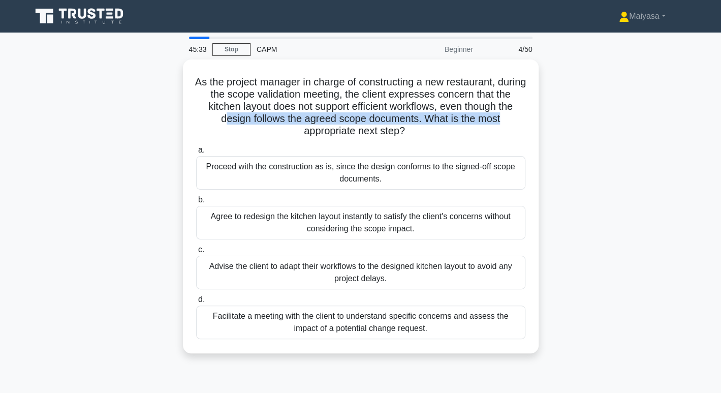
drag, startPoint x: 203, startPoint y: 219, endPoint x: 75, endPoint y: 284, distance: 144.2
click at [76, 284] on div "As the project manager in charge of constructing a new restaurant, during the s…" at bounding box center [360, 212] width 671 height 306
click at [73, 282] on div "As the project manager in charge of constructing a new restaurant, during the s…" at bounding box center [360, 212] width 671 height 306
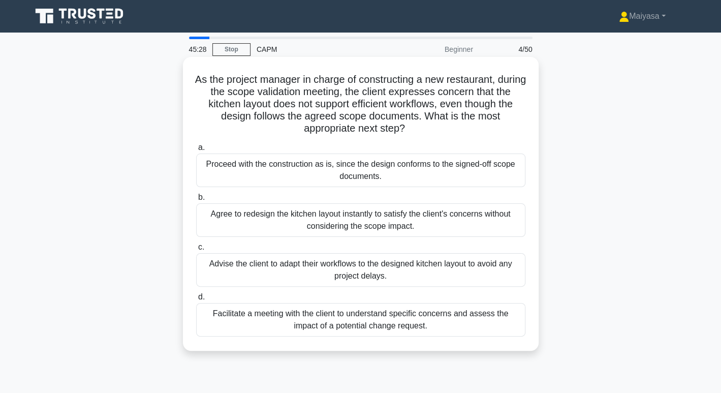
click at [354, 322] on div "Facilitate a meeting with the client to understand specific concerns and assess…" at bounding box center [360, 320] width 329 height 34
click at [196, 300] on input "d. Facilitate a meeting with the client to understand specific concerns and ass…" at bounding box center [196, 297] width 0 height 7
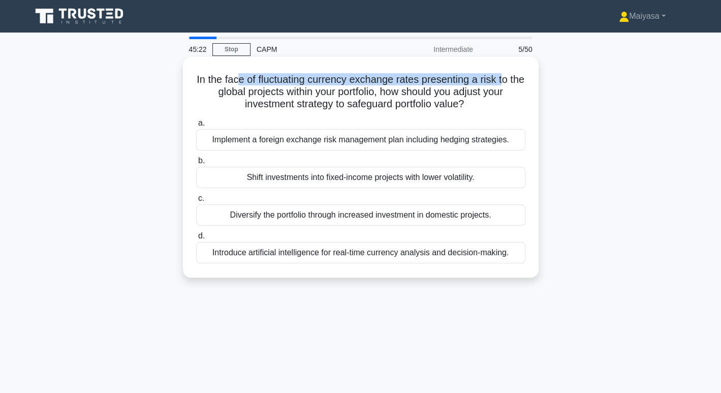
drag, startPoint x: 244, startPoint y: 84, endPoint x: 514, endPoint y: 75, distance: 269.6
click at [514, 75] on h5 "In the face of fluctuating currency exchange rates presenting a risk to the glo…" at bounding box center [360, 92] width 331 height 38
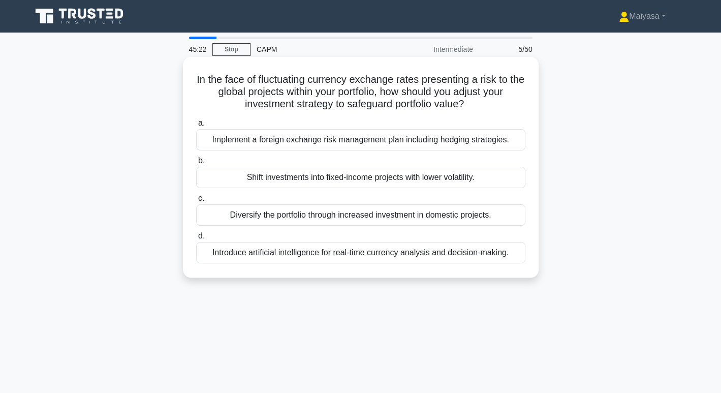
click at [407, 87] on h5 "In the face of fluctuating currency exchange rates presenting a risk to the glo…" at bounding box center [360, 92] width 331 height 38
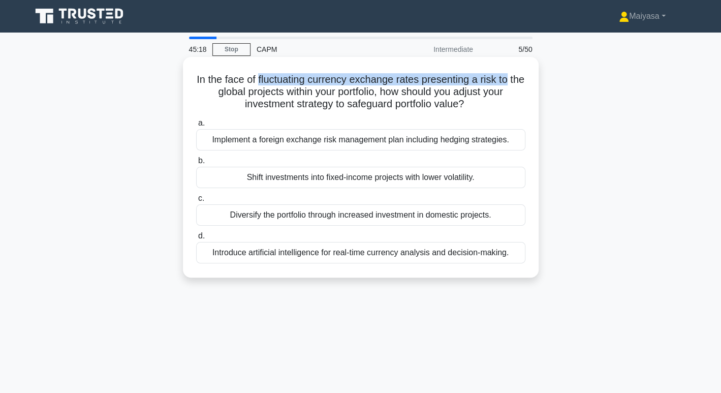
drag, startPoint x: 264, startPoint y: 76, endPoint x: 520, endPoint y: 76, distance: 256.2
click at [520, 76] on h5 "In the face of fluctuating currency exchange rates presenting a risk to the glo…" at bounding box center [360, 92] width 331 height 38
click at [320, 85] on h5 "In the face of fluctuating currency exchange rates presenting a risk to the glo…" at bounding box center [360, 92] width 331 height 38
drag, startPoint x: 263, startPoint y: 82, endPoint x: 365, endPoint y: 76, distance: 101.3
click at [365, 76] on h5 "In the face of fluctuating currency exchange rates presenting a risk to the glo…" at bounding box center [360, 92] width 331 height 38
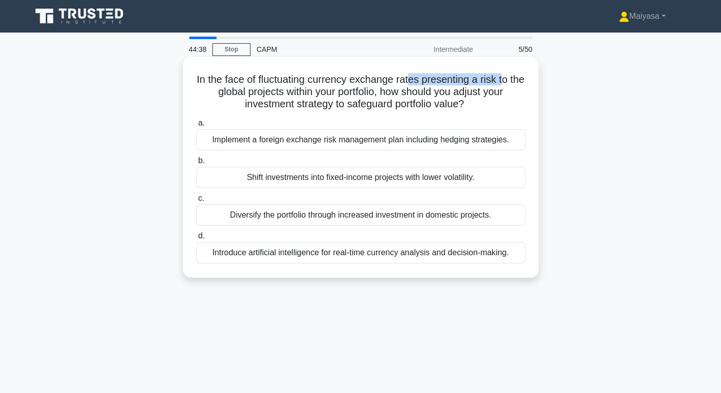
drag, startPoint x: 419, startPoint y: 79, endPoint x: 512, endPoint y: 78, distance: 93.0
click at [512, 78] on h5 "In the face of fluctuating currency exchange rates presenting a risk to the glo…" at bounding box center [360, 92] width 331 height 38
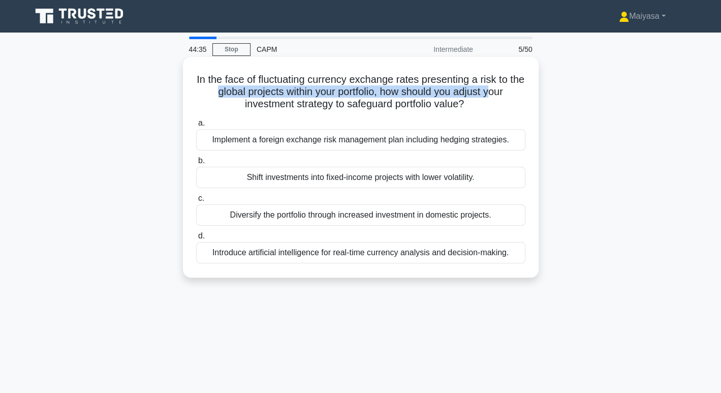
drag, startPoint x: 222, startPoint y: 88, endPoint x: 505, endPoint y: 93, distance: 283.7
click at [505, 93] on h5 "In the face of fluctuating currency exchange rates presenting a risk to the glo…" at bounding box center [360, 92] width 331 height 38
drag, startPoint x: 250, startPoint y: 103, endPoint x: 317, endPoint y: 98, distance: 67.3
click at [317, 98] on h5 "In the face of fluctuating currency exchange rates presenting a risk to the glo…" at bounding box center [360, 92] width 331 height 38
click at [478, 144] on div "Implement a foreign exchange risk management plan including hedging strategies." at bounding box center [360, 139] width 329 height 21
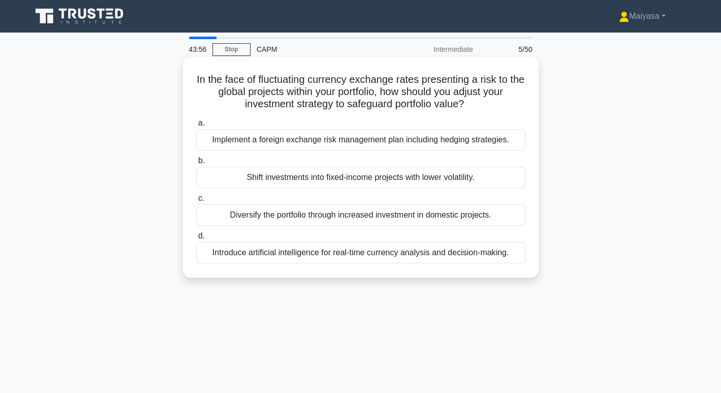
click at [196, 127] on input "a. Implement a foreign exchange risk management plan including hedging strategi…" at bounding box center [196, 123] width 0 height 7
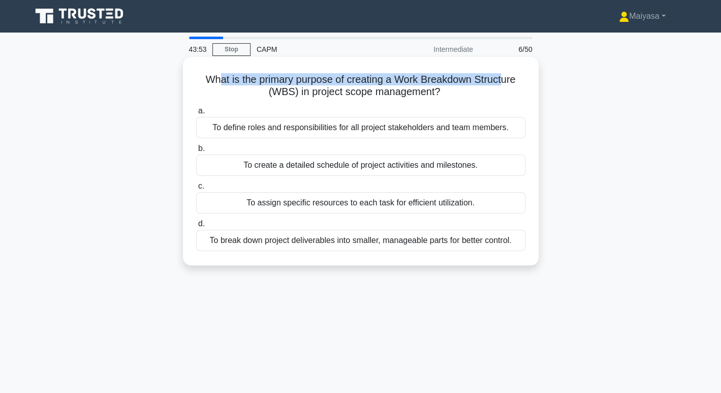
drag, startPoint x: 218, startPoint y: 81, endPoint x: 505, endPoint y: 66, distance: 287.2
click at [505, 66] on div "What is the primary purpose of creating a Work Breakdown Structure (WBS) in pro…" at bounding box center [361, 161] width 348 height 200
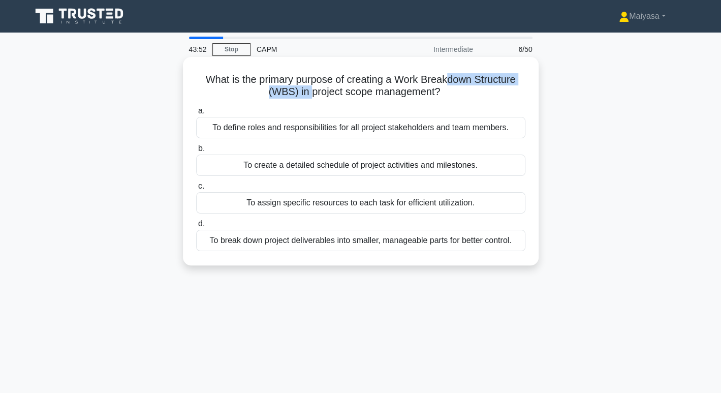
drag, startPoint x: 312, startPoint y: 92, endPoint x: 447, endPoint y: 83, distance: 136.0
click at [447, 83] on h5 "What is the primary purpose of creating a Work Breakdown Structure (WBS) in pro…" at bounding box center [360, 85] width 331 height 25
click at [365, 241] on div "To break down project deliverables into smaller, manageable parts for better co…" at bounding box center [360, 240] width 329 height 21
click at [196, 227] on input "d. To break down project deliverables into smaller, manageable parts for better…" at bounding box center [196, 224] width 0 height 7
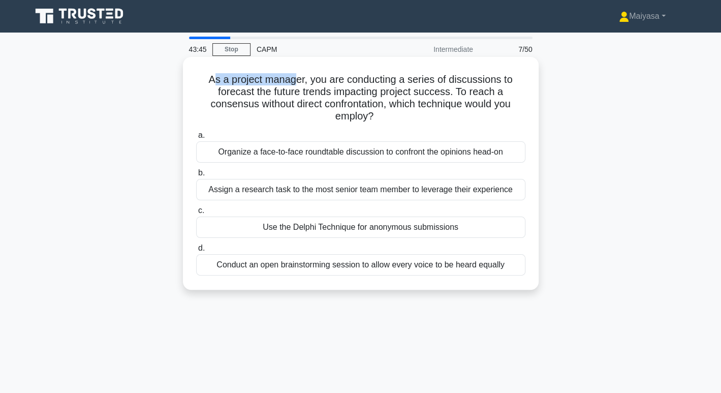
drag, startPoint x: 213, startPoint y: 83, endPoint x: 297, endPoint y: 77, distance: 84.7
click at [297, 77] on h5 "As a project manager, you are conducting a series of discussions to forecast th…" at bounding box center [360, 98] width 331 height 50
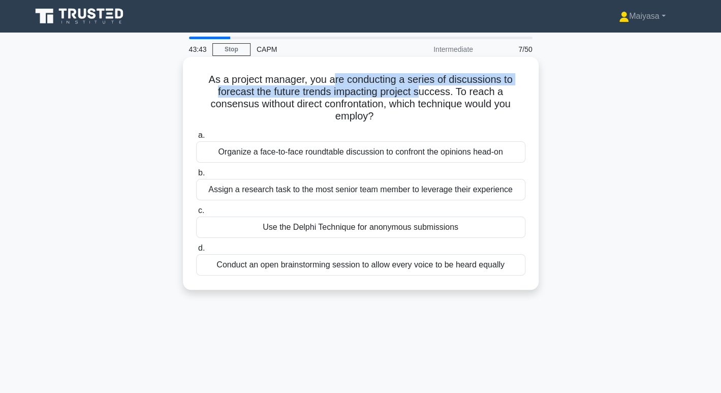
drag, startPoint x: 336, startPoint y: 85, endPoint x: 423, endPoint y: 88, distance: 87.5
click at [423, 88] on h5 "As a project manager, you are conducting a series of discussions to forecast th…" at bounding box center [360, 98] width 331 height 50
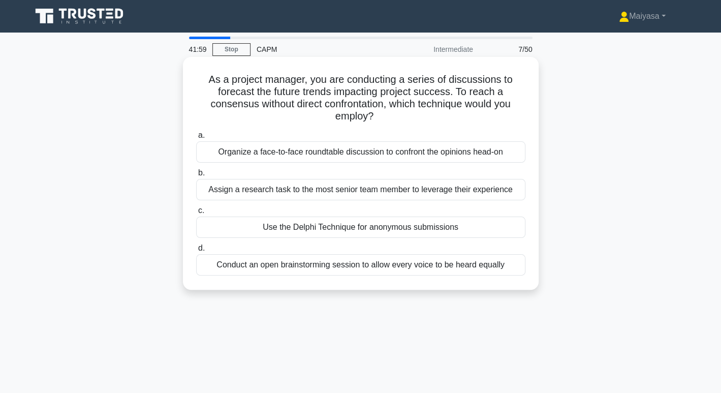
click at [382, 230] on div "Use the Delphi Technique for anonymous submissions" at bounding box center [360, 227] width 329 height 21
click at [196, 214] on input "c. Use the Delphi Technique for anonymous submissions" at bounding box center [196, 210] width 0 height 7
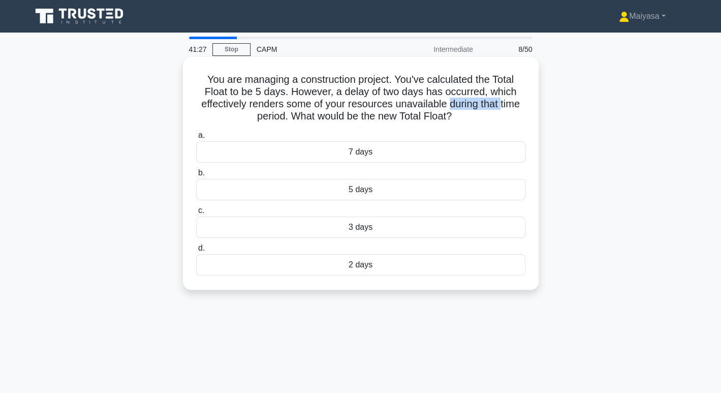
drag, startPoint x: 450, startPoint y: 106, endPoint x: 503, endPoint y: 103, distance: 52.9
click at [503, 103] on h5 "You are managing a construction project. You've calculated the Total Float to b…" at bounding box center [360, 98] width 331 height 50
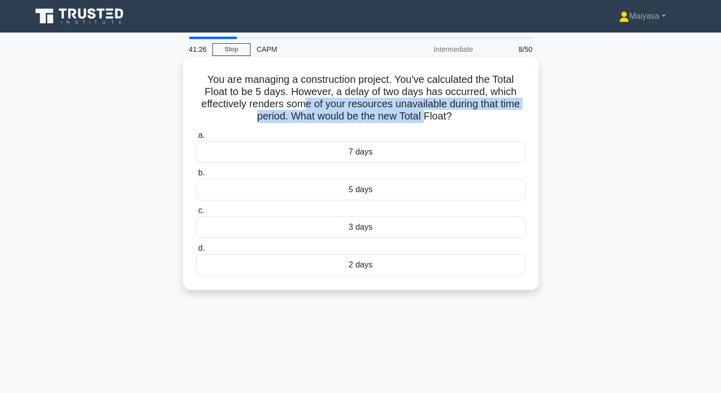
drag, startPoint x: 302, startPoint y: 110, endPoint x: 429, endPoint y: 117, distance: 126.8
click at [429, 117] on h5 "You are managing a construction project. You've calculated the Total Float to b…" at bounding box center [360, 98] width 331 height 50
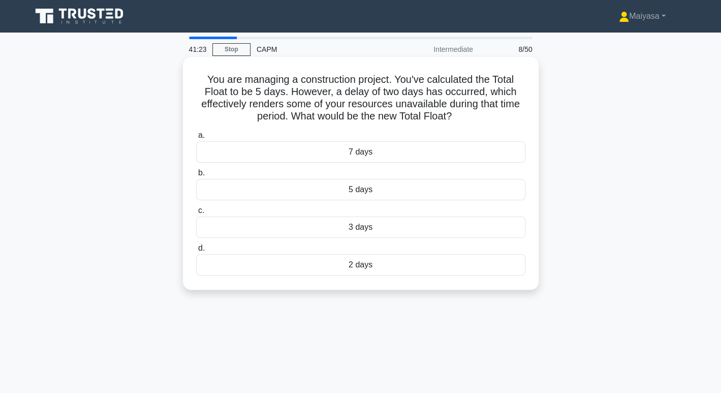
click at [393, 224] on div "3 days" at bounding box center [360, 227] width 329 height 21
click at [196, 214] on input "c. 3 days" at bounding box center [196, 210] width 0 height 7
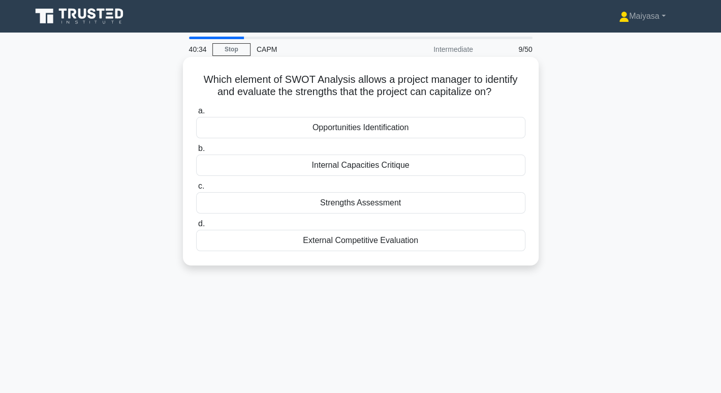
click at [442, 206] on div "Strengths Assessment" at bounding box center [360, 202] width 329 height 21
click at [196, 190] on input "c. Strengths Assessment" at bounding box center [196, 186] width 0 height 7
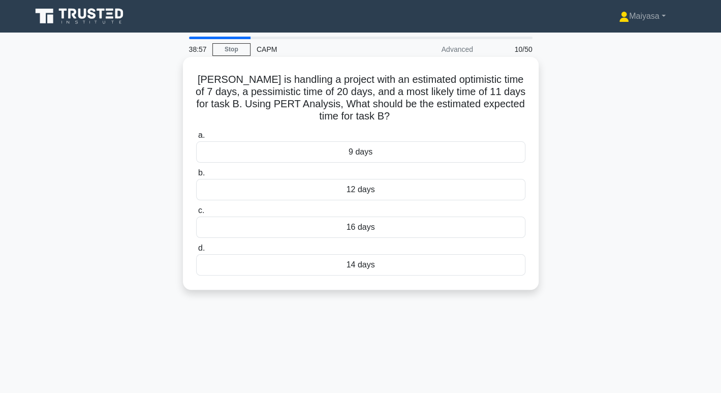
click at [360, 195] on div "12 days" at bounding box center [360, 189] width 329 height 21
click at [196, 176] on input "b. 12 days" at bounding box center [196, 173] width 0 height 7
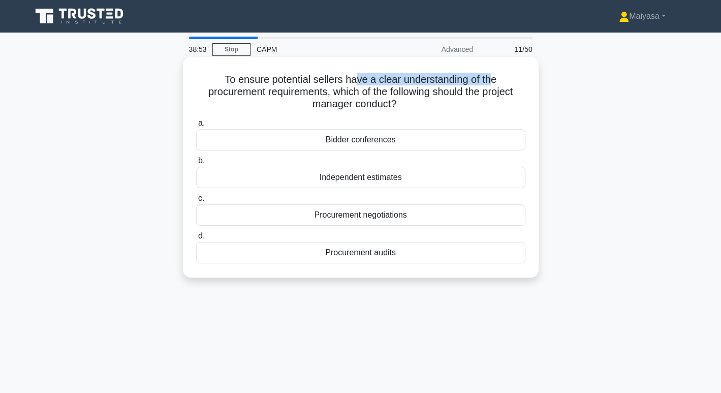
drag, startPoint x: 357, startPoint y: 81, endPoint x: 491, endPoint y: 79, distance: 134.2
click at [491, 79] on h5 "To ensure potential sellers have a clear understanding of the procurement requi…" at bounding box center [360, 92] width 331 height 38
drag, startPoint x: 255, startPoint y: 96, endPoint x: 305, endPoint y: 95, distance: 50.3
click at [305, 95] on h5 "To ensure potential sellers have a clear understanding of the procurement requi…" at bounding box center [360, 92] width 331 height 38
drag, startPoint x: 342, startPoint y: 101, endPoint x: 449, endPoint y: 99, distance: 106.8
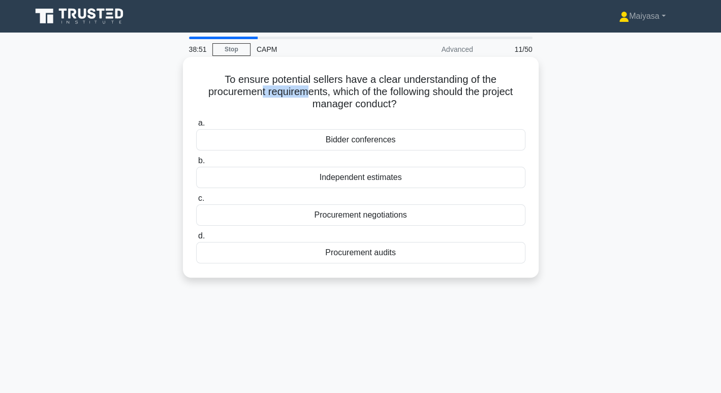
click at [449, 99] on h5 "To ensure potential sellers have a clear understanding of the procurement requi…" at bounding box center [360, 92] width 331 height 38
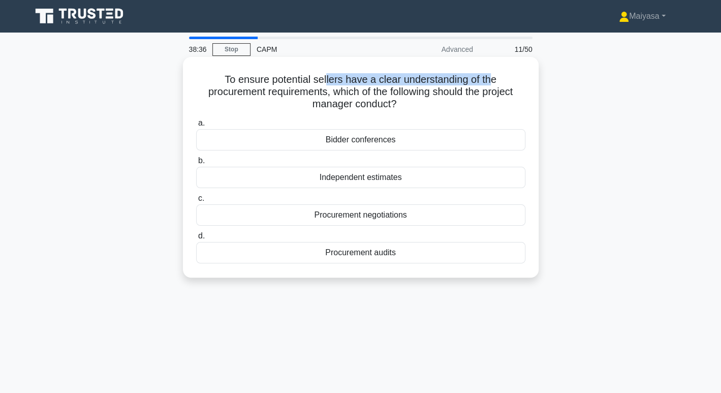
drag, startPoint x: 326, startPoint y: 69, endPoint x: 492, endPoint y: 71, distance: 165.2
click at [492, 71] on div "To ensure potential sellers have a clear understanding of the procurement requi…" at bounding box center [361, 167] width 348 height 213
click at [370, 89] on h5 "To ensure potential sellers have a clear understanding of the procurement requi…" at bounding box center [360, 92] width 331 height 38
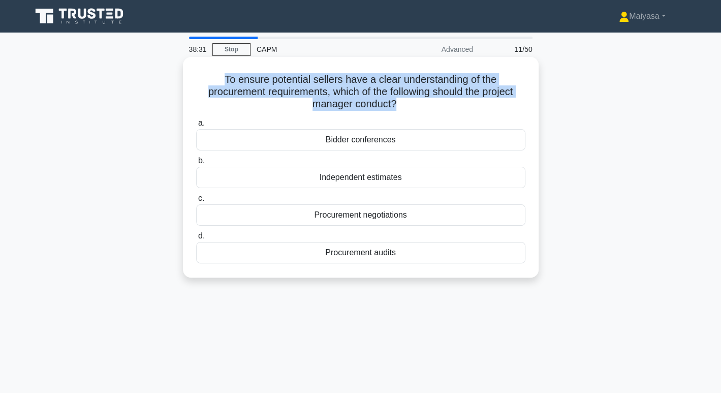
click at [370, 89] on h5 "To ensure potential sellers have a clear understanding of the procurement requi…" at bounding box center [360, 92] width 331 height 38
click at [406, 78] on h5 "To ensure potential sellers have a clear understanding of the procurement requi…" at bounding box center [360, 92] width 331 height 38
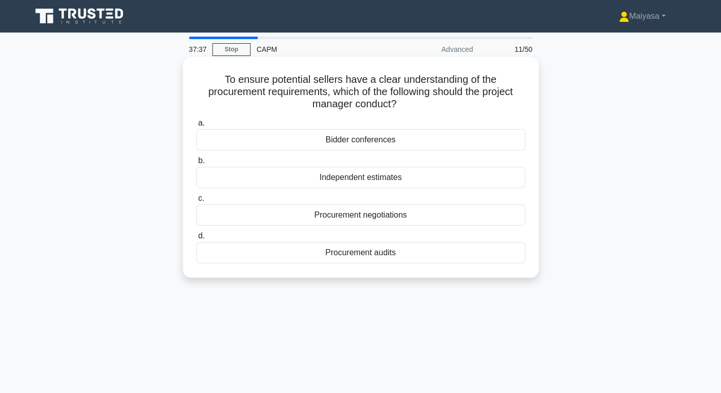
click at [416, 140] on div "Bidder conferences" at bounding box center [360, 139] width 329 height 21
click at [196, 127] on input "a. Bidder conferences" at bounding box center [196, 123] width 0 height 7
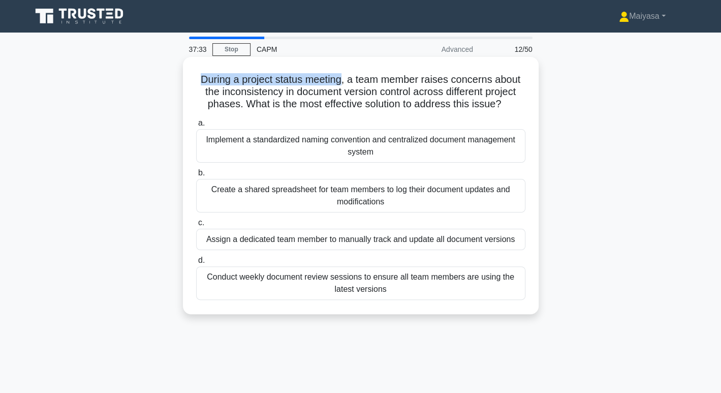
drag, startPoint x: 200, startPoint y: 78, endPoint x: 340, endPoint y: 82, distance: 139.9
click at [340, 82] on h5 "During a project status meeting, a team member raises concerns about the incons…" at bounding box center [360, 92] width 331 height 38
drag, startPoint x: 387, startPoint y: 77, endPoint x: 455, endPoint y: 79, distance: 67.6
click at [455, 79] on h5 "During a project status meeting, a team member raises concerns about the incons…" at bounding box center [360, 92] width 331 height 38
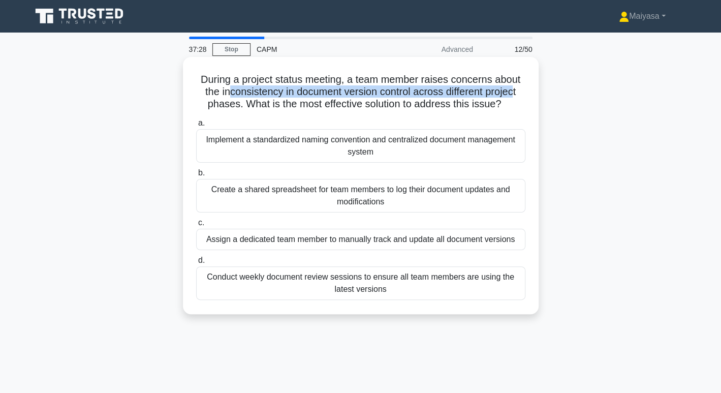
drag, startPoint x: 227, startPoint y: 93, endPoint x: 518, endPoint y: 95, distance: 290.8
click at [518, 95] on h5 "During a project status meeting, a team member raises concerns about the incons…" at bounding box center [360, 92] width 331 height 38
drag, startPoint x: 252, startPoint y: 104, endPoint x: 505, endPoint y: 109, distance: 253.2
click at [505, 109] on h5 "During a project status meeting, a team member raises concerns about the incons…" at bounding box center [360, 92] width 331 height 38
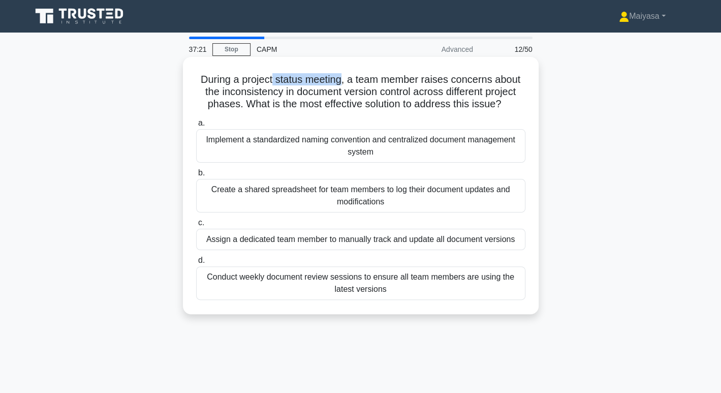
drag, startPoint x: 274, startPoint y: 76, endPoint x: 345, endPoint y: 72, distance: 71.3
click at [345, 73] on h5 "During a project status meeting, a team member raises concerns about the incons…" at bounding box center [360, 92] width 331 height 38
click at [274, 92] on h5 "During a project status meeting, a team member raises concerns about the incons…" at bounding box center [360, 92] width 331 height 38
drag, startPoint x: 243, startPoint y: 83, endPoint x: 342, endPoint y: 79, distance: 99.7
click at [342, 79] on h5 "During a project status meeting, a team member raises concerns about the incons…" at bounding box center [360, 92] width 331 height 38
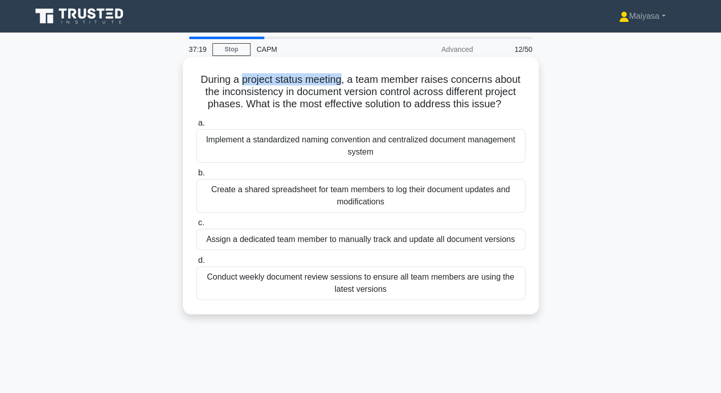
copy h5 "project status meeting"
click at [421, 290] on div "Conduct weekly document review sessions to ensure all team members are using th…" at bounding box center [360, 283] width 329 height 34
click at [196, 264] on input "d. Conduct weekly document review sessions to ensure all team members are using…" at bounding box center [196, 260] width 0 height 7
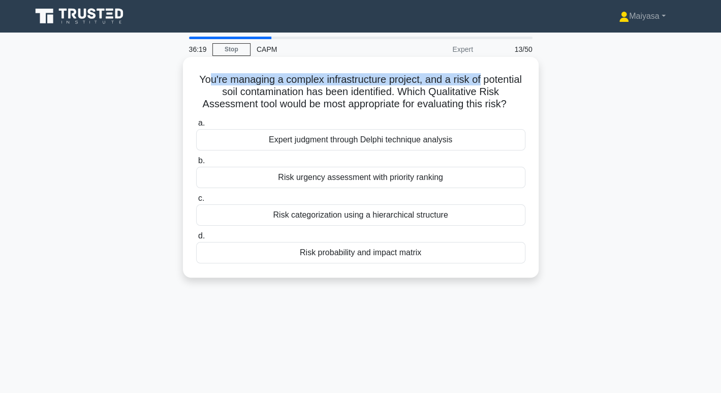
drag, startPoint x: 228, startPoint y: 82, endPoint x: 509, endPoint y: 71, distance: 281.4
click at [509, 71] on div "You're managing a complex infrastructure project, and a risk of potential soil …" at bounding box center [361, 167] width 348 height 213
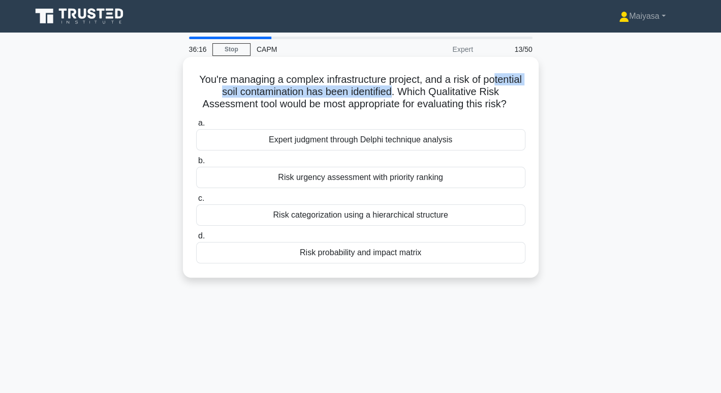
drag, startPoint x: 207, startPoint y: 94, endPoint x: 417, endPoint y: 94, distance: 210.0
click at [417, 94] on h5 "You're managing a complex infrastructure project, and a risk of potential soil …" at bounding box center [360, 92] width 331 height 38
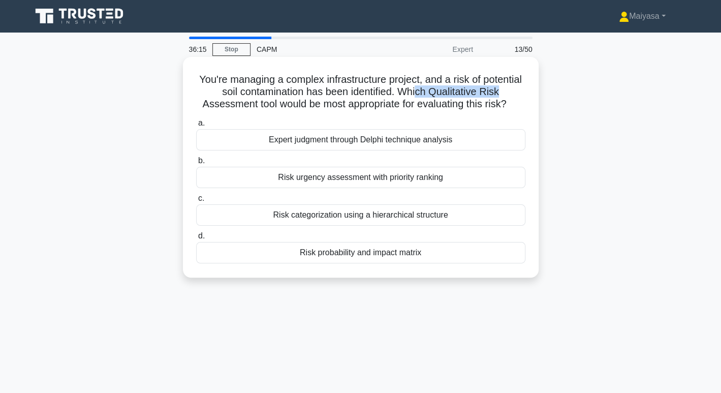
drag, startPoint x: 440, startPoint y: 94, endPoint x: 538, endPoint y: 92, distance: 97.6
click at [538, 92] on div "You're managing a complex infrastructure project, and a risk of potential soil …" at bounding box center [361, 167] width 356 height 221
drag, startPoint x: 245, startPoint y: 100, endPoint x: 523, endPoint y: 104, distance: 278.1
click at [523, 104] on h5 "You're managing a complex infrastructure project, and a risk of potential soil …" at bounding box center [360, 92] width 331 height 38
click at [462, 92] on h5 "You're managing a complex infrastructure project, and a risk of potential soil …" at bounding box center [360, 92] width 331 height 38
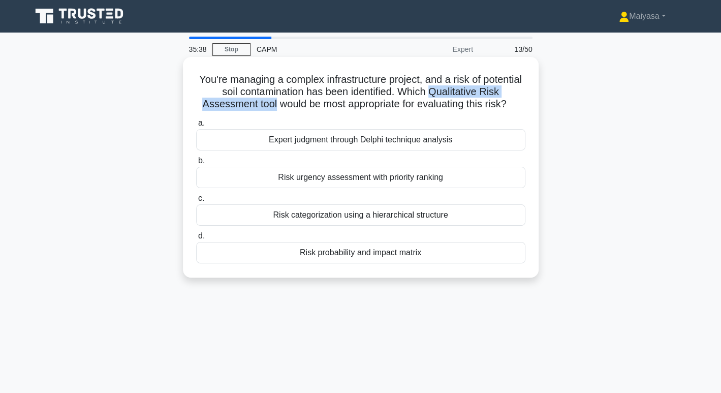
drag, startPoint x: 454, startPoint y: 91, endPoint x: 271, endPoint y: 108, distance: 183.3
click at [271, 108] on h5 "You're managing a complex infrastructure project, and a risk of potential soil …" at bounding box center [360, 92] width 331 height 38
copy h5 "Qualitative Risk Assessment tool"
click at [438, 253] on div "Risk probability and impact matrix" at bounding box center [360, 252] width 329 height 21
click at [196, 239] on input "d. Risk probability and impact matrix" at bounding box center [196, 236] width 0 height 7
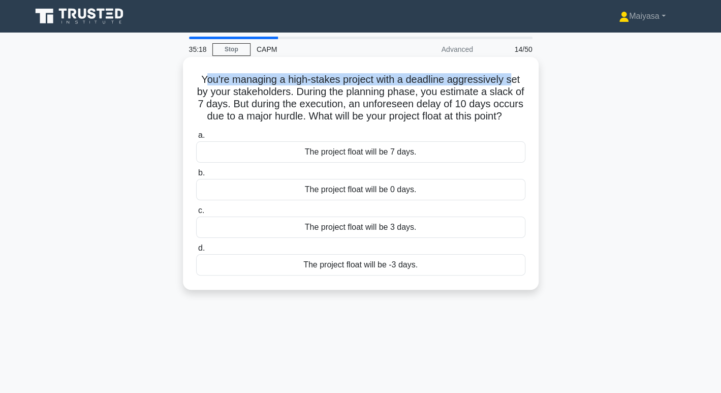
drag, startPoint x: 204, startPoint y: 81, endPoint x: 514, endPoint y: 77, distance: 309.7
click at [514, 77] on h5 "You're managing a high-stakes project with a deadline aggressively set by your …" at bounding box center [360, 98] width 331 height 50
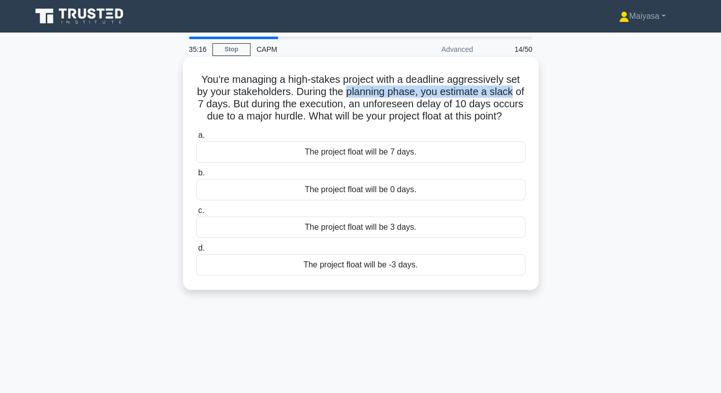
drag, startPoint x: 377, startPoint y: 88, endPoint x: 525, endPoint y: 88, distance: 147.4
click at [525, 88] on h5 "You're managing a high-stakes project with a deadline aggressively set by your …" at bounding box center [360, 98] width 331 height 50
drag, startPoint x: 206, startPoint y: 107, endPoint x: 246, endPoint y: 100, distance: 40.9
click at [246, 100] on h5 "You're managing a high-stakes project with a deadline aggressively set by your …" at bounding box center [360, 98] width 331 height 50
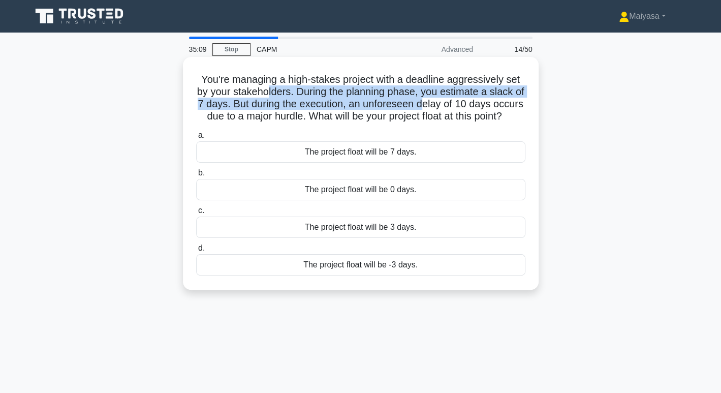
drag, startPoint x: 273, startPoint y: 99, endPoint x: 448, endPoint y: 99, distance: 175.4
click at [448, 99] on h5 "You're managing a high-stakes project with a deadline aggressively set by your …" at bounding box center [360, 98] width 331 height 50
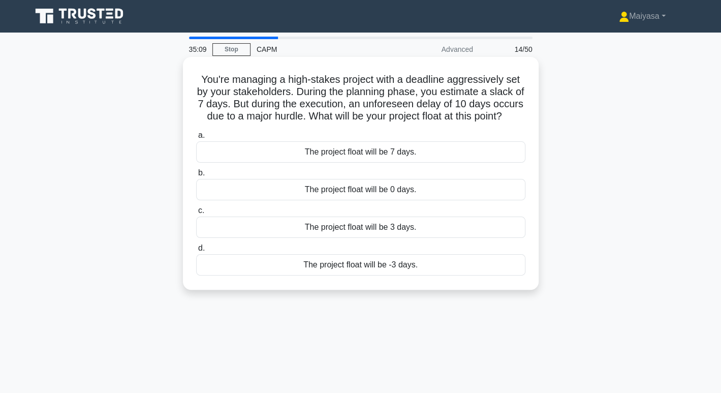
click at [468, 104] on h5 "You're managing a high-stakes project with a deadline aggressively set by your …" at bounding box center [360, 98] width 331 height 50
drag, startPoint x: 242, startPoint y: 119, endPoint x: 442, endPoint y: 104, distance: 200.4
click at [442, 104] on h5 "You're managing a high-stakes project with a deadline aggressively set by your …" at bounding box center [360, 98] width 331 height 50
click at [345, 85] on h5 "You're managing a high-stakes project with a deadline aggressively set by your …" at bounding box center [360, 98] width 331 height 50
click at [398, 276] on div "The project float will be -3 days." at bounding box center [360, 264] width 329 height 21
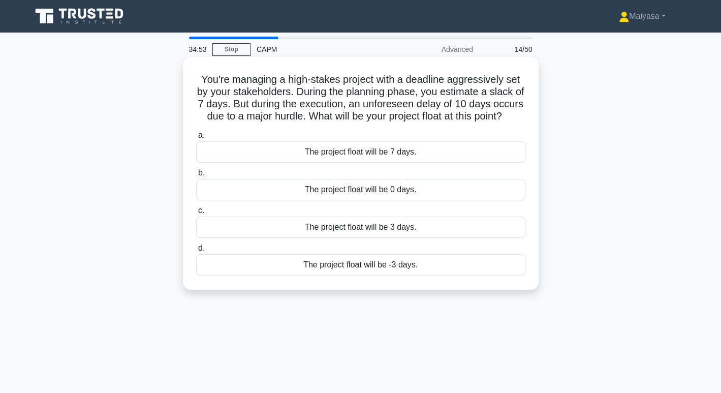
click at [196, 252] on input "d. The project float will be -3 days." at bounding box center [196, 248] width 0 height 7
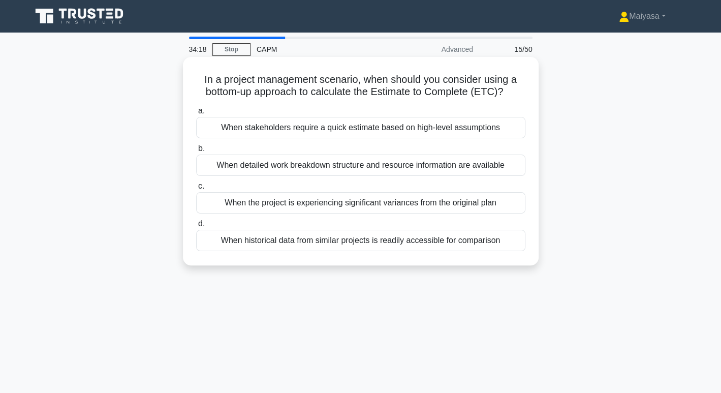
click at [335, 167] on div "When detailed work breakdown structure and resource information are available" at bounding box center [360, 165] width 329 height 21
click at [196, 152] on input "b. When detailed work breakdown structure and resource information are available" at bounding box center [196, 148] width 0 height 7
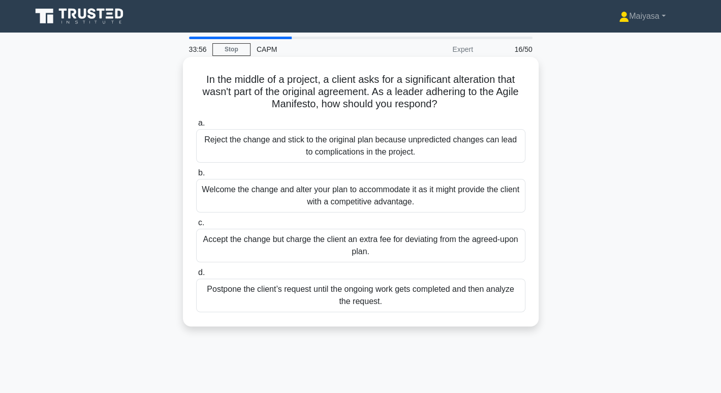
click at [470, 184] on div "Welcome the change and alter your plan to accommodate it as it might provide th…" at bounding box center [360, 196] width 329 height 34
click at [196, 176] on input "b. Welcome the change and alter your plan to accommodate it as it might provide…" at bounding box center [196, 173] width 0 height 7
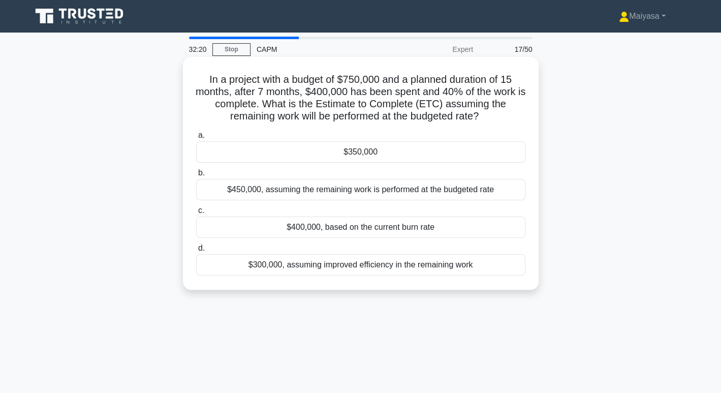
click at [409, 97] on h5 "In a project with a budget of $750,000 and a planned duration of 15 months, aft…" at bounding box center [360, 98] width 331 height 50
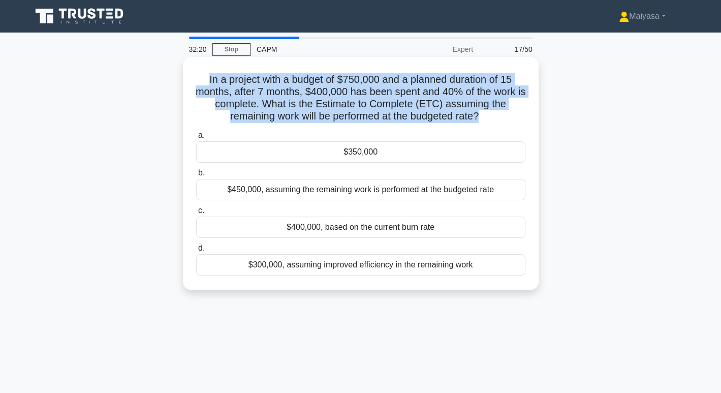
click at [409, 97] on h5 "In a project with a budget of $750,000 and a planned duration of 15 months, aft…" at bounding box center [360, 98] width 331 height 50
copy div "In a project with a budget of $750,000 and a planned duration of 15 months, aft…"
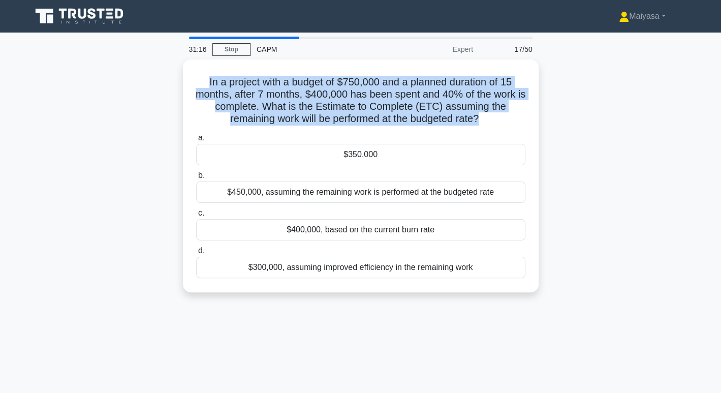
click at [621, 122] on div "In a project with a budget of $750,000 and a planned duration of 15 months, aft…" at bounding box center [360, 181] width 671 height 245
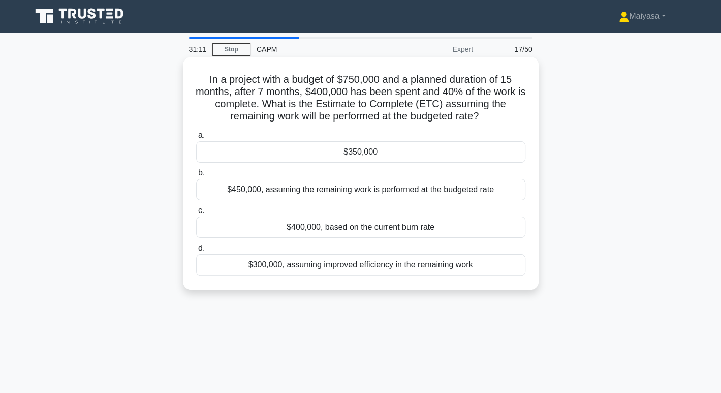
click at [398, 150] on div "$350,000" at bounding box center [360, 151] width 329 height 21
click at [196, 139] on input "a. $350,000" at bounding box center [196, 135] width 0 height 7
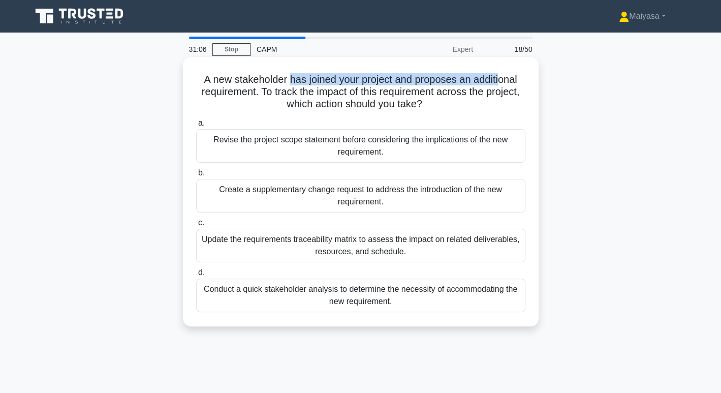
drag, startPoint x: 287, startPoint y: 79, endPoint x: 503, endPoint y: 74, distance: 216.1
click at [503, 74] on h5 "A new stakeholder has joined your project and proposes an additional requiremen…" at bounding box center [360, 92] width 331 height 38
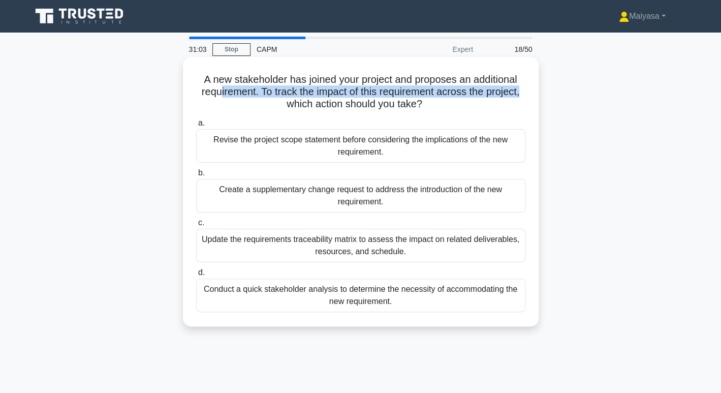
drag, startPoint x: 218, startPoint y: 89, endPoint x: 525, endPoint y: 87, distance: 306.6
click at [525, 87] on h5 "A new stakeholder has joined your project and proposes an additional requiremen…" at bounding box center [360, 92] width 331 height 38
drag, startPoint x: 300, startPoint y: 106, endPoint x: 427, endPoint y: 105, distance: 126.1
click at [427, 105] on h5 "A new stakeholder has joined your project and proposes an additional requiremen…" at bounding box center [360, 92] width 331 height 38
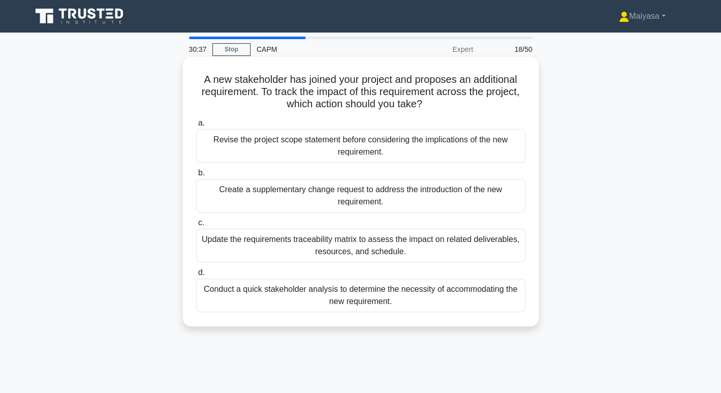
click at [298, 250] on div "Update the requirements traceability matrix to assess the impact on related del…" at bounding box center [360, 246] width 329 height 34
click at [196, 226] on input "c. Update the requirements traceability matrix to assess the impact on related …" at bounding box center [196, 223] width 0 height 7
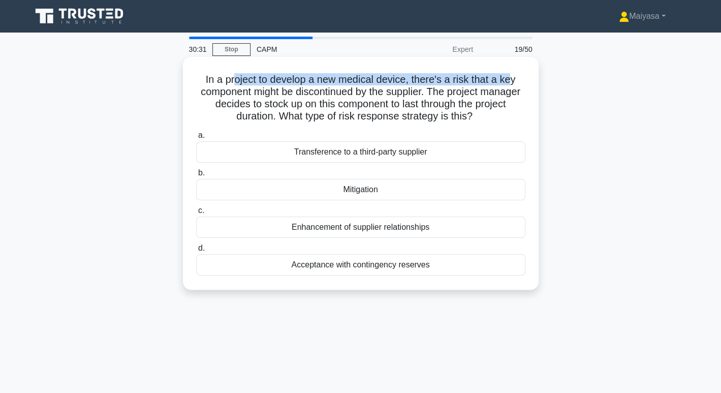
drag, startPoint x: 234, startPoint y: 77, endPoint x: 512, endPoint y: 76, distance: 277.6
click at [512, 76] on h5 "In a project to develop a new medical device, there's a risk that a key compone…" at bounding box center [360, 98] width 331 height 50
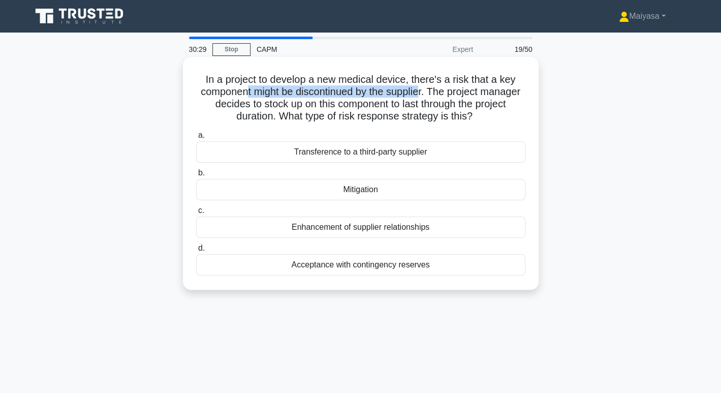
drag, startPoint x: 266, startPoint y: 91, endPoint x: 445, endPoint y: 88, distance: 178.5
click at [445, 88] on h5 "In a project to develop a new medical device, there's a risk that a key compone…" at bounding box center [360, 98] width 331 height 50
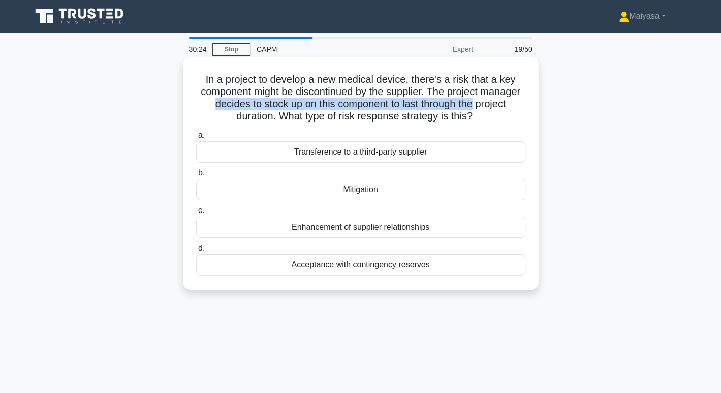
drag, startPoint x: 246, startPoint y: 104, endPoint x: 526, endPoint y: 104, distance: 280.1
click at [526, 104] on h5 "In a project to develop a new medical device, there's a risk that a key compone…" at bounding box center [360, 98] width 331 height 50
drag, startPoint x: 214, startPoint y: 118, endPoint x: 494, endPoint y: 113, distance: 280.2
click at [494, 113] on h5 "In a project to develop a new medical device, there's a risk that a key compone…" at bounding box center [360, 98] width 331 height 50
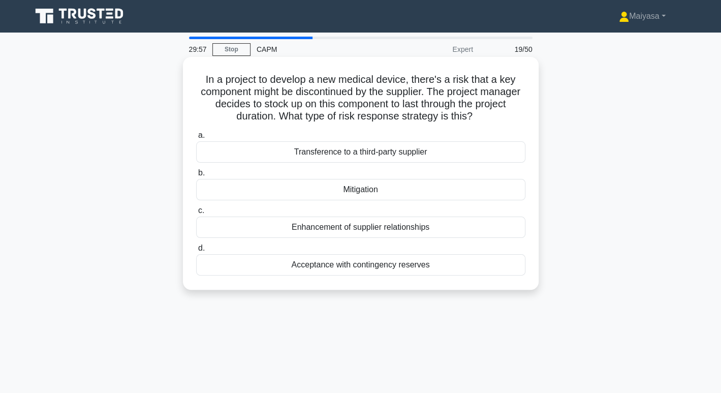
click at [450, 267] on div "Acceptance with contingency reserves" at bounding box center [360, 264] width 329 height 21
click at [196, 252] on input "d. Acceptance with contingency reserves" at bounding box center [196, 248] width 0 height 7
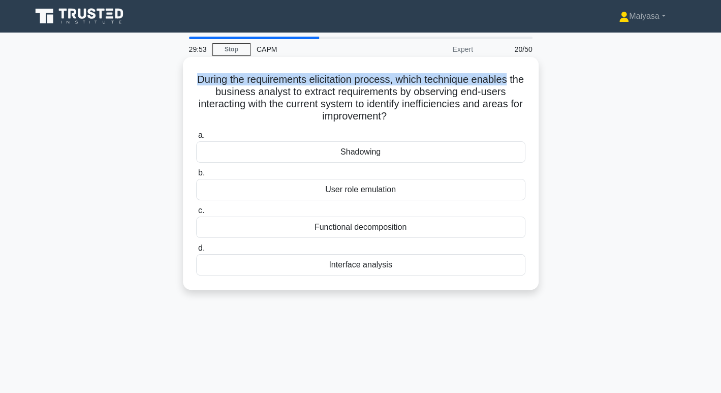
drag, startPoint x: 203, startPoint y: 76, endPoint x: 526, endPoint y: 80, distance: 322.4
click at [526, 80] on h5 "During the requirements elicitation process, which technique enables the busine…" at bounding box center [360, 98] width 331 height 50
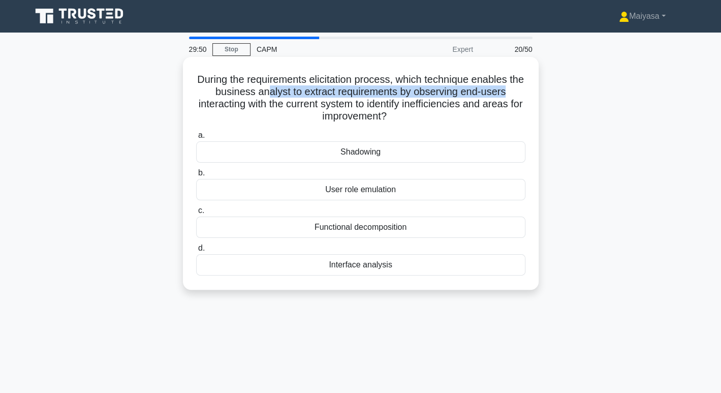
drag, startPoint x: 277, startPoint y: 91, endPoint x: 535, endPoint y: 95, distance: 258.3
click at [535, 95] on div "During the requirements elicitation process, which technique enables the busine…" at bounding box center [361, 173] width 356 height 233
drag, startPoint x: 239, startPoint y: 104, endPoint x: 514, endPoint y: 120, distance: 275.1
click at [514, 120] on h5 "During the requirements elicitation process, which technique enables the busine…" at bounding box center [360, 98] width 331 height 50
click at [457, 95] on h5 "During the requirements elicitation process, which technique enables the busine…" at bounding box center [360, 98] width 331 height 50
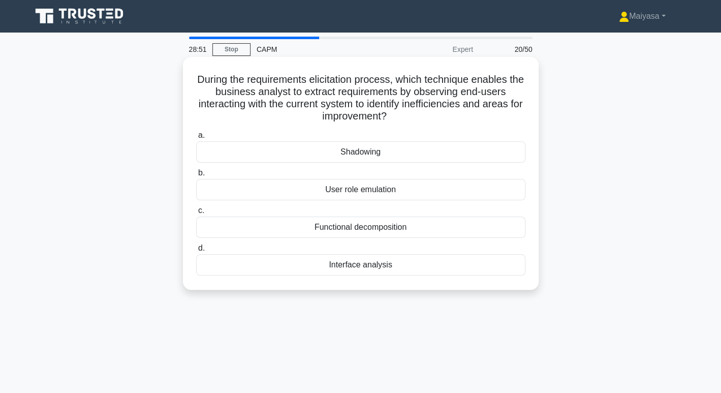
drag, startPoint x: 318, startPoint y: 187, endPoint x: 435, endPoint y: 199, distance: 117.1
click at [435, 199] on div "User role emulation" at bounding box center [360, 189] width 329 height 21
copy div "User role emulation"
drag, startPoint x: 285, startPoint y: 226, endPoint x: 449, endPoint y: 237, distance: 165.1
click at [449, 237] on div "Functional decomposition" at bounding box center [360, 227] width 329 height 21
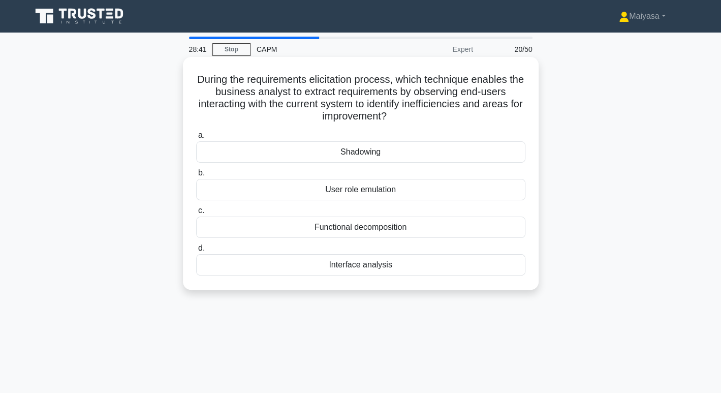
copy div "Functional decomposition"
drag, startPoint x: 305, startPoint y: 271, endPoint x: 420, endPoint y: 274, distance: 115.5
click at [420, 274] on div "Interface analysis" at bounding box center [360, 264] width 329 height 21
copy div "Interface analysis"
drag, startPoint x: 328, startPoint y: 155, endPoint x: 384, endPoint y: 148, distance: 55.8
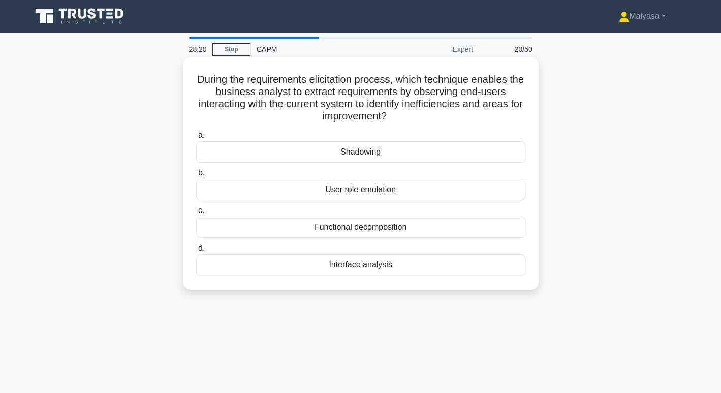
click at [384, 148] on div "Shadowing" at bounding box center [360, 151] width 329 height 21
copy div "Shadowing"
click at [399, 152] on div "Shadowing" at bounding box center [360, 151] width 329 height 21
click at [196, 139] on input "a. Shadowing" at bounding box center [196, 135] width 0 height 7
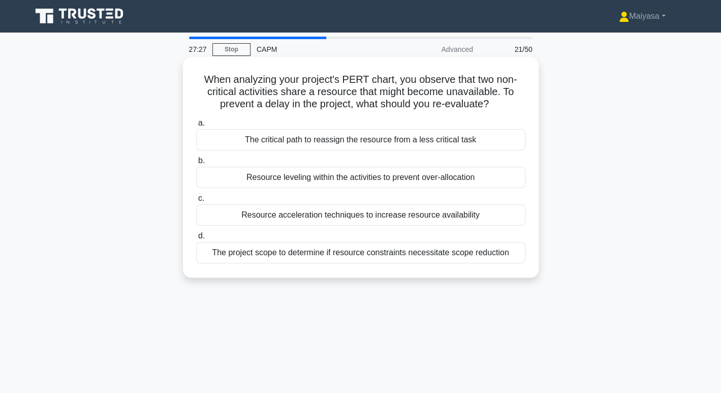
click at [457, 176] on div "Resource leveling within the activities to prevent over-allocation" at bounding box center [360, 177] width 329 height 21
click at [196, 164] on input "b. Resource leveling within the activities to prevent over-allocation" at bounding box center [196, 161] width 0 height 7
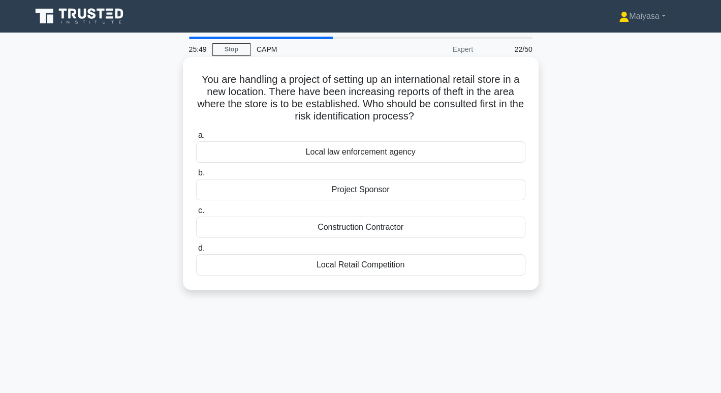
click at [434, 193] on div "Project Sponsor" at bounding box center [360, 189] width 329 height 21
click at [196, 176] on input "b. Project Sponsor" at bounding box center [196, 173] width 0 height 7
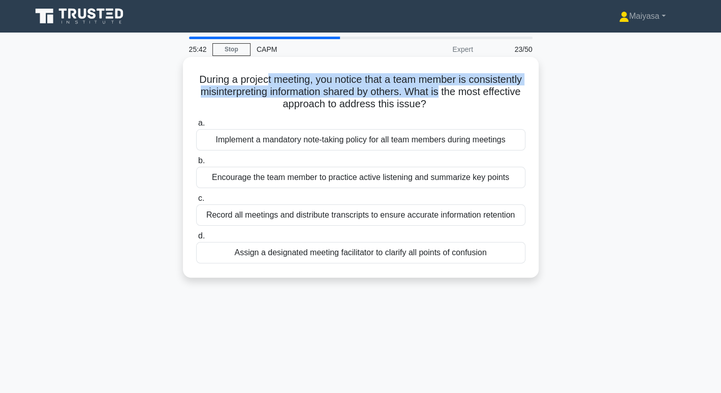
drag, startPoint x: 295, startPoint y: 81, endPoint x: 502, endPoint y: 88, distance: 207.5
click at [502, 88] on h5 "During a project meeting, you notice that a team member is consistently misinte…" at bounding box center [360, 92] width 331 height 38
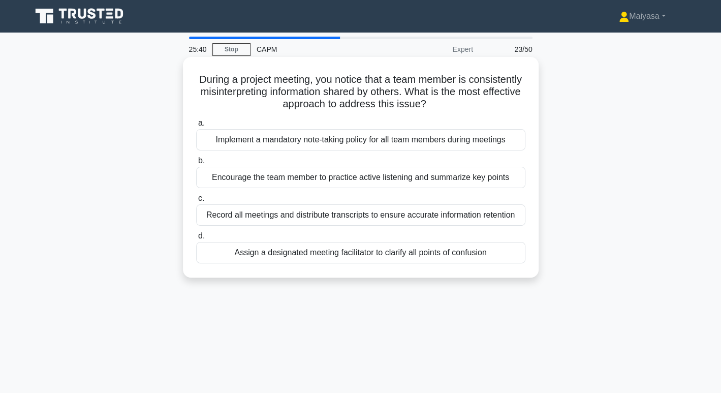
click at [385, 105] on h5 "During a project meeting, you notice that a team member is consistently misinte…" at bounding box center [360, 92] width 331 height 38
click at [383, 183] on div "Encourage the team member to practice active listening and summarize key points" at bounding box center [360, 177] width 329 height 21
click at [196, 164] on input "b. Encourage the team member to practice active listening and summarize key poi…" at bounding box center [196, 161] width 0 height 7
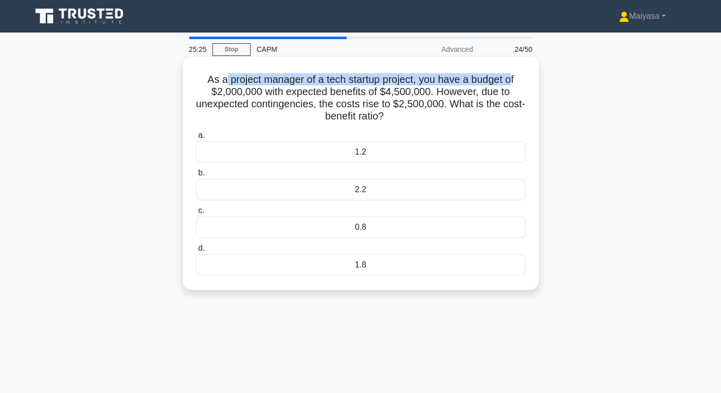
drag, startPoint x: 221, startPoint y: 77, endPoint x: 512, endPoint y: 80, distance: 291.3
click at [512, 80] on h5 "As a project manager of a tech startup project, you have a budget of $2,000,000…" at bounding box center [360, 98] width 331 height 50
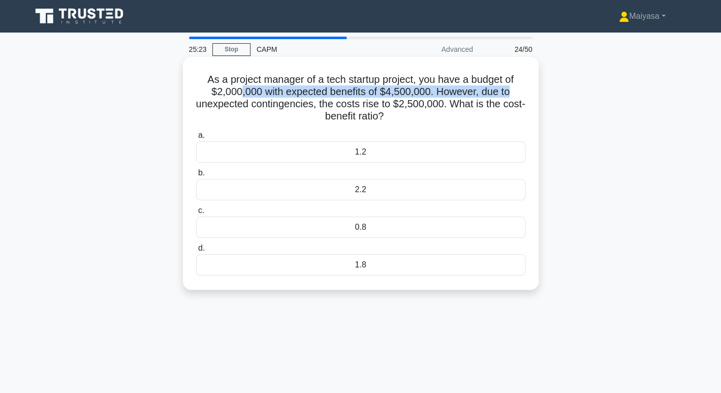
drag, startPoint x: 237, startPoint y: 93, endPoint x: 516, endPoint y: 97, distance: 278.6
click at [516, 97] on h5 "As a project manager of a tech startup project, you have a budget of $2,000,000…" at bounding box center [360, 98] width 331 height 50
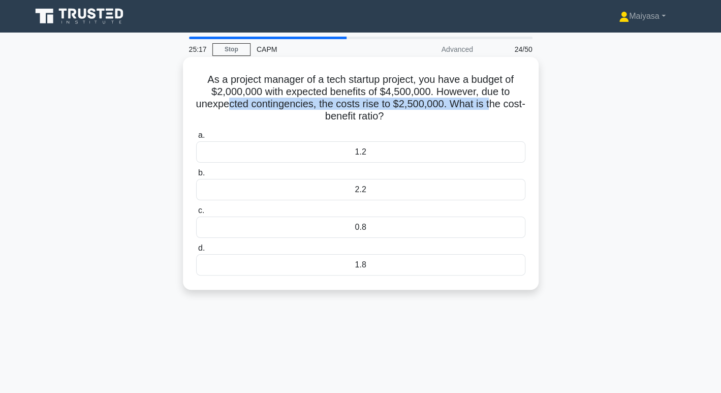
drag, startPoint x: 242, startPoint y: 103, endPoint x: 505, endPoint y: 103, distance: 262.9
click at [505, 103] on h5 "As a project manager of a tech startup project, you have a budget of $2,000,000…" at bounding box center [360, 98] width 331 height 50
drag, startPoint x: 305, startPoint y: 112, endPoint x: 431, endPoint y: 111, distance: 125.6
click at [431, 111] on h5 "As a project manager of a tech startup project, you have a budget of $2,000,000…" at bounding box center [360, 98] width 331 height 50
copy h5 "cost-benefit ratio?"
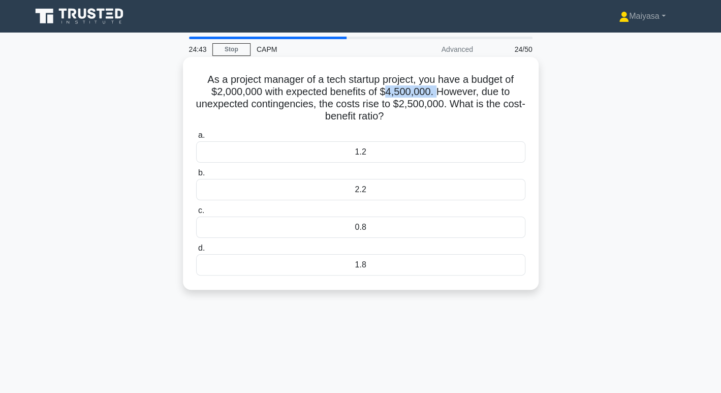
drag, startPoint x: 386, startPoint y: 87, endPoint x: 440, endPoint y: 88, distance: 54.4
click at [440, 88] on h5 "As a project manager of a tech startup project, you have a budget of $2,000,000…" at bounding box center [360, 98] width 331 height 50
drag, startPoint x: 432, startPoint y: 101, endPoint x: 470, endPoint y: 100, distance: 38.1
click at [470, 100] on h5 "As a project manager of a tech startup project, you have a budget of $2,000,000…" at bounding box center [360, 98] width 331 height 50
click at [411, 269] on div "1.8" at bounding box center [360, 264] width 329 height 21
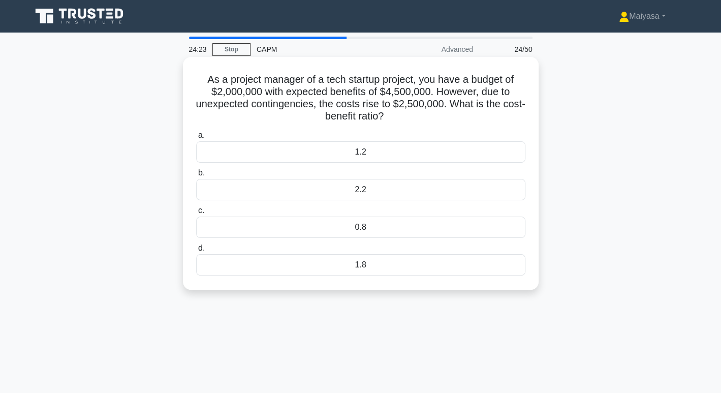
click at [196, 252] on input "d. 1.8" at bounding box center [196, 248] width 0 height 7
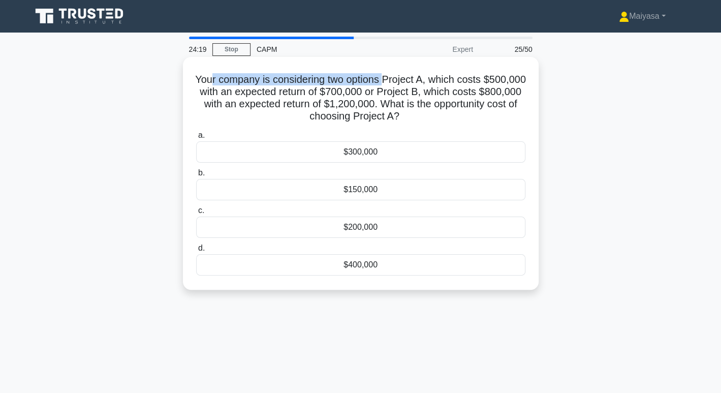
drag, startPoint x: 230, startPoint y: 82, endPoint x: 409, endPoint y: 78, distance: 179.5
click at [409, 78] on h5 "Your company is considering two options Project A, which costs $500,000 with an…" at bounding box center [360, 98] width 331 height 50
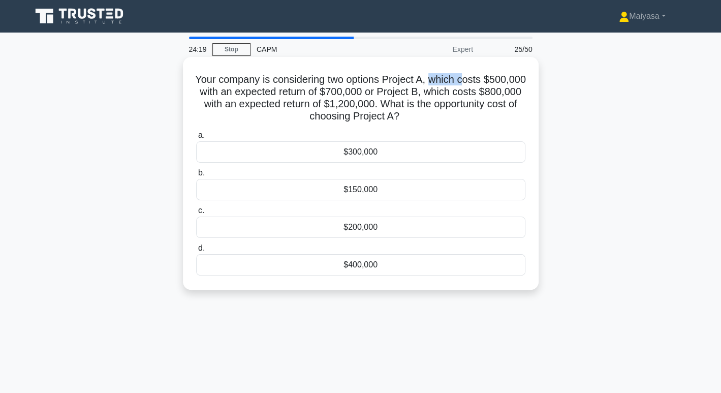
drag, startPoint x: 455, startPoint y: 75, endPoint x: 487, endPoint y: 81, distance: 33.2
click at [487, 81] on h5 "Your company is considering two options Project A, which costs $500,000 with an…" at bounding box center [360, 98] width 331 height 50
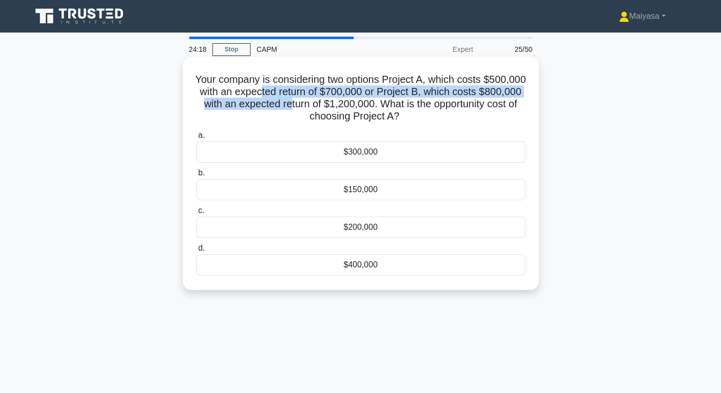
drag, startPoint x: 334, startPoint y: 100, endPoint x: 356, endPoint y: 99, distance: 21.9
click at [356, 99] on h5 "Your company is considering two options Project A, which costs $500,000 with an…" at bounding box center [360, 98] width 331 height 50
click at [357, 99] on h5 "Your company is considering two options Project A, which costs $500,000 with an…" at bounding box center [360, 98] width 331 height 50
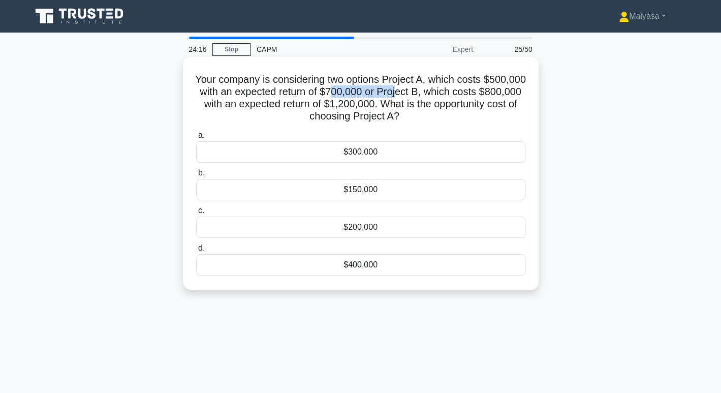
drag, startPoint x: 377, startPoint y: 87, endPoint x: 442, endPoint y: 92, distance: 65.2
click at [442, 92] on h5 "Your company is considering two options Project A, which costs $500,000 with an…" at bounding box center [360, 98] width 331 height 50
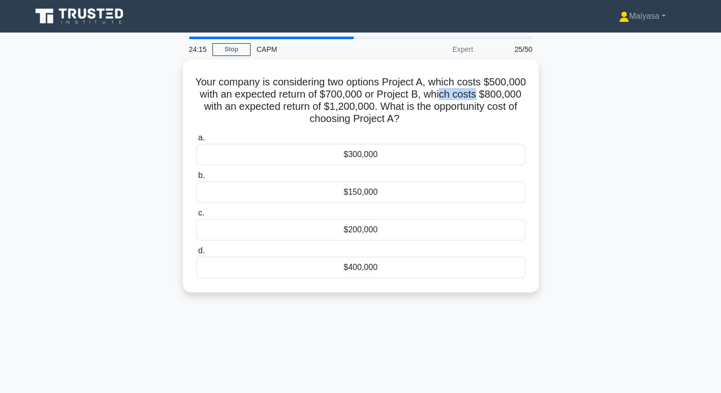
drag, startPoint x: 488, startPoint y: 90, endPoint x: 551, endPoint y: 98, distance: 64.1
click at [551, 98] on div "Your company is considering two options Project A, which costs $500,000 with an…" at bounding box center [360, 181] width 671 height 245
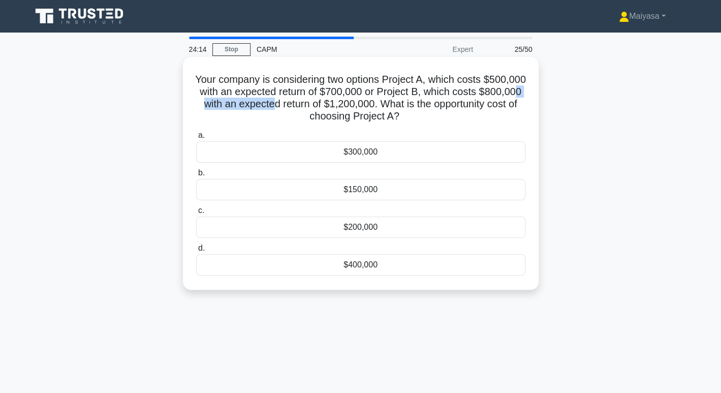
drag, startPoint x: 261, startPoint y: 106, endPoint x: 338, endPoint y: 107, distance: 76.8
click at [338, 107] on h5 "Your company is considering two options Project A, which costs $500,000 with an…" at bounding box center [360, 98] width 331 height 50
drag, startPoint x: 391, startPoint y: 107, endPoint x: 475, endPoint y: 111, distance: 84.5
click at [475, 111] on h5 "Your company is considering two options Project A, which costs $500,000 with an…" at bounding box center [360, 98] width 331 height 50
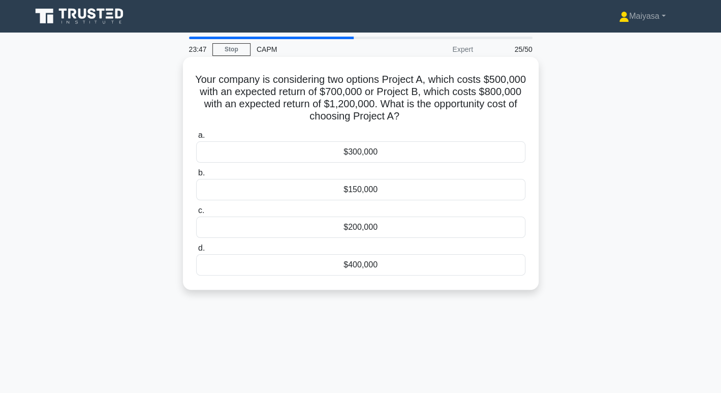
click at [362, 101] on h5 "Your company is considering two options Project A, which costs $500,000 with an…" at bounding box center [360, 98] width 331 height 50
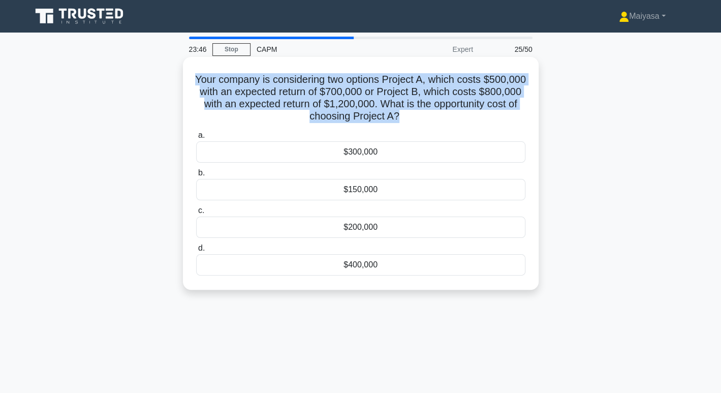
click at [362, 101] on h5 "Your company is considering two options Project A, which costs $500,000 with an…" at bounding box center [360, 98] width 331 height 50
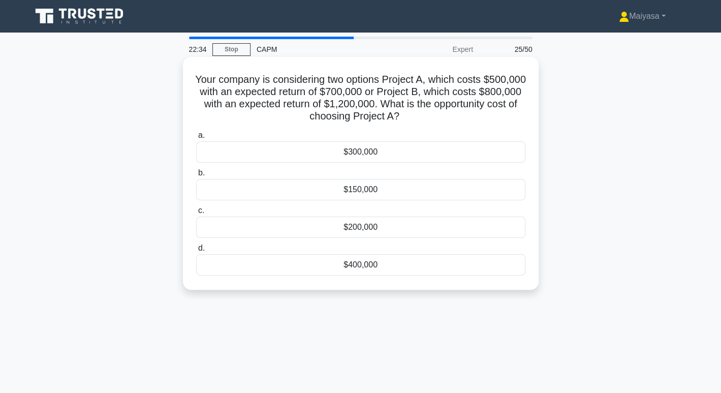
click at [389, 263] on div "$400,000" at bounding box center [360, 264] width 329 height 21
click at [196, 252] on input "d. $400,000" at bounding box center [196, 248] width 0 height 7
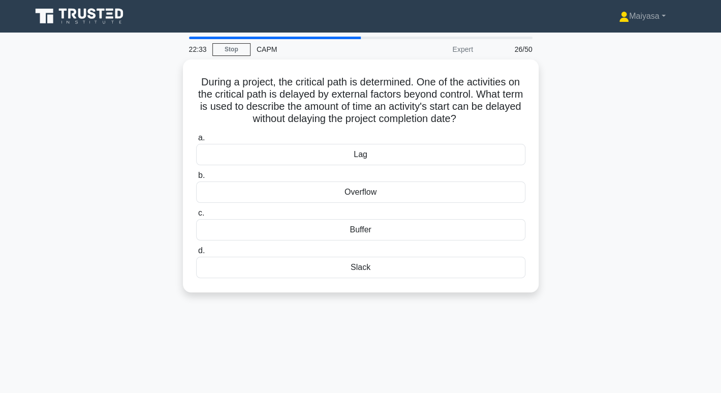
click at [391, 340] on div "22:33 Stop CAPM Expert 26/50 During a project, the critical path is determined.…" at bounding box center [360, 291] width 671 height 508
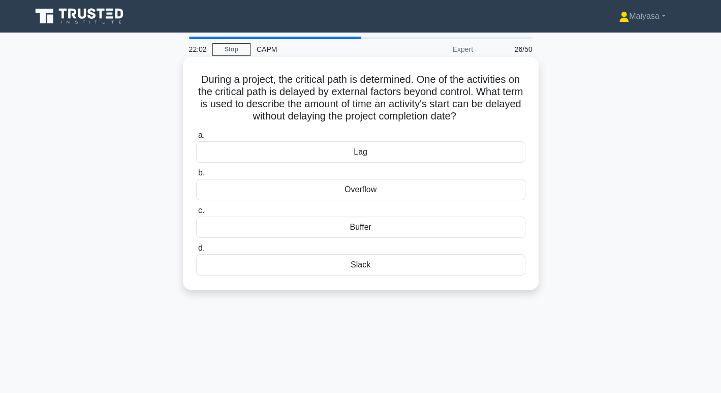
click at [394, 266] on div "Slack" at bounding box center [360, 264] width 329 height 21
click at [196, 252] on input "d. Slack" at bounding box center [196, 248] width 0 height 7
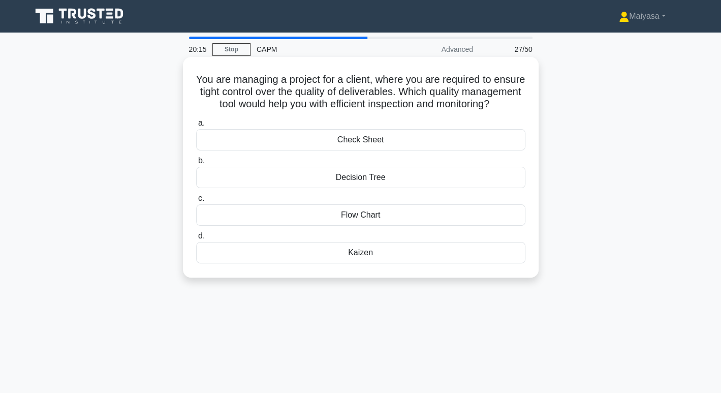
click at [370, 263] on div "Kaizen" at bounding box center [360, 252] width 329 height 21
click at [196, 239] on input "d. Kaizen" at bounding box center [196, 236] width 0 height 7
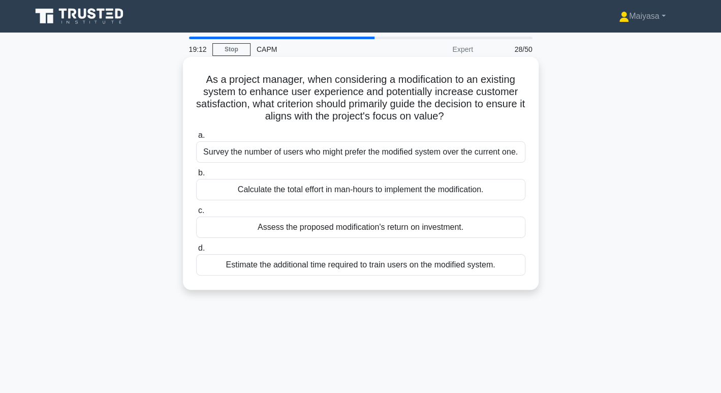
click at [456, 231] on div "Assess the proposed modification's return on investment." at bounding box center [360, 227] width 329 height 21
click at [196, 214] on input "c. Assess the proposed modification's return on investment." at bounding box center [196, 210] width 0 height 7
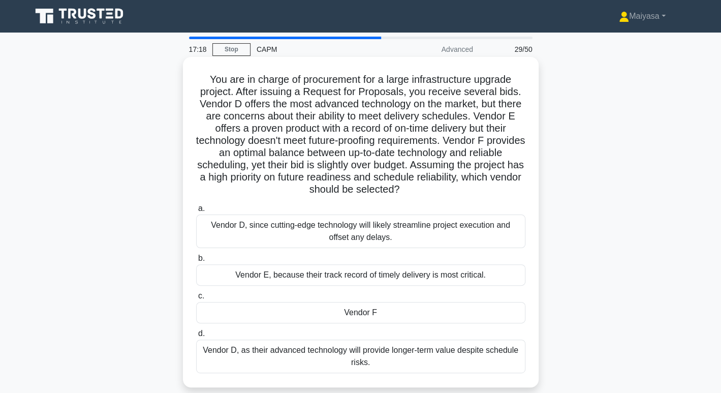
click at [492, 313] on div "Vendor F" at bounding box center [360, 312] width 329 height 21
click at [196, 299] on input "c. Vendor F" at bounding box center [196, 296] width 0 height 7
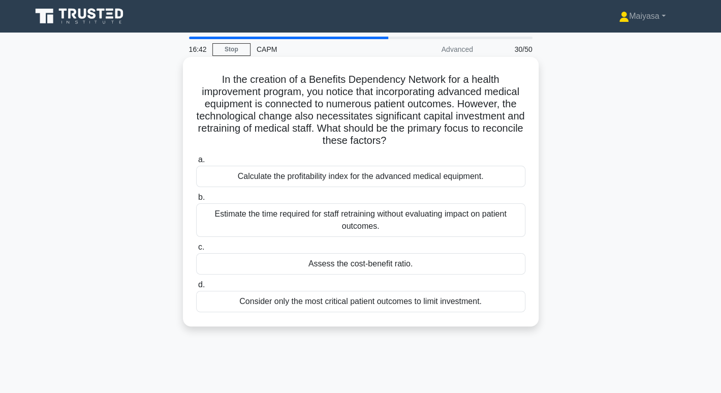
click at [462, 258] on div "Assess the cost-benefit ratio." at bounding box center [360, 263] width 329 height 21
click at [196, 251] on input "c. Assess the cost-benefit ratio." at bounding box center [196, 247] width 0 height 7
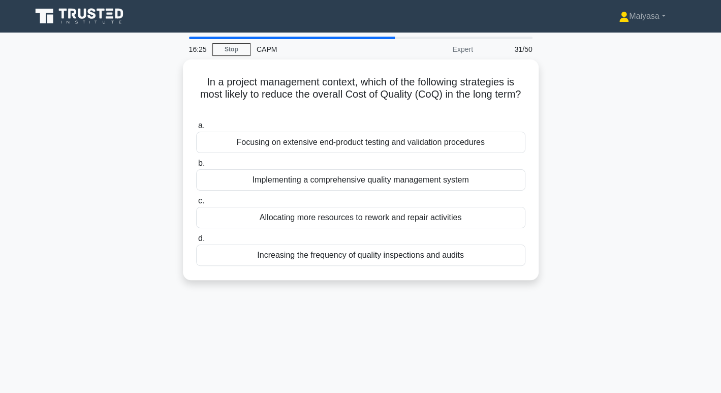
click at [462, 258] on div "Increasing the frequency of quality inspections and audits" at bounding box center [360, 255] width 329 height 21
click at [196, 242] on input "d. Increasing the frequency of quality inspections and audits" at bounding box center [196, 238] width 0 height 7
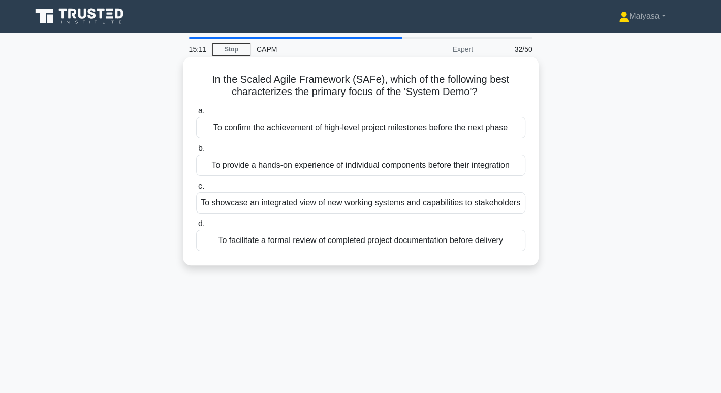
click at [423, 250] on div "To facilitate a formal review of completed project documentation before delivery" at bounding box center [360, 240] width 329 height 21
click at [196, 227] on input "d. To facilitate a formal review of completed project documentation before deli…" at bounding box center [196, 224] width 0 height 7
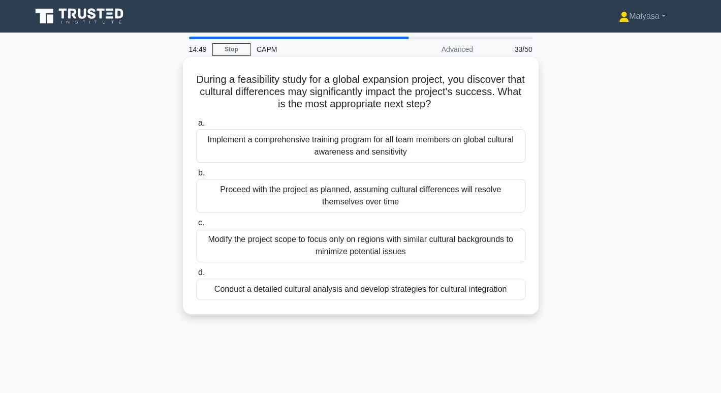
click at [426, 150] on div "Implement a comprehensive training program for all team members on global cultu…" at bounding box center [360, 146] width 329 height 34
click at [196, 127] on input "a. Implement a comprehensive training program for all team members on global cu…" at bounding box center [196, 123] width 0 height 7
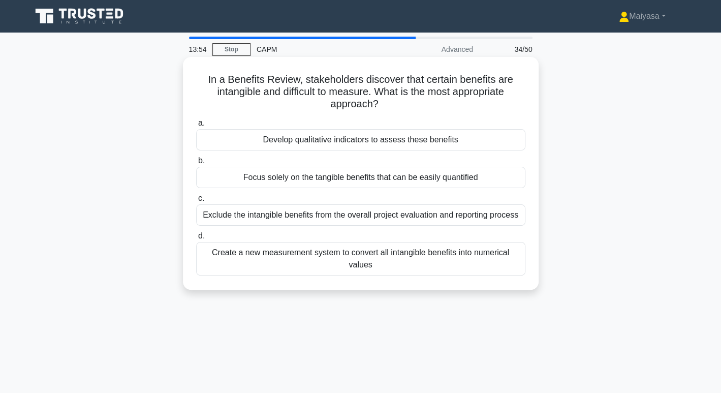
click at [411, 138] on div "Develop qualitative indicators to assess these benefits" at bounding box center [360, 139] width 329 height 21
click at [196, 127] on input "a. Develop qualitative indicators to assess these benefits" at bounding box center [196, 123] width 0 height 7
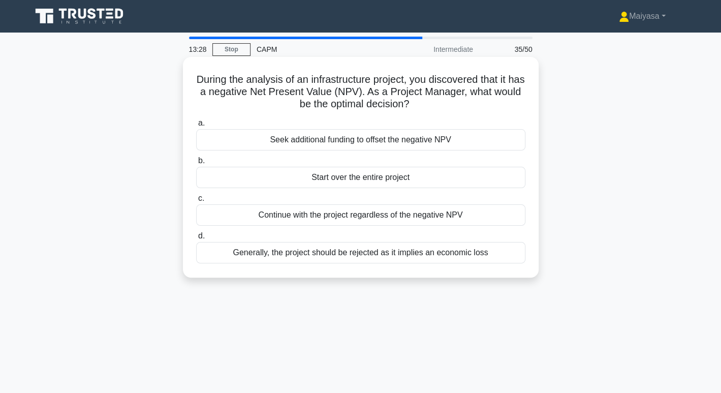
click at [354, 252] on div "Generally, the project should be rejected as it implies an economic loss" at bounding box center [360, 252] width 329 height 21
click at [196, 239] on input "d. Generally, the project should be rejected as it implies an economic loss" at bounding box center [196, 236] width 0 height 7
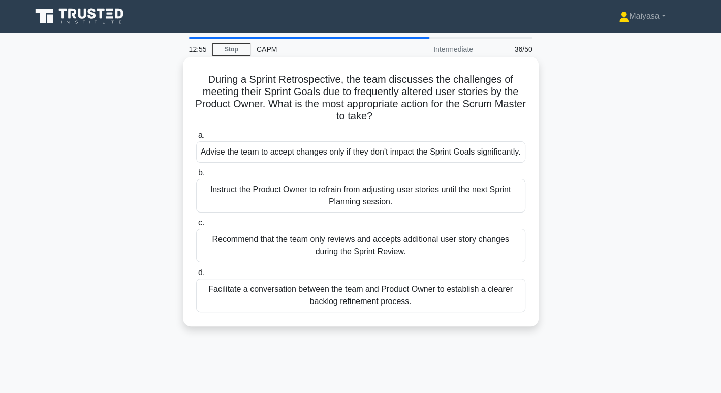
click at [342, 312] on div "Facilitate a conversation between the team and Product Owner to establish a cle…" at bounding box center [360, 296] width 329 height 34
click at [196, 276] on input "d. Facilitate a conversation between the team and Product Owner to establish a …" at bounding box center [196, 272] width 0 height 7
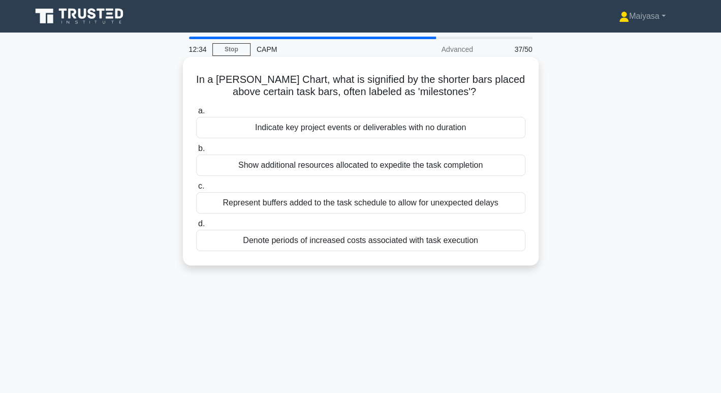
click at [431, 129] on div "Indicate key project events or deliverables with no duration" at bounding box center [360, 127] width 329 height 21
click at [196, 114] on input "a. Indicate key project events or deliverables with no duration" at bounding box center [196, 111] width 0 height 7
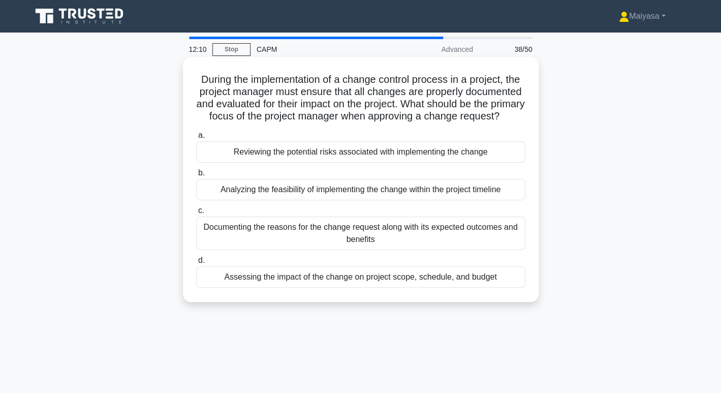
click at [488, 287] on div "Assessing the impact of the change on project scope, schedule, and budget" at bounding box center [360, 276] width 329 height 21
click at [196, 264] on input "d. Assessing the impact of the change on project scope, schedule, and budget" at bounding box center [196, 260] width 0 height 7
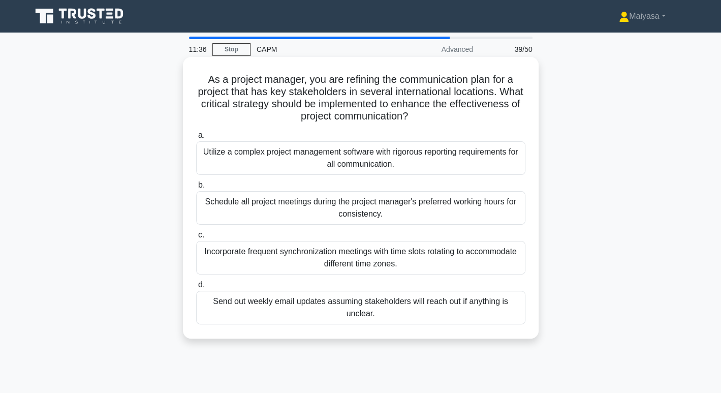
click at [439, 266] on div "Incorporate frequent synchronization meetings with time slots rotating to accom…" at bounding box center [360, 258] width 329 height 34
click at [196, 238] on input "c. Incorporate frequent synchronization meetings with time slots rotating to ac…" at bounding box center [196, 235] width 0 height 7
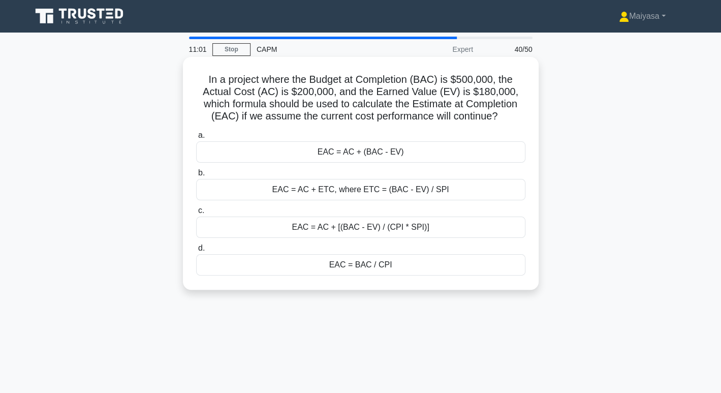
click at [485, 273] on div "EAC = BAC / CPI" at bounding box center [360, 264] width 329 height 21
click at [196, 252] on input "d. EAC = BAC / CPI" at bounding box center [196, 248] width 0 height 7
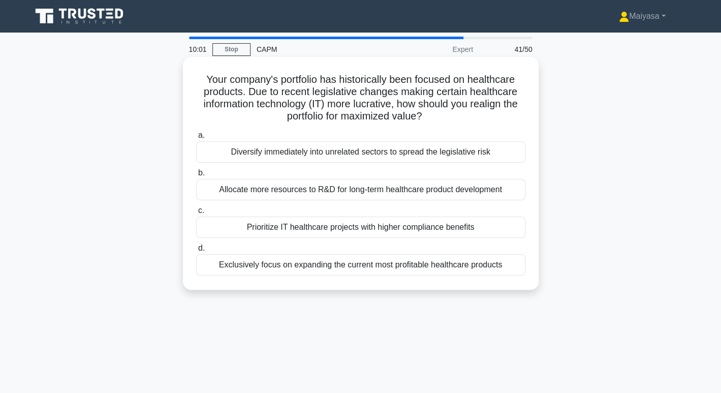
click at [503, 235] on div "Prioritize IT healthcare projects with higher compliance benefits" at bounding box center [360, 227] width 329 height 21
click at [196, 214] on input "c. Prioritize IT healthcare projects with higher compliance benefits" at bounding box center [196, 210] width 0 height 7
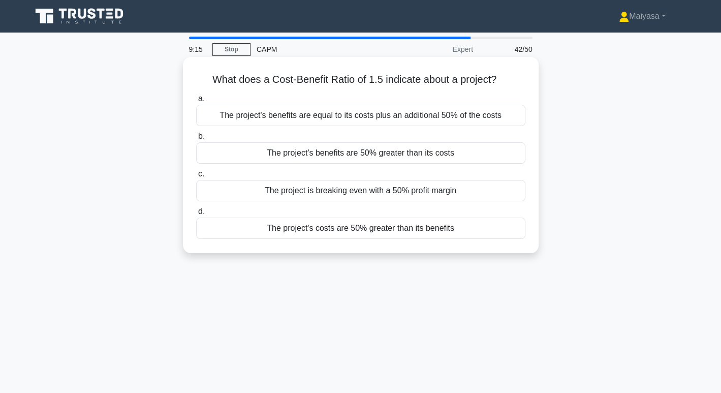
click at [441, 76] on h5 "What does a Cost-Benefit Ratio of 1.5 indicate about a project? .spinner_0XTQ{t…" at bounding box center [360, 79] width 331 height 13
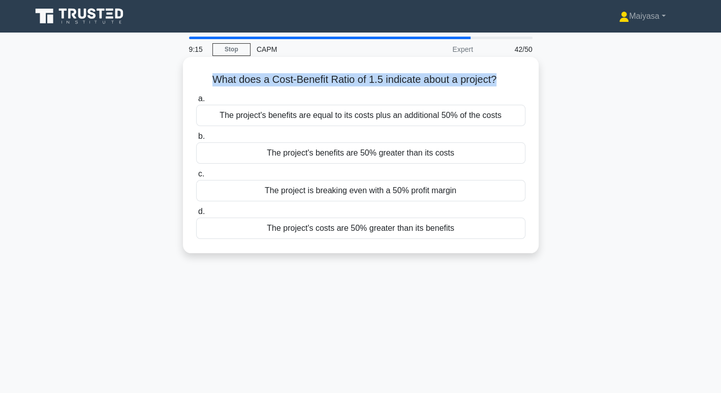
click at [441, 76] on h5 "What does a Cost-Benefit Ratio of 1.5 indicate about a project? .spinner_0XTQ{t…" at bounding box center [360, 79] width 331 height 13
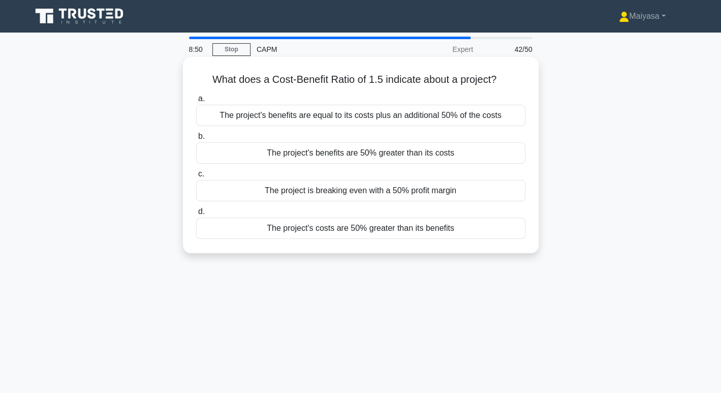
click at [397, 159] on div "The project's benefits are 50% greater than its costs" at bounding box center [360, 152] width 329 height 21
click at [196, 140] on input "b. The project's benefits are 50% greater than its costs" at bounding box center [196, 136] width 0 height 7
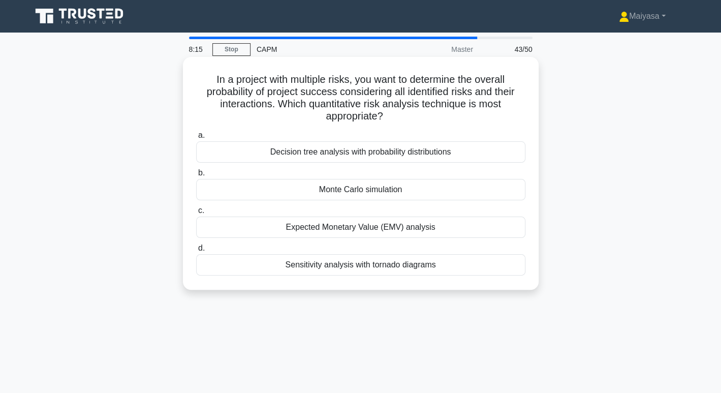
drag, startPoint x: 273, startPoint y: 235, endPoint x: 474, endPoint y: 246, distance: 201.1
click at [474, 246] on div "a. Decision tree analysis with probability distributions b. Monte Carlo simulat…" at bounding box center [361, 202] width 342 height 150
drag, startPoint x: 269, startPoint y: 265, endPoint x: 465, endPoint y: 270, distance: 196.3
click at [465, 270] on div "Sensitivity analysis with tornado diagrams" at bounding box center [360, 264] width 329 height 21
click at [280, 149] on div "Decision tree analysis with probability distributions" at bounding box center [360, 151] width 329 height 21
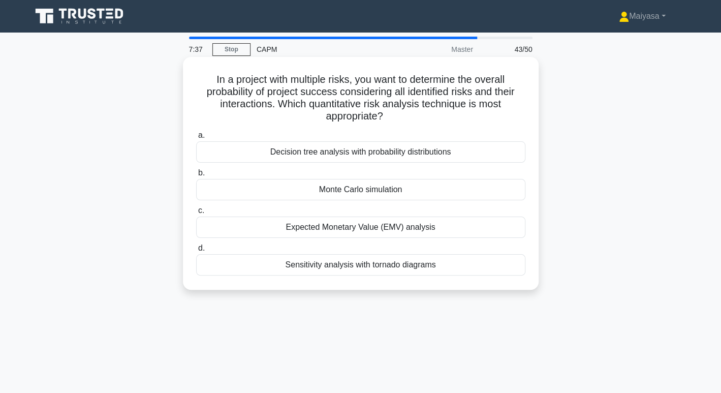
click at [196, 139] on input "a. Decision tree analysis with probability distributions" at bounding box center [196, 135] width 0 height 7
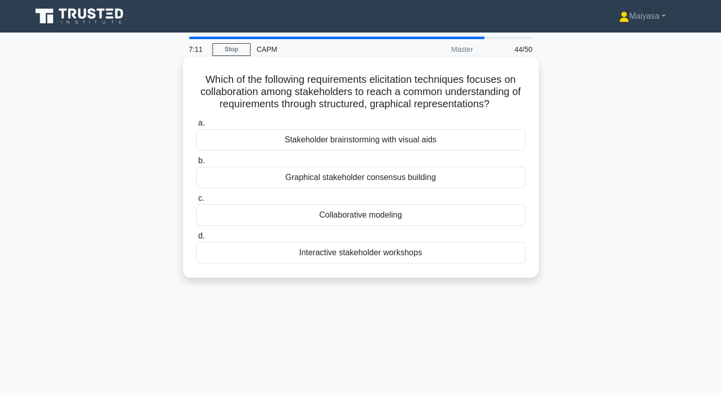
drag, startPoint x: 202, startPoint y: 72, endPoint x: 440, endPoint y: 257, distance: 301.1
click at [440, 257] on div "Which of the following requirements elicitation techniques focuses on collabora…" at bounding box center [361, 167] width 348 height 213
click at [410, 220] on div "Collaborative modeling" at bounding box center [360, 214] width 329 height 21
click at [196, 202] on input "c. Collaborative modeling" at bounding box center [196, 198] width 0 height 7
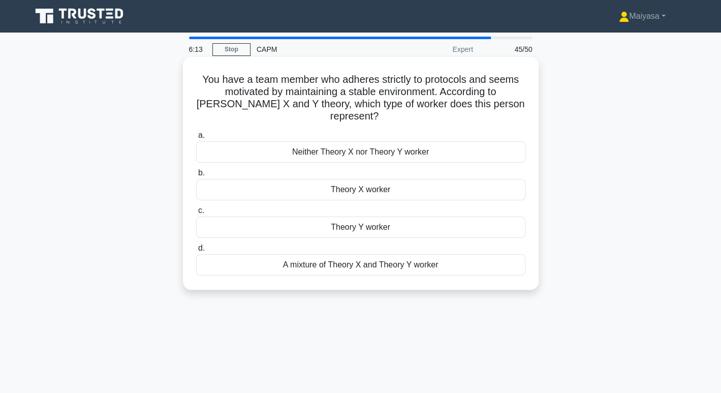
click at [420, 101] on h5 "You have a team member who adheres strictly to protocols and seems motivated by…" at bounding box center [360, 98] width 331 height 50
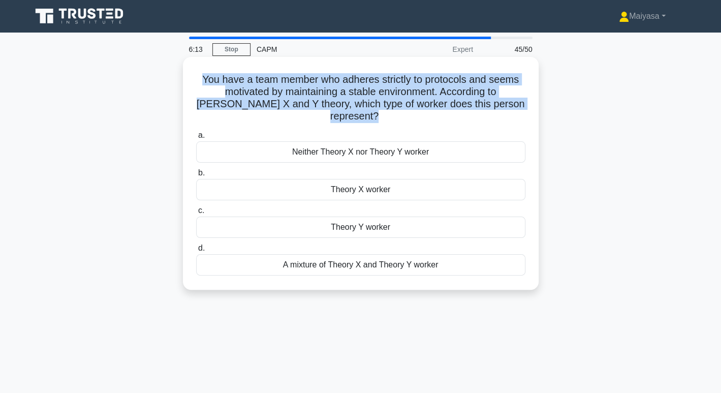
click at [420, 101] on h5 "You have a team member who adheres strictly to protocols and seems motivated by…" at bounding box center [360, 98] width 331 height 50
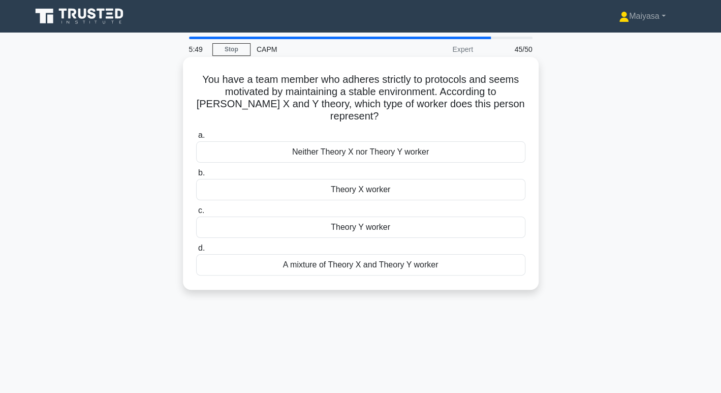
click at [359, 189] on div "Theory X worker" at bounding box center [360, 189] width 329 height 21
click at [196, 176] on input "b. Theory X worker" at bounding box center [196, 173] width 0 height 7
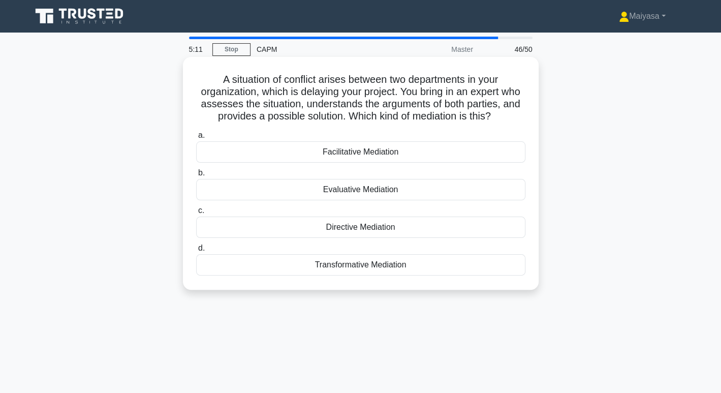
click at [439, 265] on div "Transformative Mediation" at bounding box center [360, 264] width 329 height 21
click at [196, 252] on input "d. Transformative Mediation" at bounding box center [196, 248] width 0 height 7
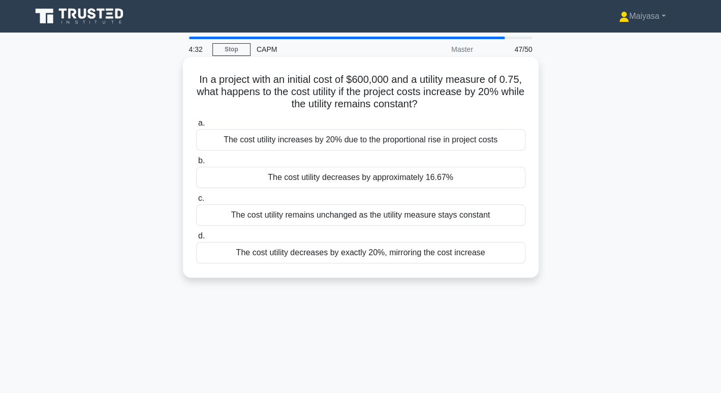
click at [367, 143] on div "The cost utility increases by 20% due to the proportional rise in project costs" at bounding box center [360, 139] width 329 height 21
click at [196, 127] on input "a. The cost utility increases by 20% due to the proportional rise in project co…" at bounding box center [196, 123] width 0 height 7
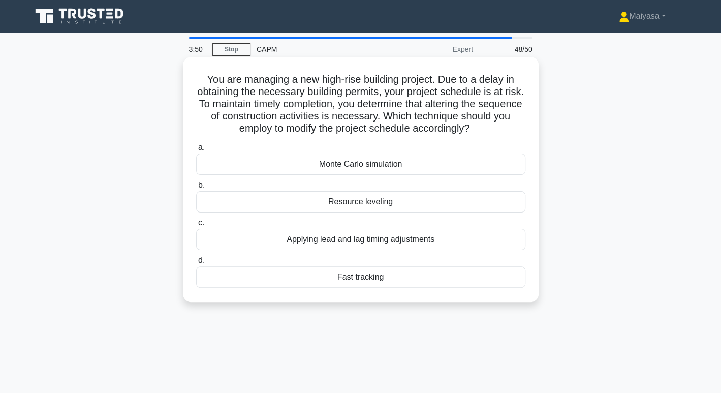
click at [357, 278] on div "Fast tracking" at bounding box center [360, 276] width 329 height 21
click at [196, 264] on input "d. Fast tracking" at bounding box center [196, 260] width 0 height 7
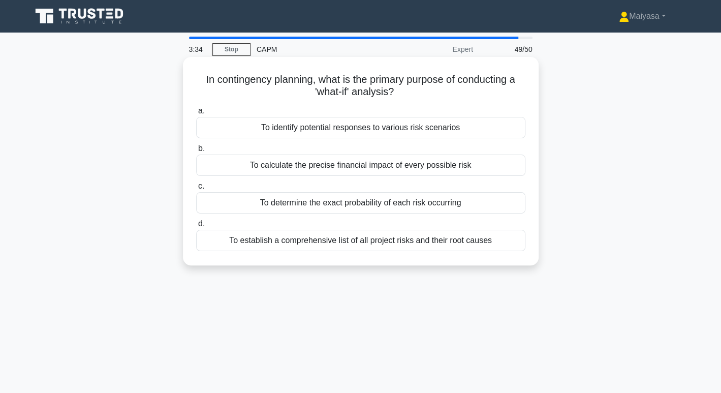
click at [412, 136] on div "To identify potential responses to various risk scenarios" at bounding box center [360, 127] width 329 height 21
click at [196, 114] on input "a. To identify potential responses to various risk scenarios" at bounding box center [196, 111] width 0 height 7
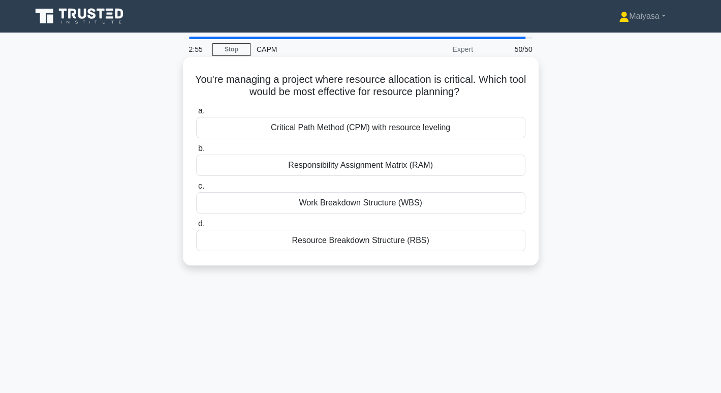
drag, startPoint x: 198, startPoint y: 73, endPoint x: 448, endPoint y: 240, distance: 301.6
click at [448, 240] on div "You're managing a project where resource allocation is critical. Which tool wou…" at bounding box center [361, 161] width 348 height 200
click at [378, 239] on div "Resource Breakdown Structure (RBS)" at bounding box center [360, 240] width 329 height 21
click at [196, 227] on input "d. Resource Breakdown Structure (RBS)" at bounding box center [196, 224] width 0 height 7
